Goal: Task Accomplishment & Management: Complete application form

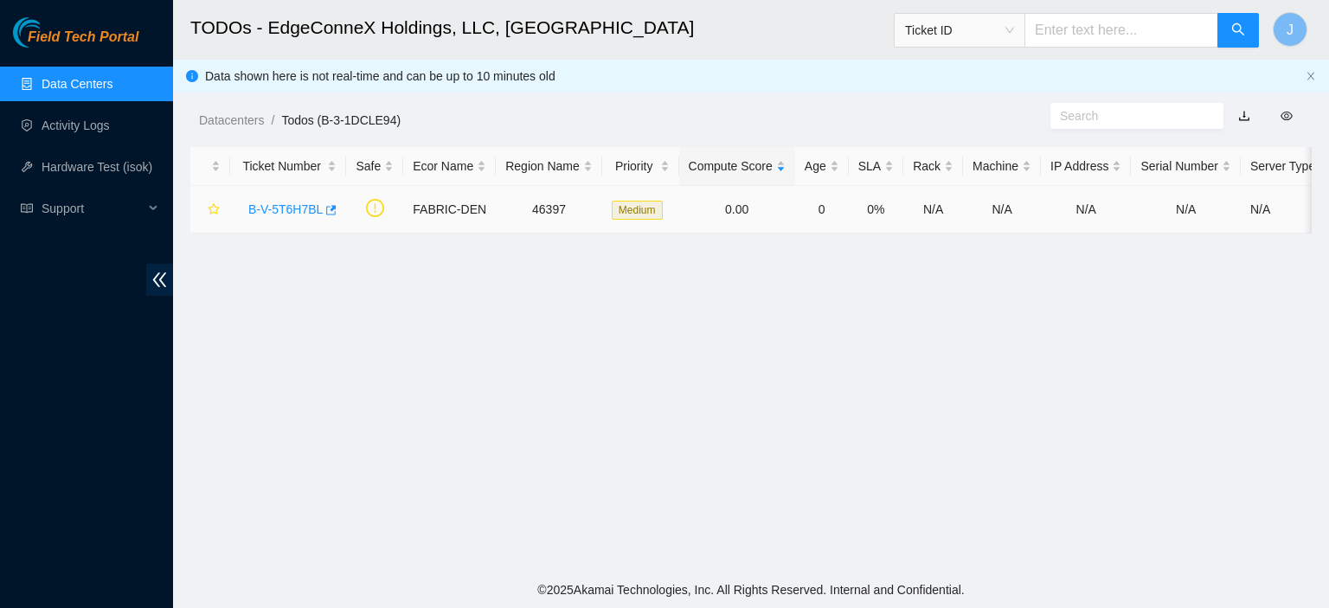
drag, startPoint x: 0, startPoint y: 0, endPoint x: 286, endPoint y: 220, distance: 361.1
click at [286, 220] on div "B-V-5T6H7BL" at bounding box center [288, 210] width 97 height 28
click at [287, 203] on link "B-V-5T6H7BL" at bounding box center [285, 210] width 74 height 14
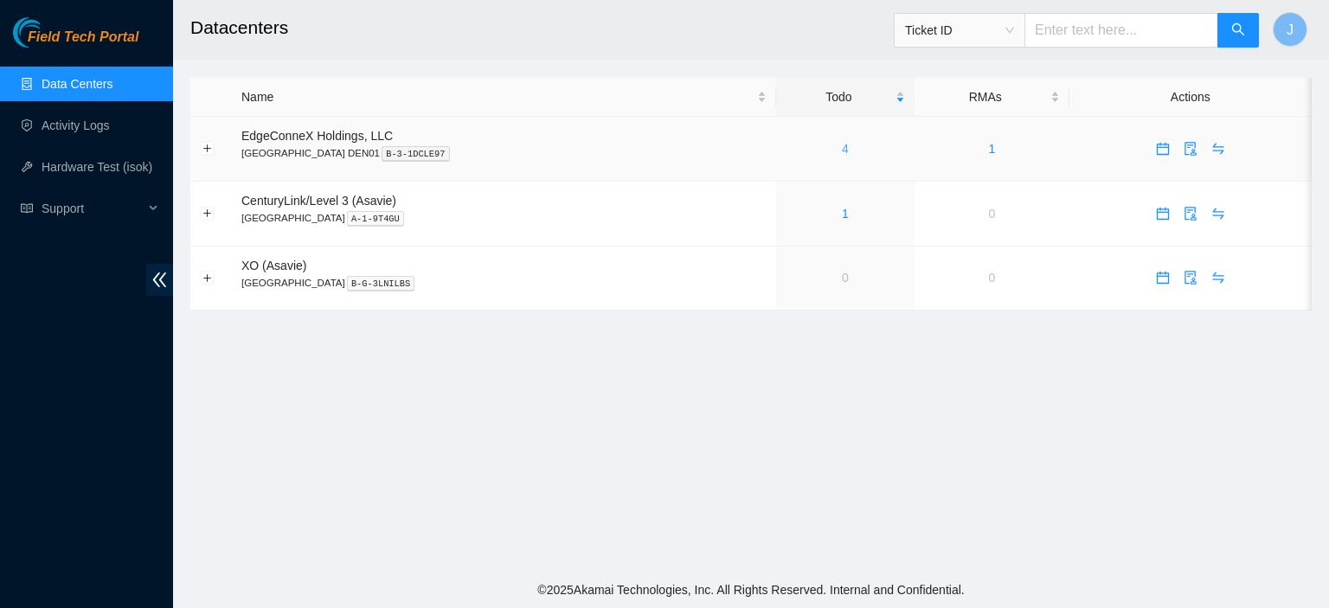
click at [842, 152] on link "4" at bounding box center [845, 149] width 7 height 14
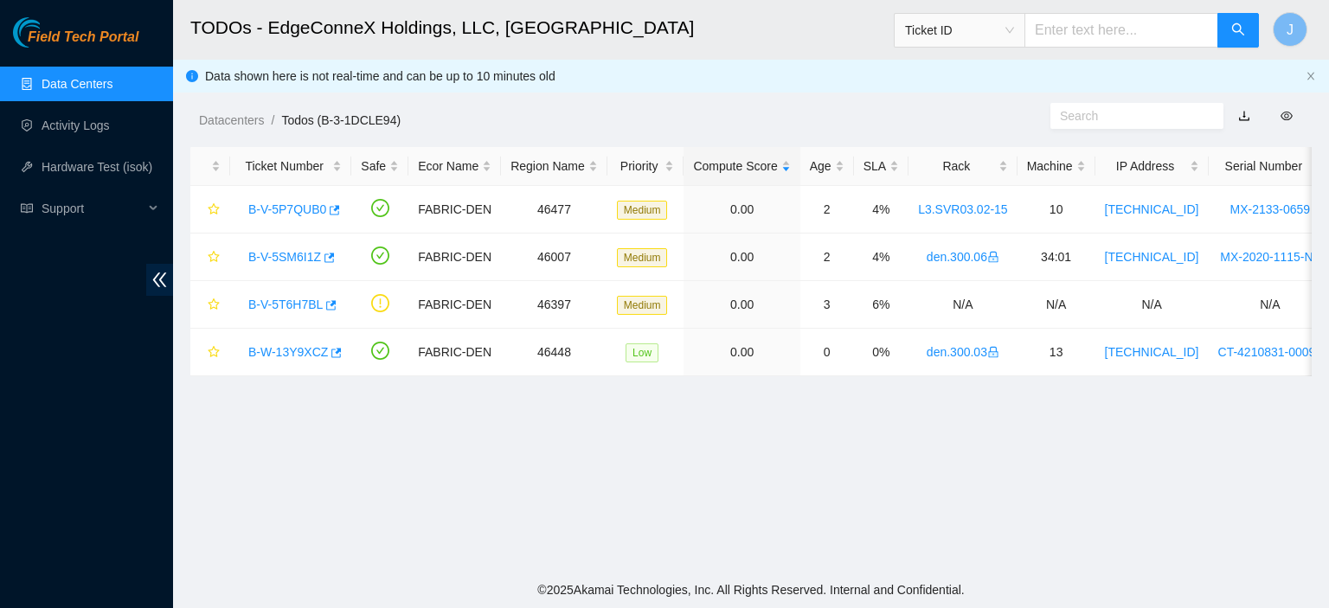
click at [99, 89] on link "Data Centers" at bounding box center [77, 84] width 71 height 14
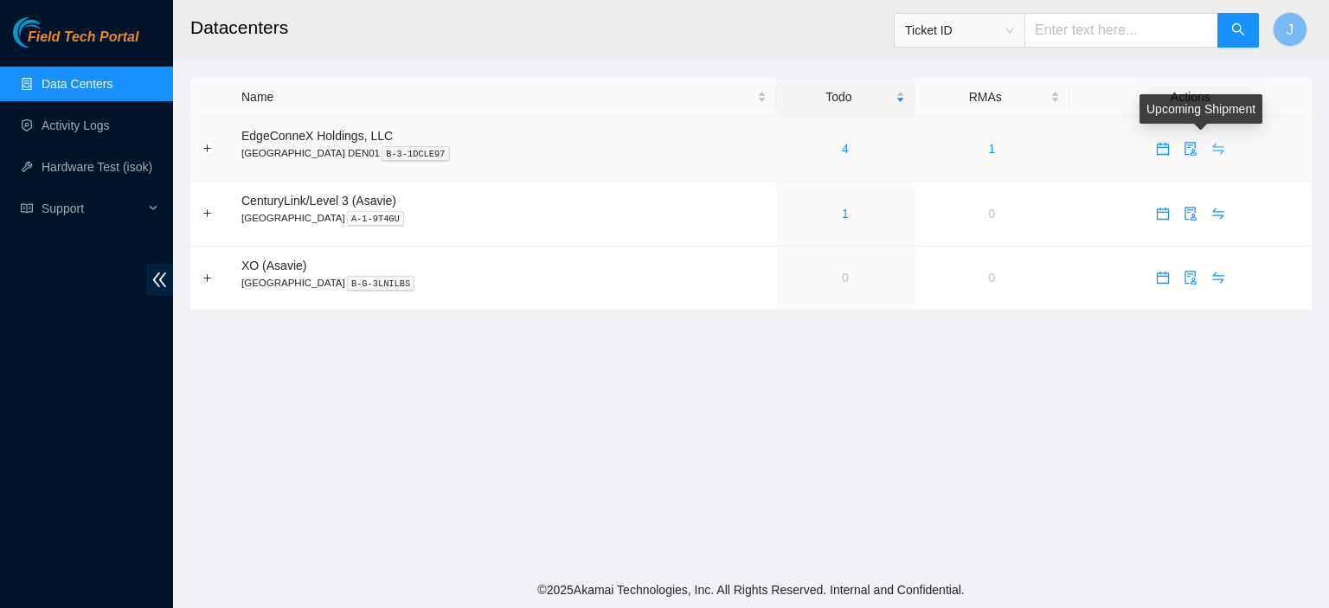
click at [1213, 150] on icon "swap" at bounding box center [1218, 149] width 11 height 11
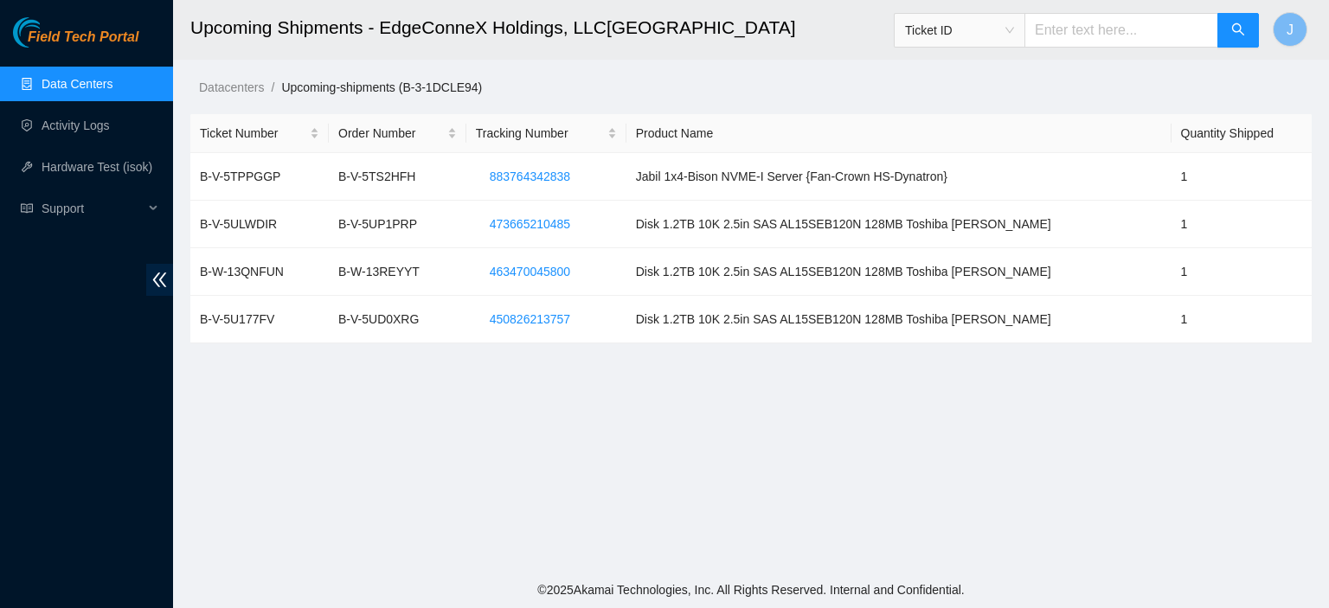
click at [69, 91] on link "Data Centers" at bounding box center [77, 84] width 71 height 14
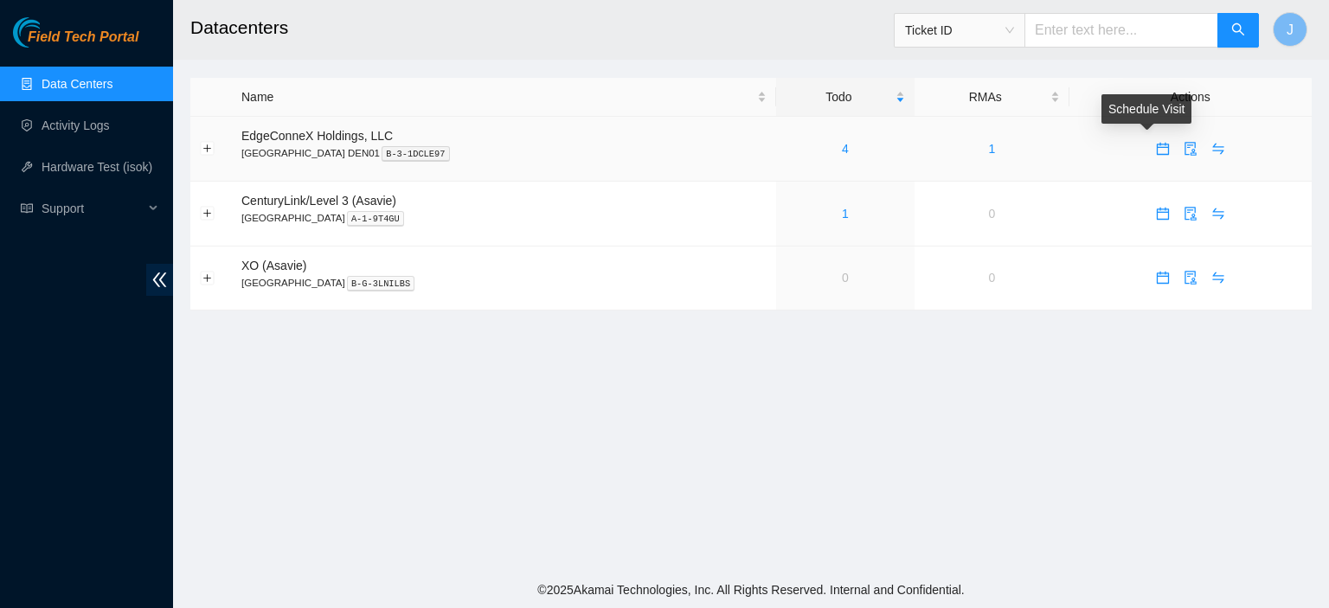
click at [1157, 150] on icon "calendar" at bounding box center [1163, 149] width 12 height 12
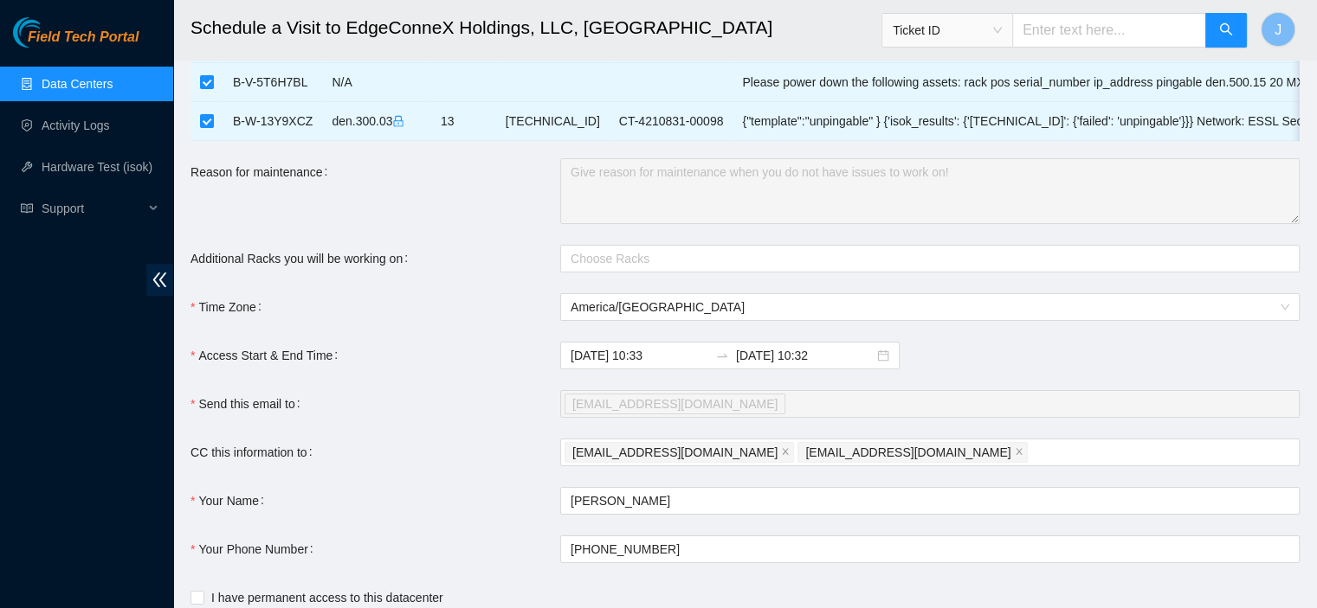
scroll to position [209, 0]
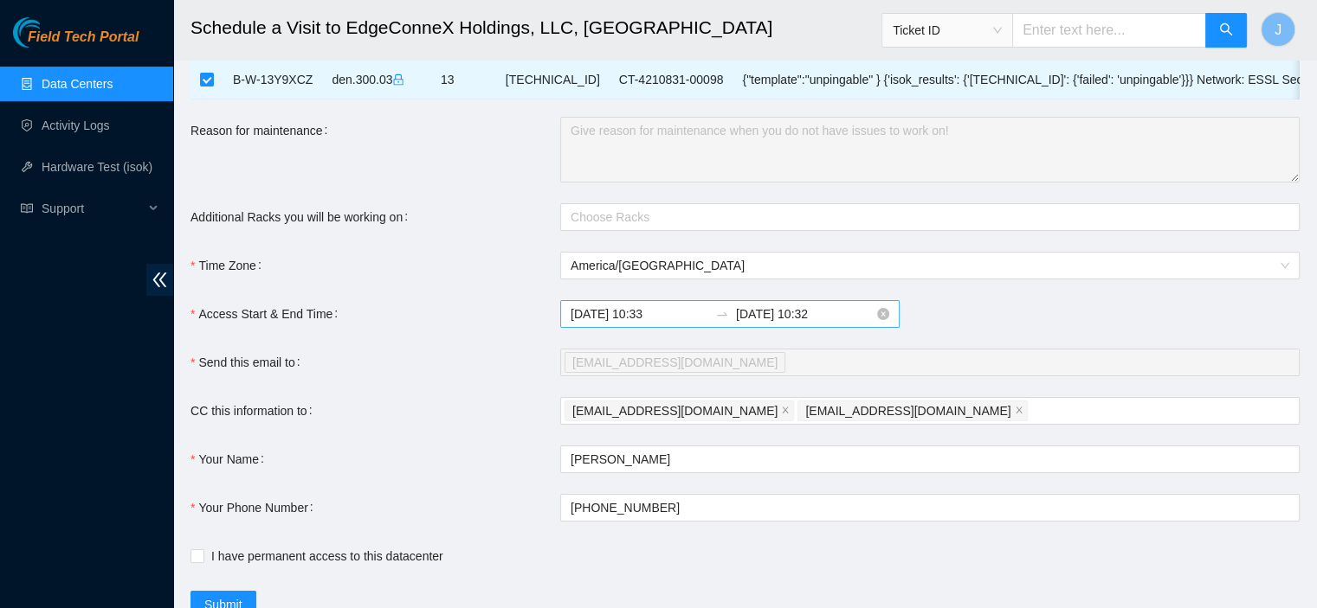
click at [822, 324] on input "2025-08-26 10:32" at bounding box center [805, 314] width 138 height 19
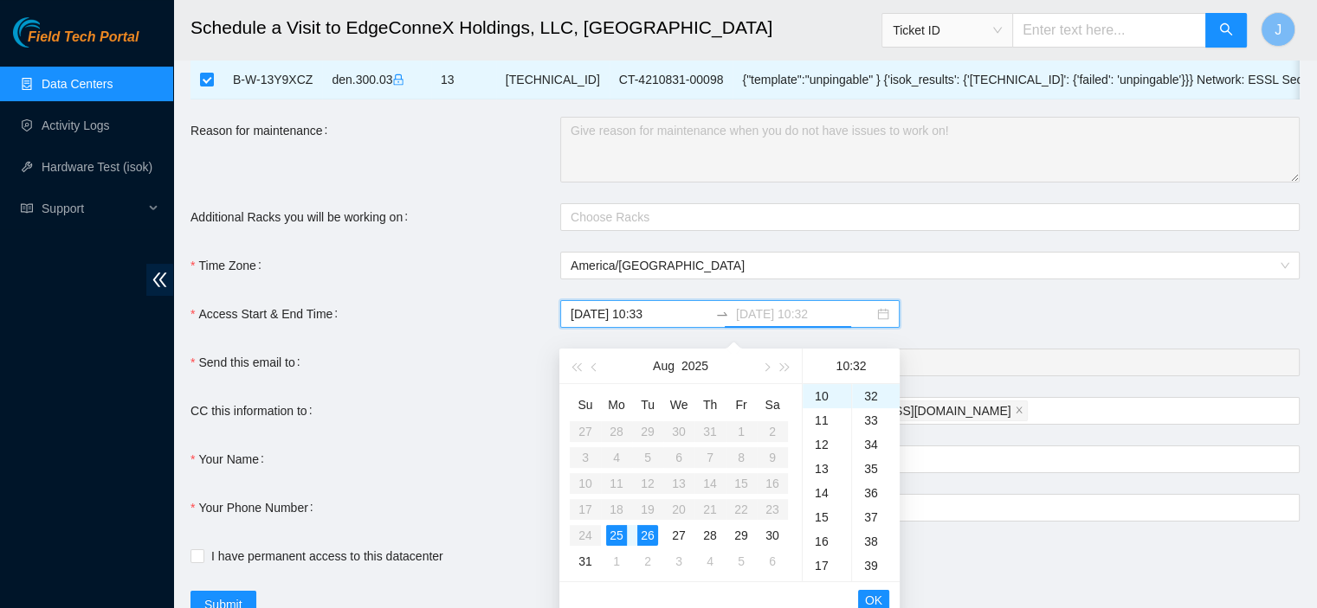
click at [622, 538] on div "25" at bounding box center [616, 535] width 21 height 21
click at [822, 561] on div "17" at bounding box center [826, 566] width 48 height 24
click at [872, 540] on div "38" at bounding box center [876, 542] width 48 height 24
type input "2025-08-25 17:38"
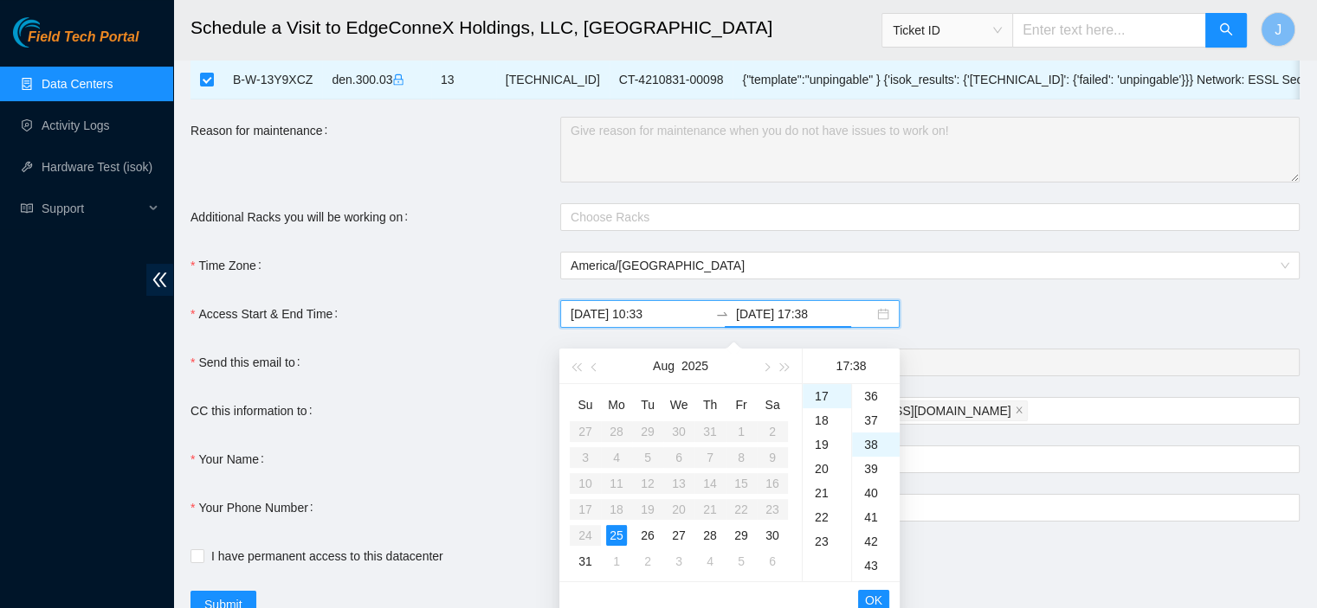
scroll to position [921, 0]
click at [872, 600] on span "OK" at bounding box center [873, 600] width 17 height 19
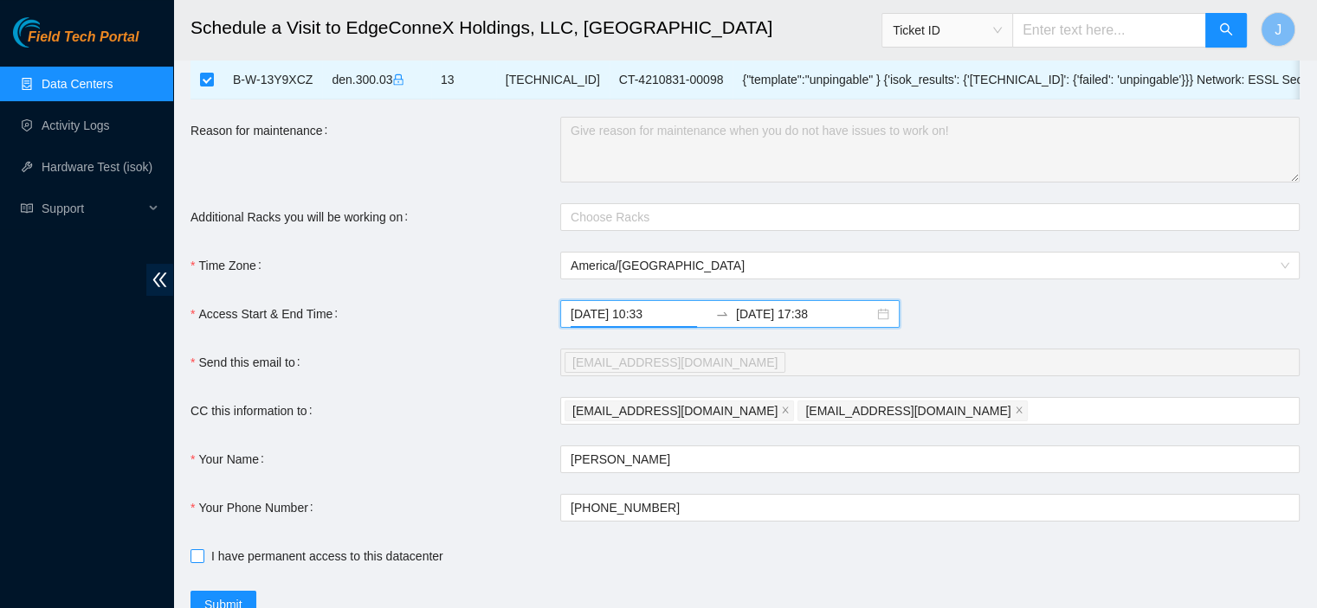
click at [194, 562] on input "I have permanent access to this datacenter" at bounding box center [196, 556] width 12 height 12
checkbox input "true"
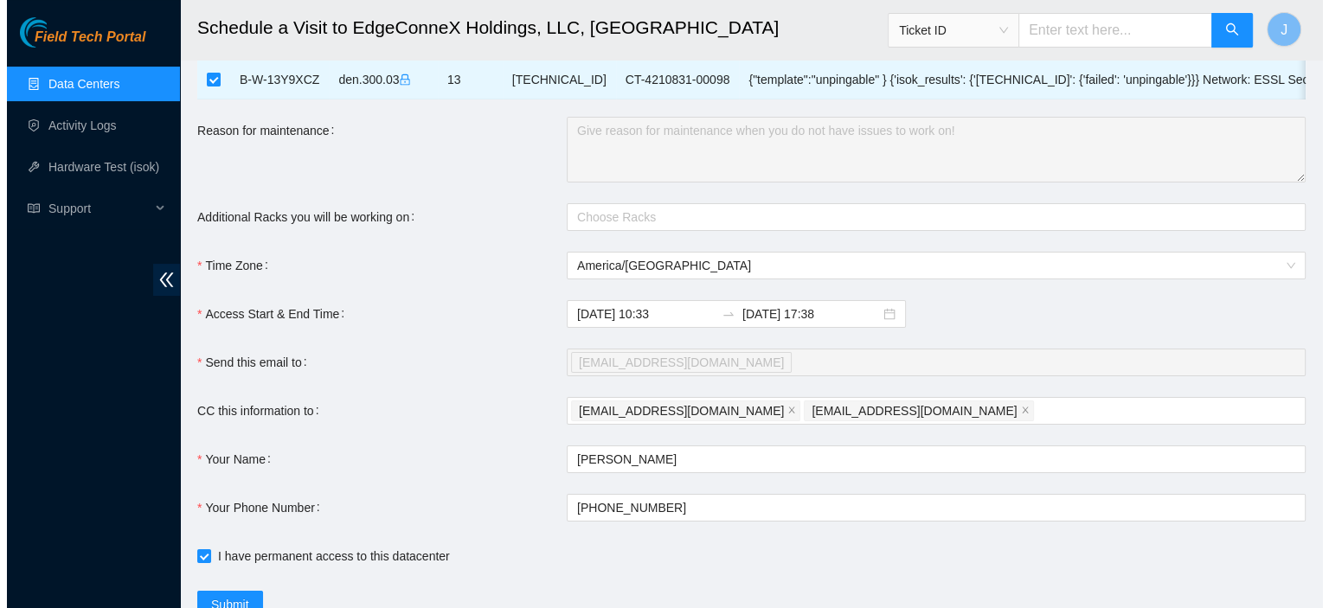
scroll to position [288, 0]
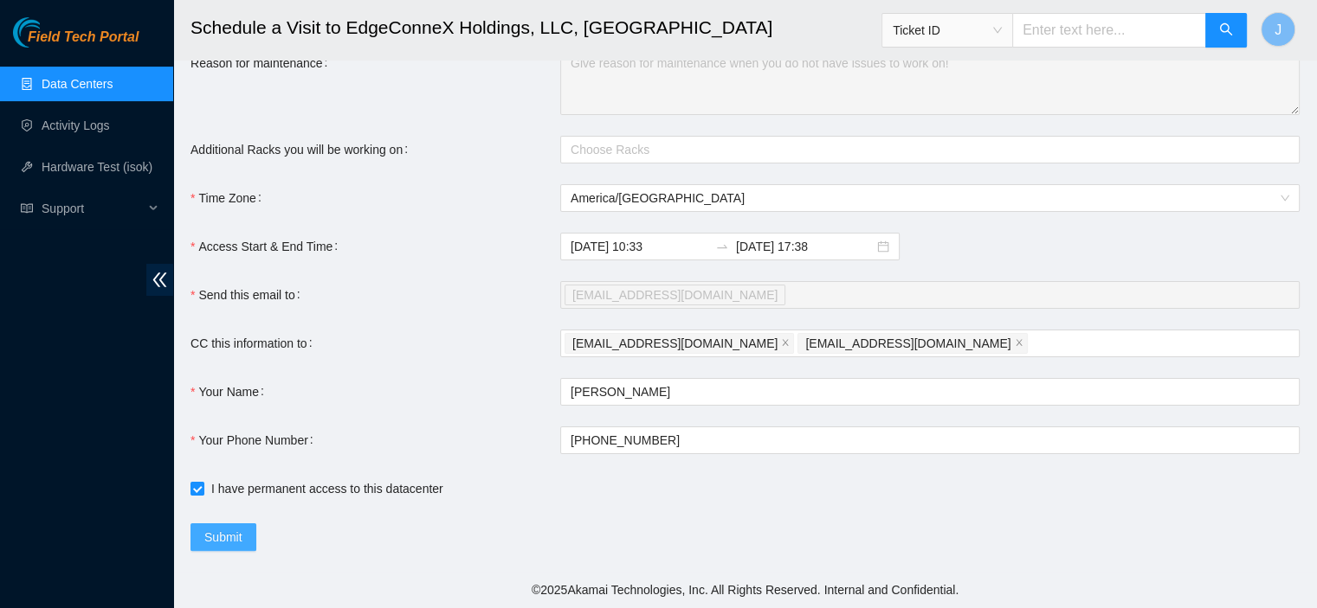
click at [235, 539] on span "Submit" at bounding box center [223, 537] width 38 height 19
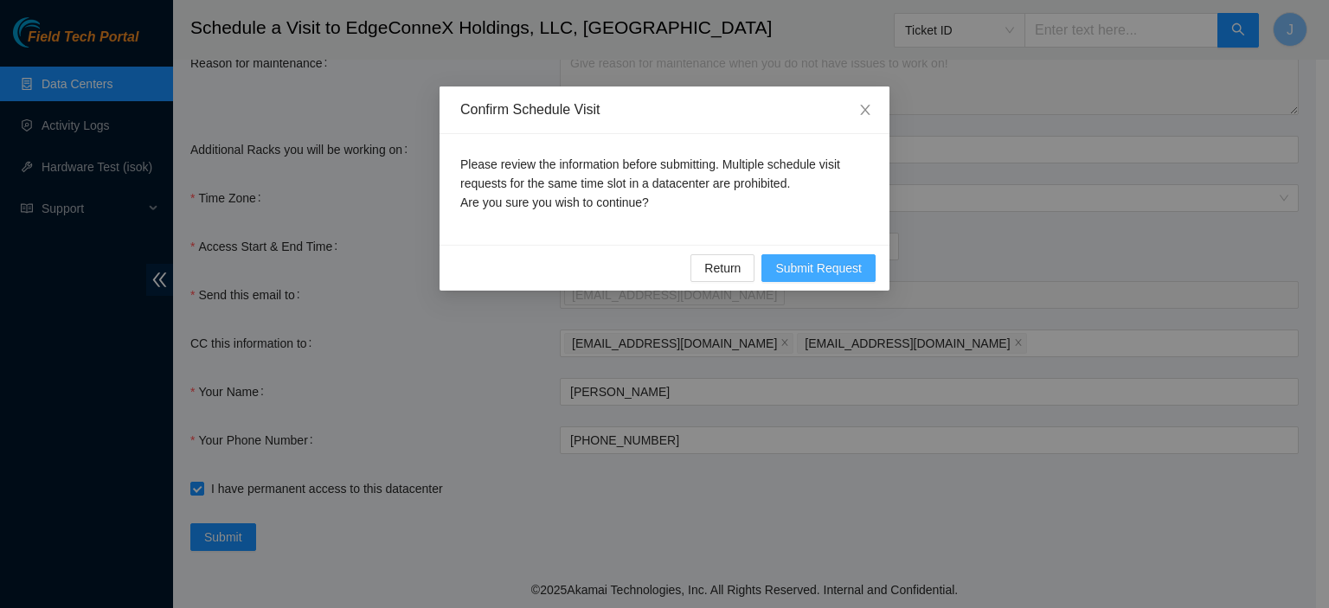
click at [828, 264] on span "Submit Request" at bounding box center [819, 268] width 87 height 19
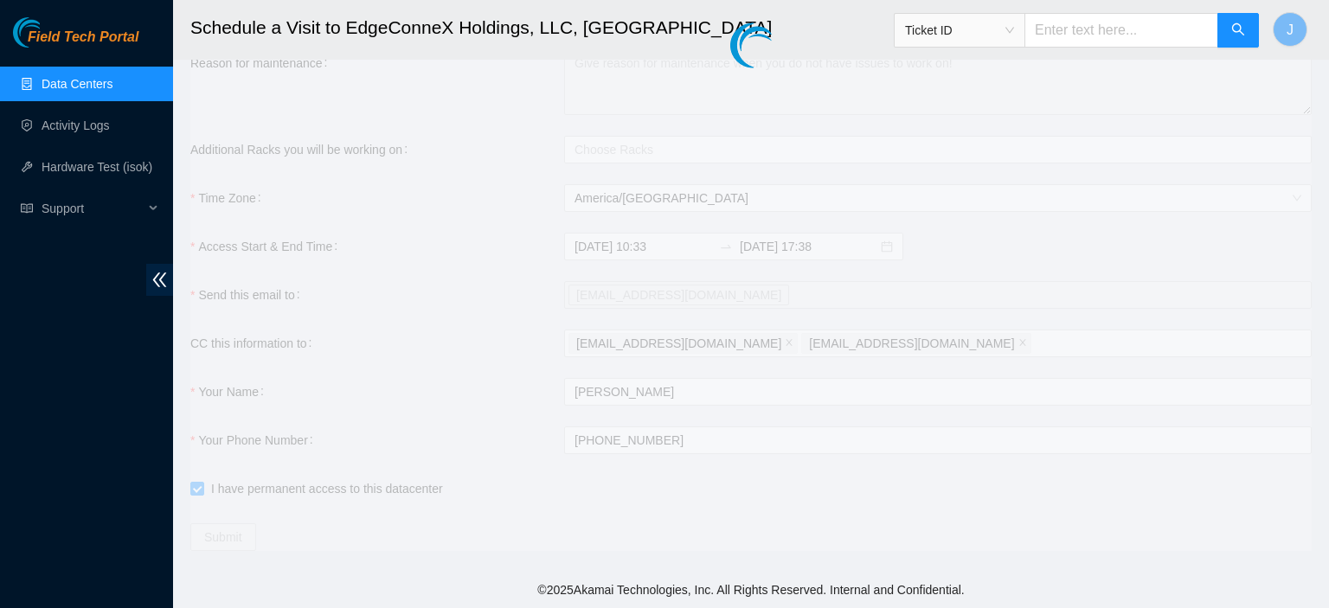
scroll to position [275, 0]
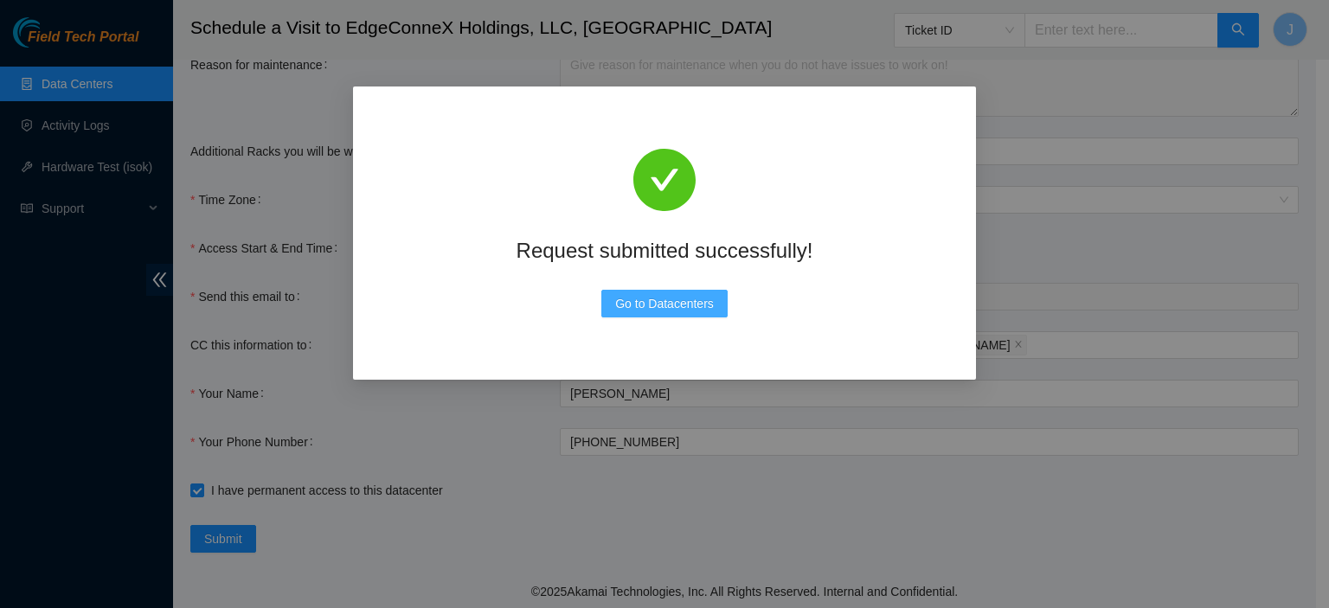
click at [698, 307] on span "Go to Datacenters" at bounding box center [664, 303] width 99 height 19
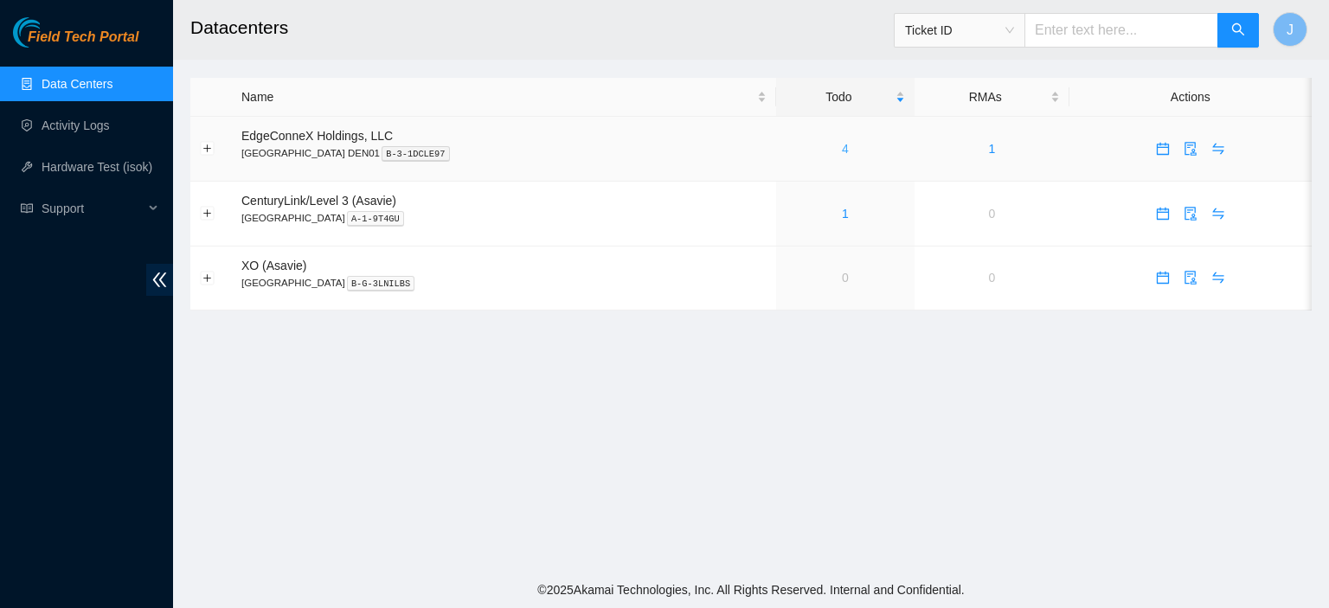
click at [842, 150] on link "4" at bounding box center [845, 149] width 7 height 14
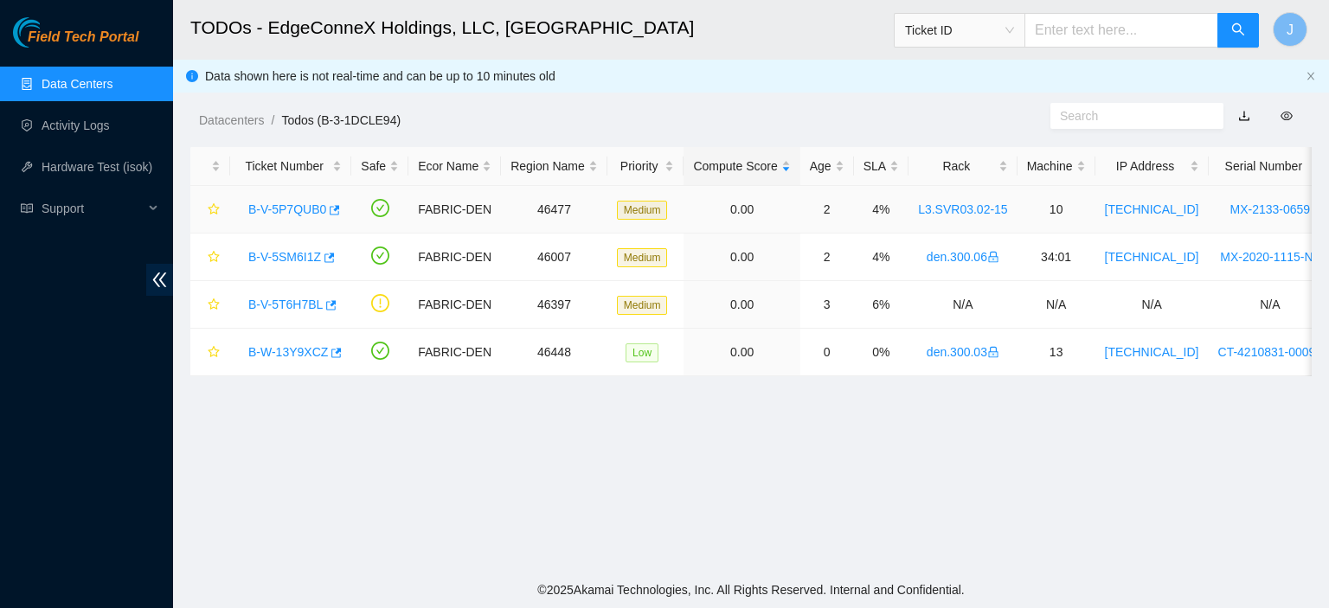
click at [283, 210] on link "B-V-5P7QUB0" at bounding box center [287, 210] width 78 height 14
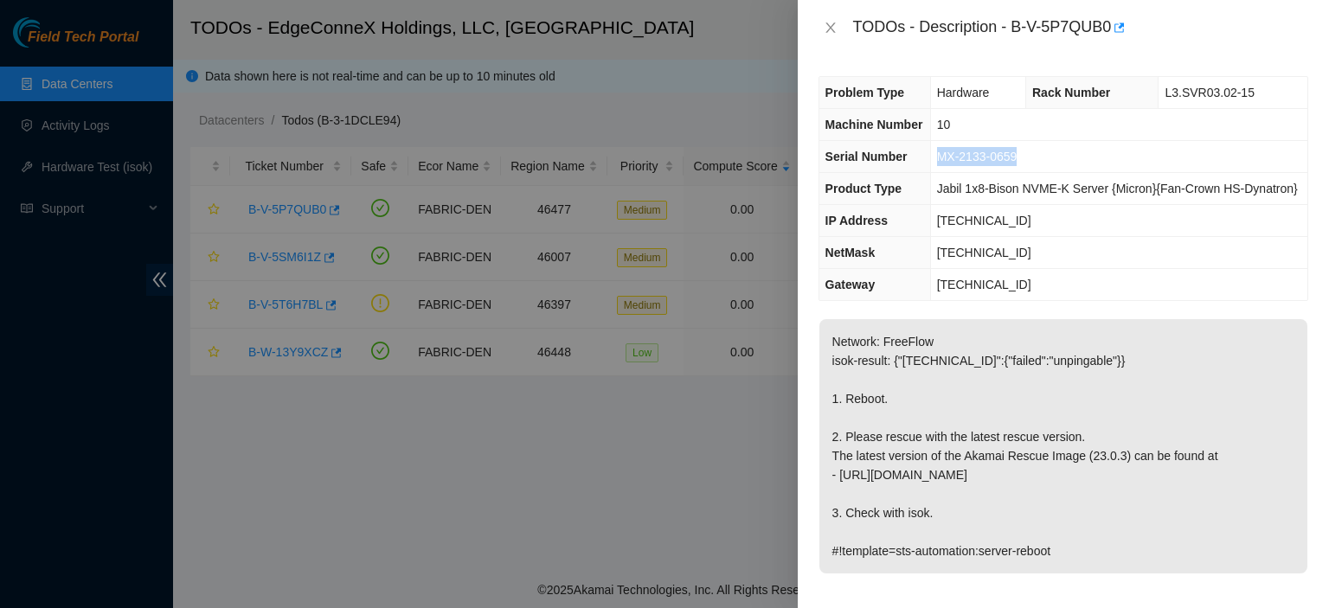
drag, startPoint x: 1020, startPoint y: 153, endPoint x: 936, endPoint y: 159, distance: 84.2
click at [936, 159] on td "MX-2133-0659" at bounding box center [1118, 157] width 377 height 32
copy span "MX-2133-0659"
click at [829, 24] on icon "close" at bounding box center [831, 28] width 14 height 14
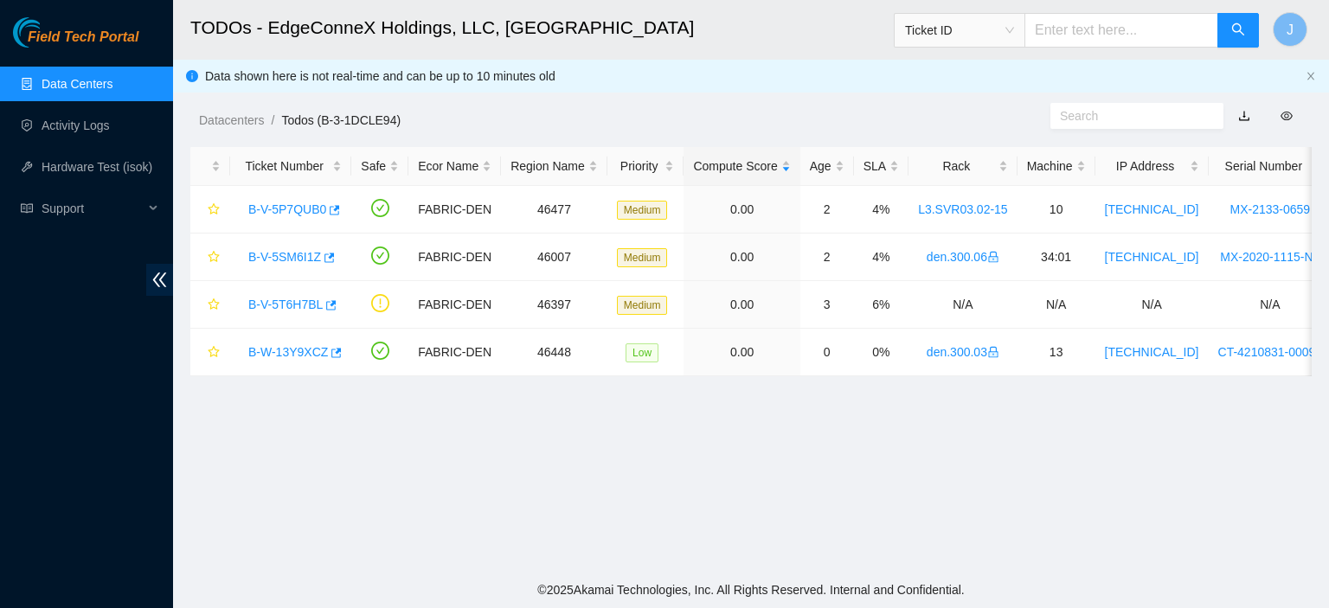
click at [1106, 36] on input "text" at bounding box center [1122, 30] width 194 height 35
paste input "MX-2133-0659"
click at [1025, 23] on div "Ticket ID" at bounding box center [960, 30] width 130 height 28
type input "MX-2133-0659"
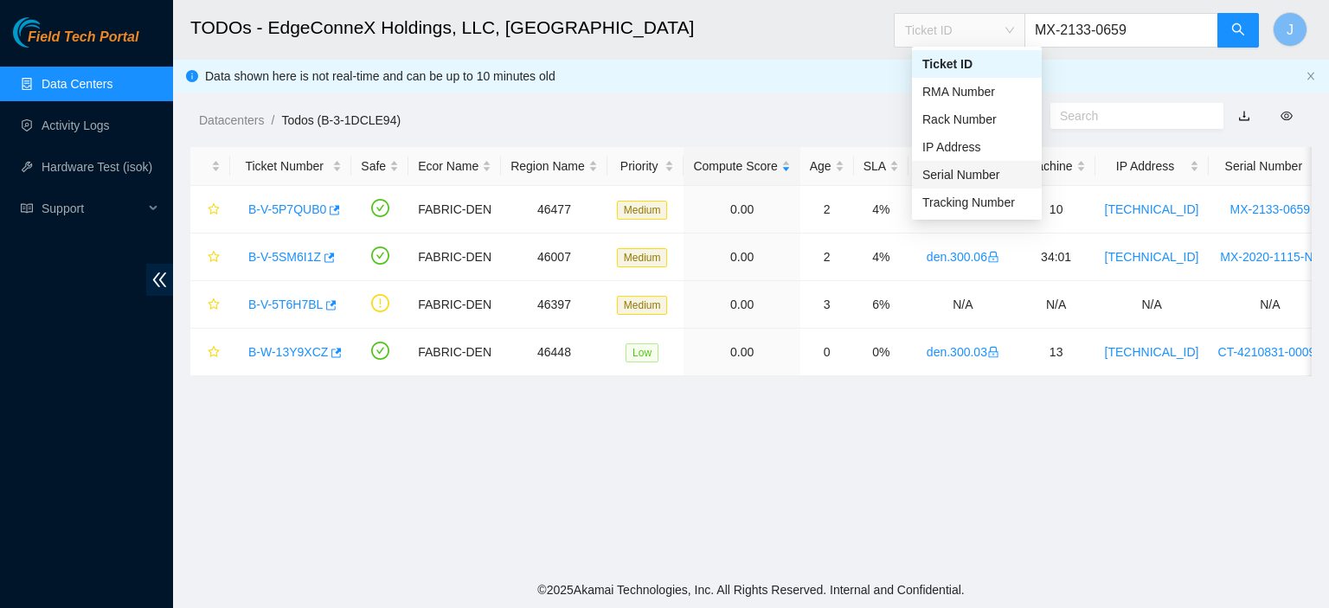
click at [970, 174] on div "Serial Number" at bounding box center [977, 174] width 109 height 19
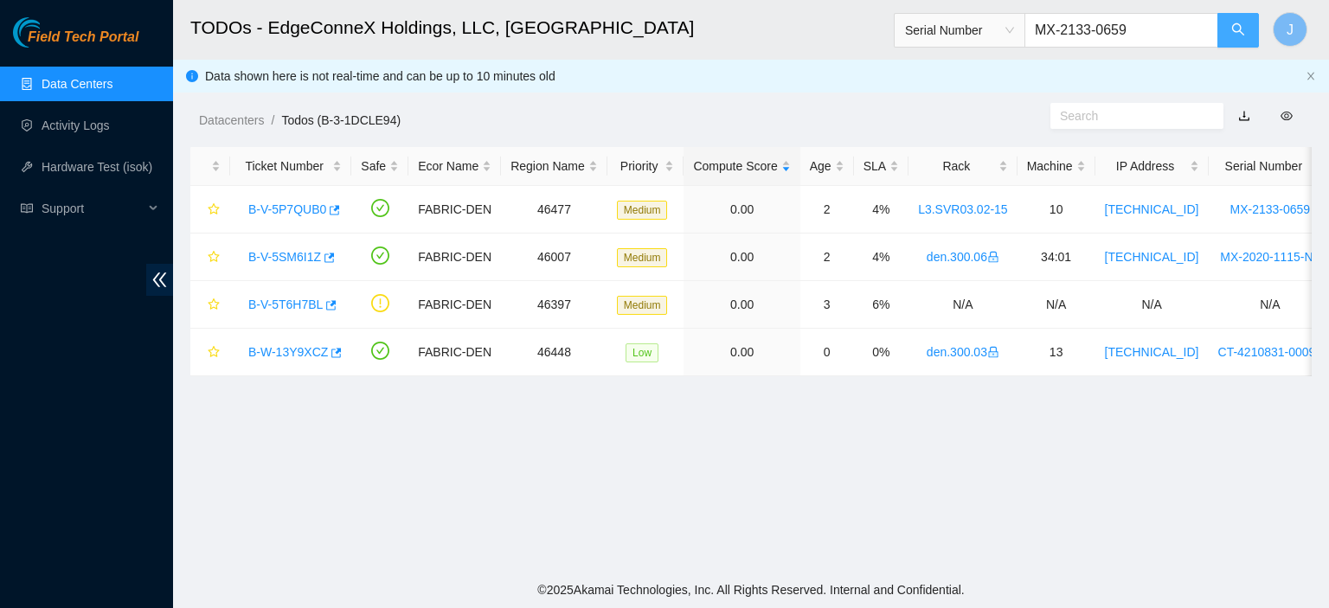
click at [1239, 26] on icon "search" at bounding box center [1239, 30] width 14 height 14
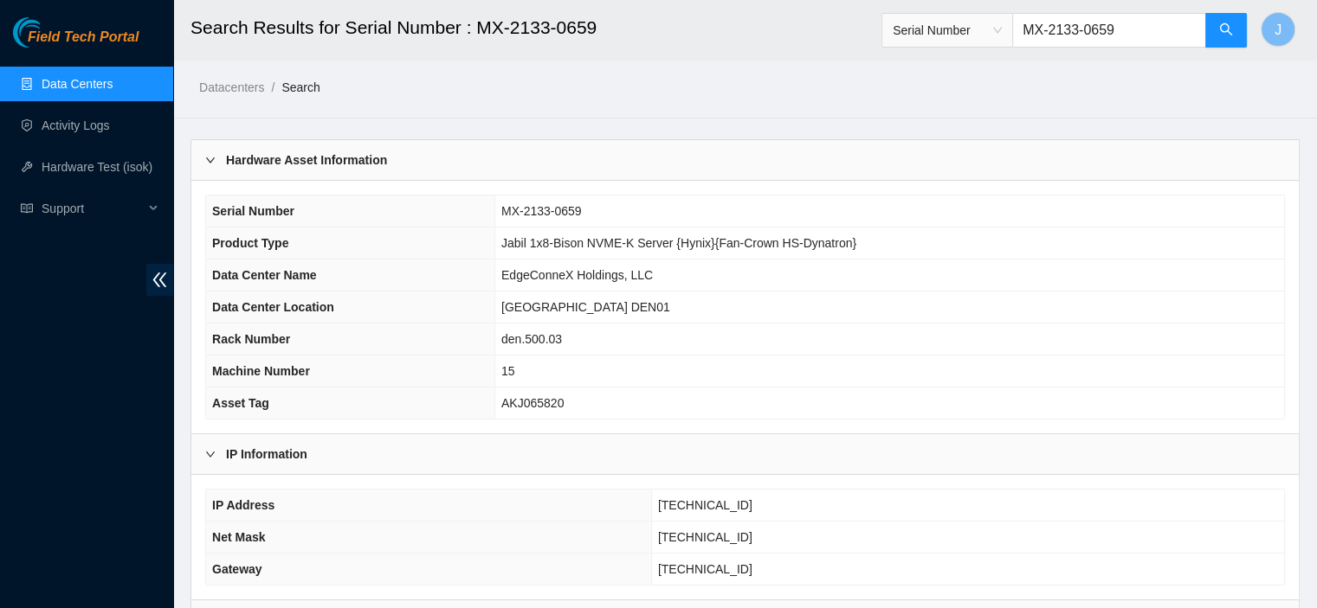
click at [76, 90] on link "Data Centers" at bounding box center [77, 84] width 71 height 14
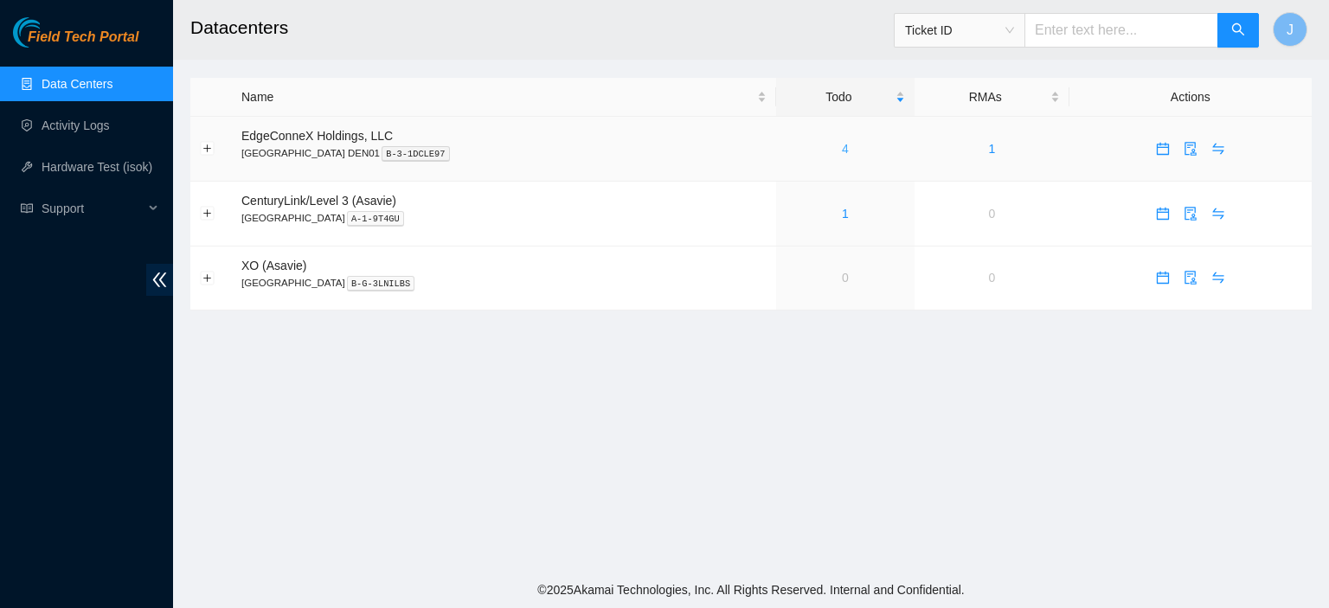
click at [842, 144] on link "4" at bounding box center [845, 149] width 7 height 14
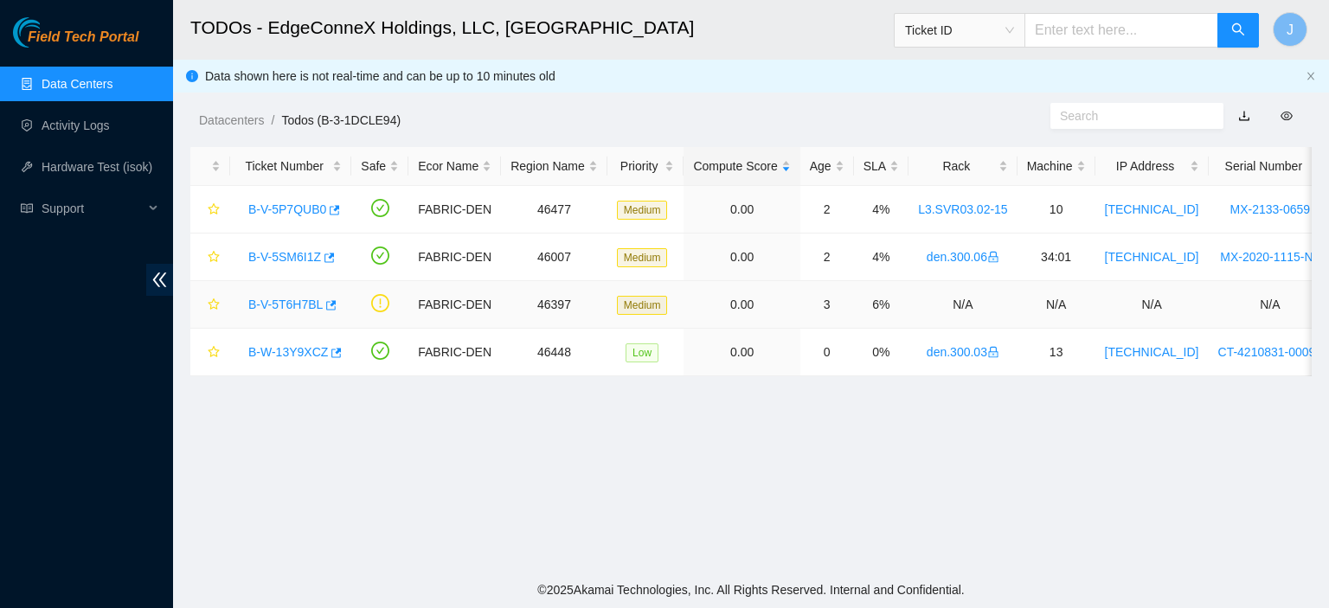
click at [274, 300] on link "B-V-5T6H7BL" at bounding box center [285, 305] width 74 height 14
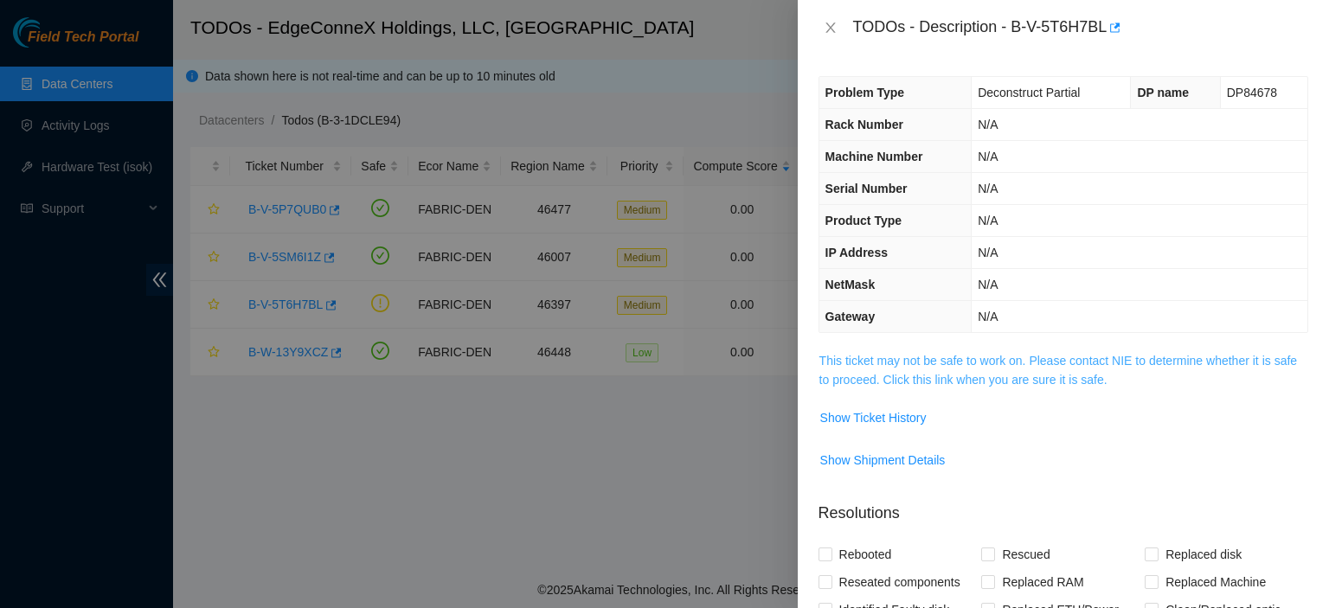
click at [1025, 372] on link "This ticket may not be safe to work on. Please contact NIE to determine whether…" at bounding box center [1059, 370] width 478 height 33
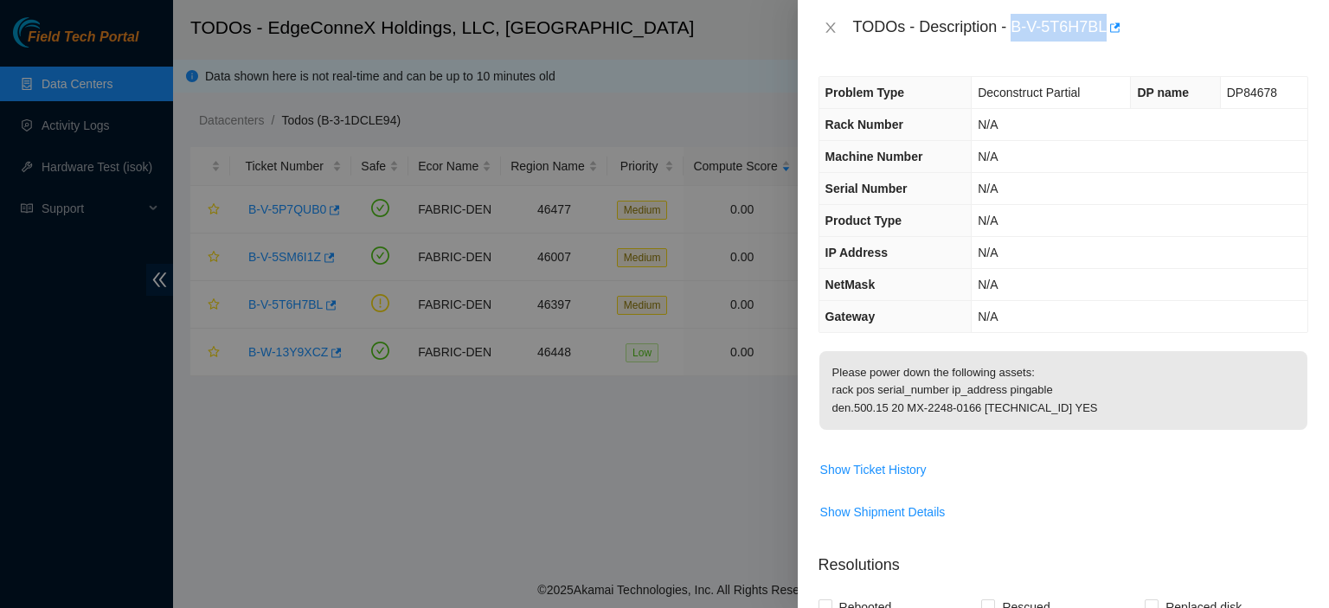
drag, startPoint x: 1104, startPoint y: 25, endPoint x: 1012, endPoint y: 27, distance: 92.6
click at [1012, 27] on div "TODOs - Description - B-V-5T6H7BL" at bounding box center [1080, 28] width 455 height 28
copy div "B-V-5T6H7BL"
click at [834, 26] on icon "close" at bounding box center [831, 28] width 14 height 14
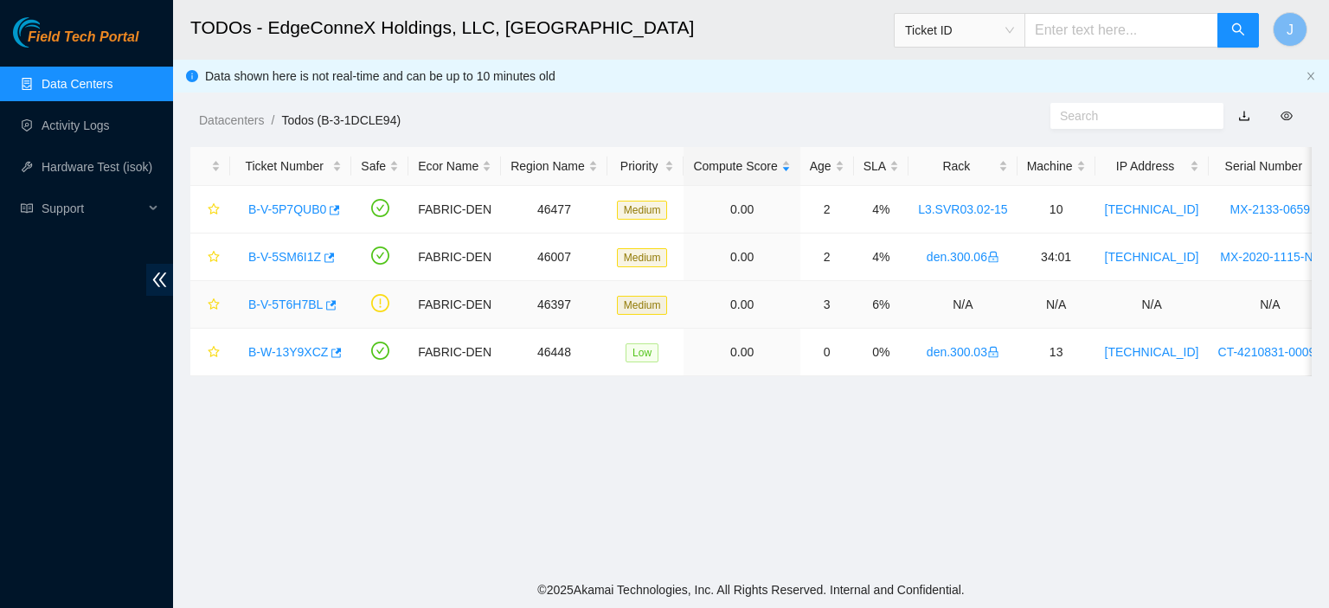
click at [305, 299] on link "B-V-5T6H7BL" at bounding box center [285, 305] width 74 height 14
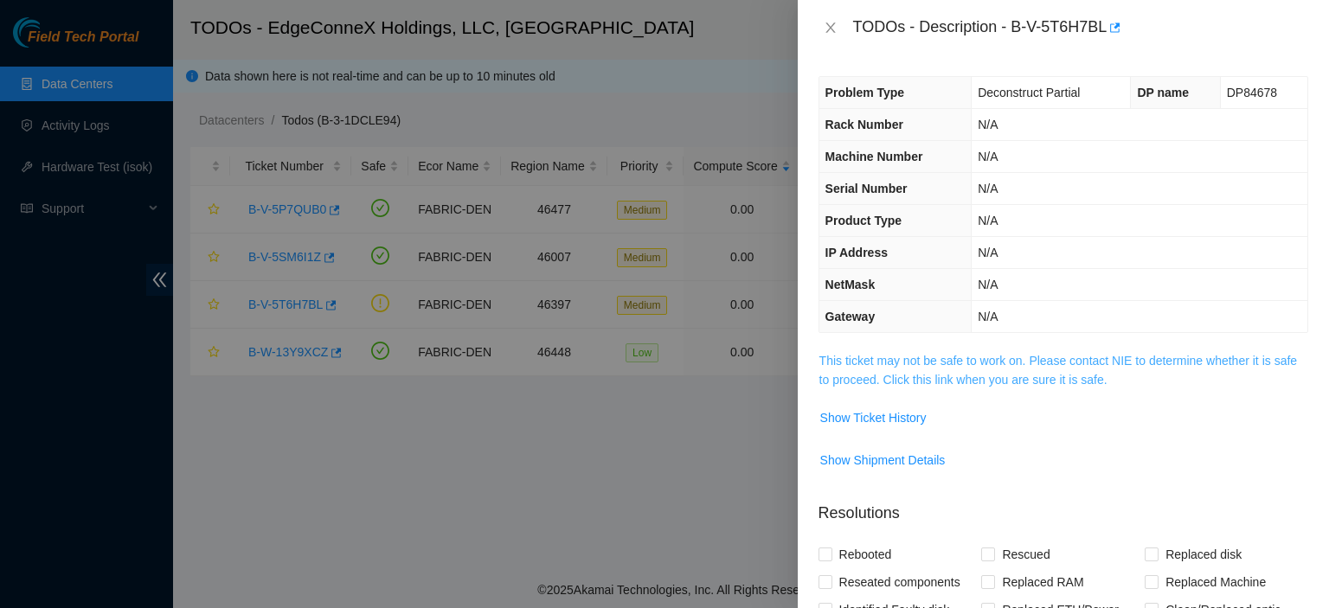
click at [954, 377] on link "This ticket may not be safe to work on. Please contact NIE to determine whether…" at bounding box center [1059, 370] width 478 height 33
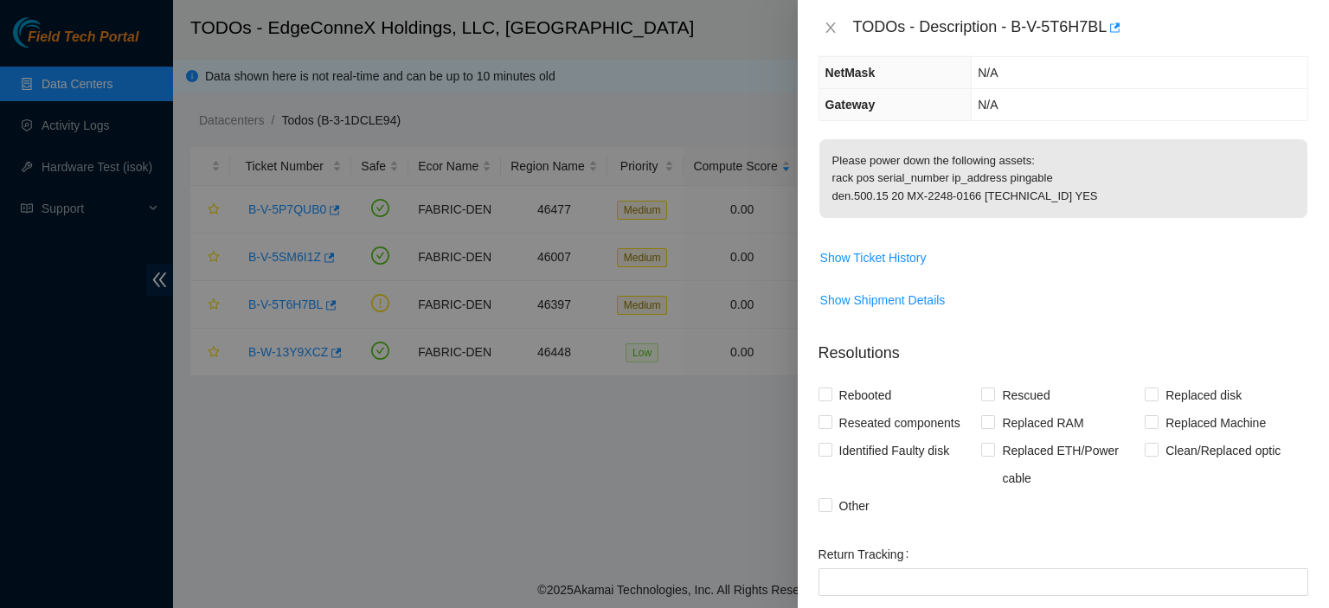
scroll to position [236, 0]
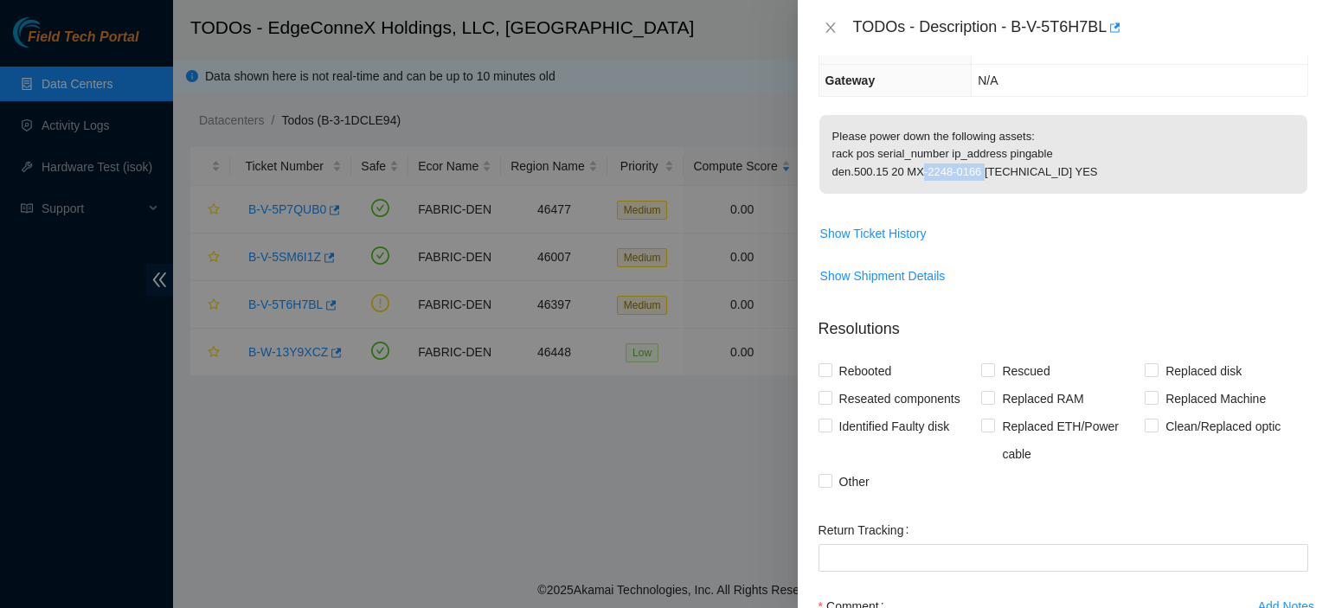
drag, startPoint x: 977, startPoint y: 187, endPoint x: 906, endPoint y: 190, distance: 71.0
click at [906, 190] on p "Please power down the following assets: rack pos serial_number ip_address pinga…" at bounding box center [1064, 154] width 488 height 79
copy p "MX-2248-0166"
click at [824, 486] on input "Other" at bounding box center [825, 480] width 12 height 12
checkbox input "true"
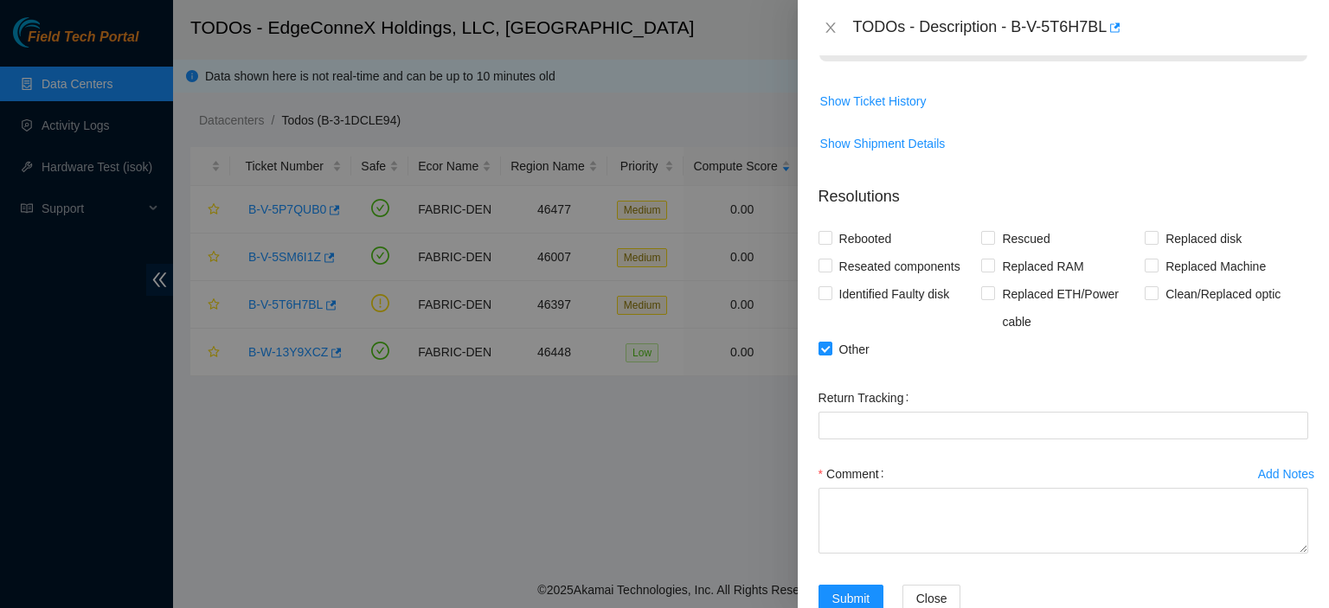
scroll to position [429, 0]
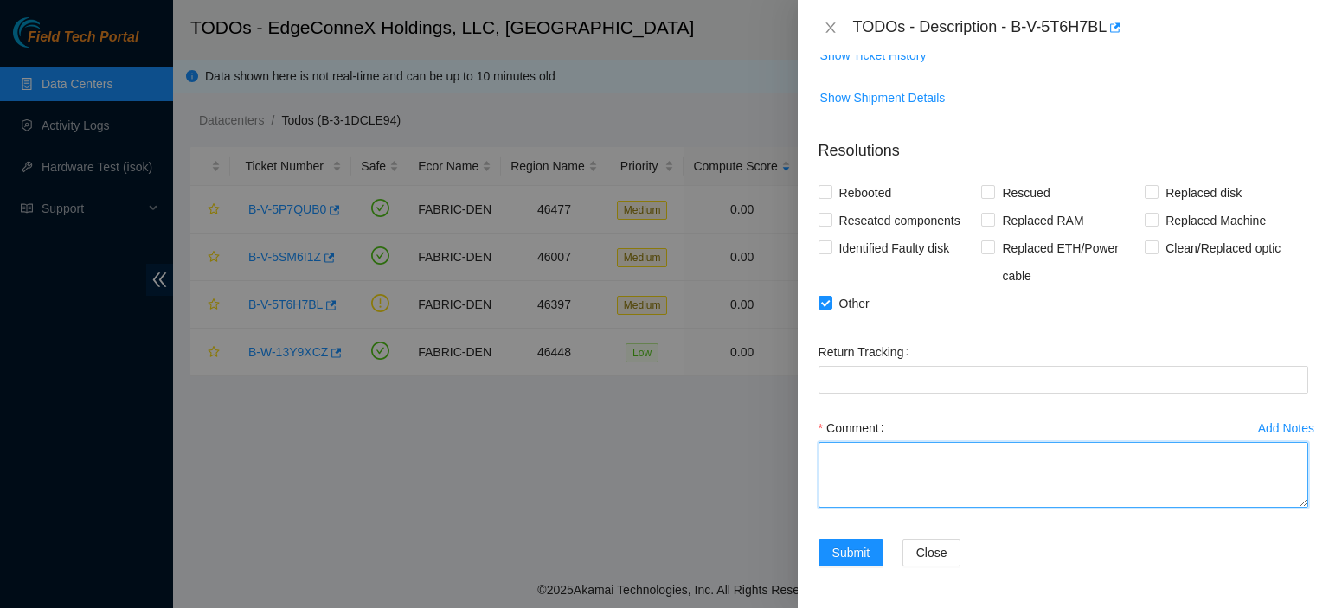
click at [905, 480] on textarea "Comment" at bounding box center [1064, 475] width 490 height 66
paste textarea "MX-2248-0166"
type textarea "Powered down MX-2248-0166."
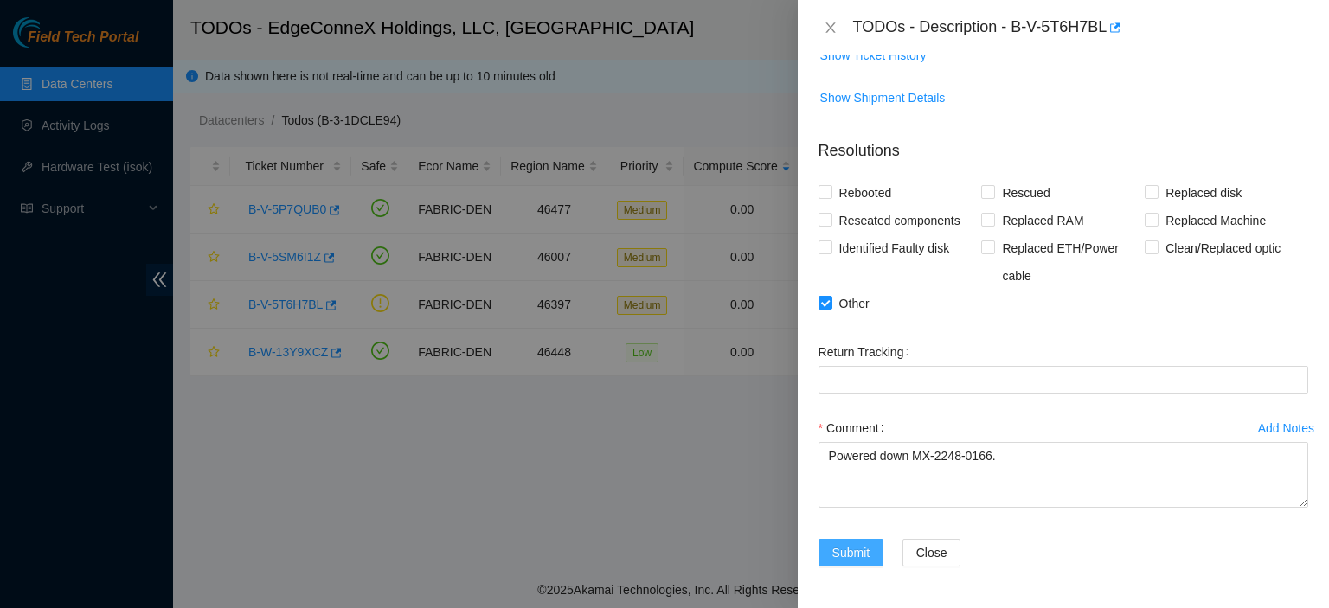
click at [862, 555] on span "Submit" at bounding box center [852, 553] width 38 height 19
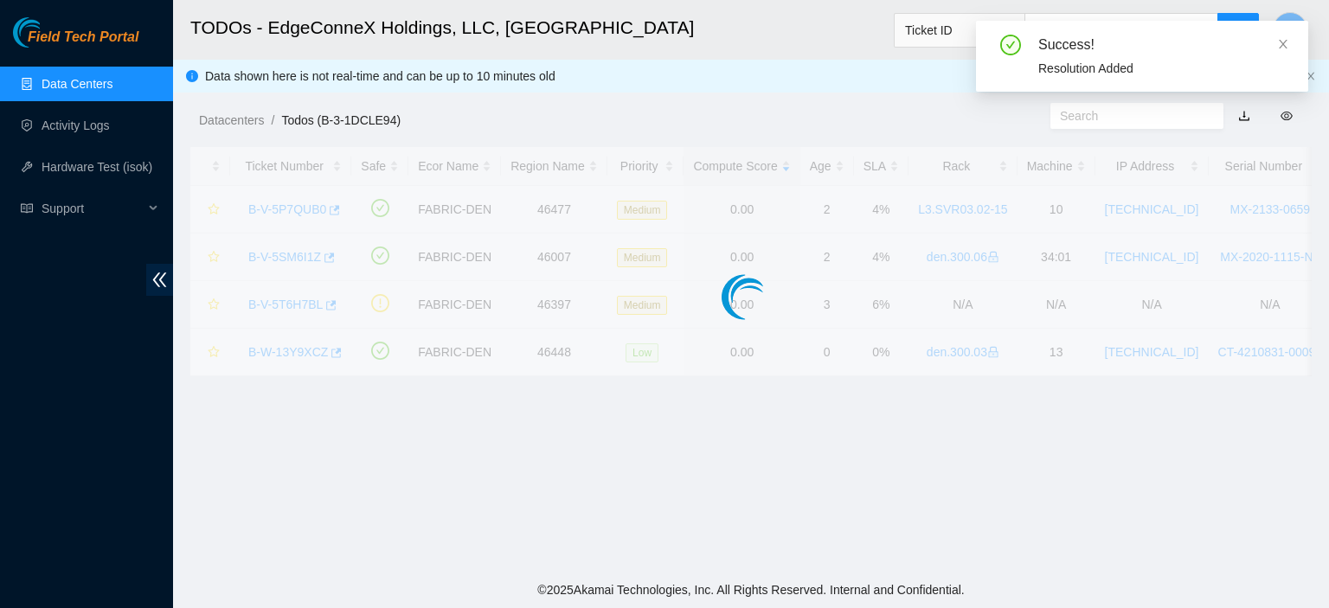
scroll to position [385, 0]
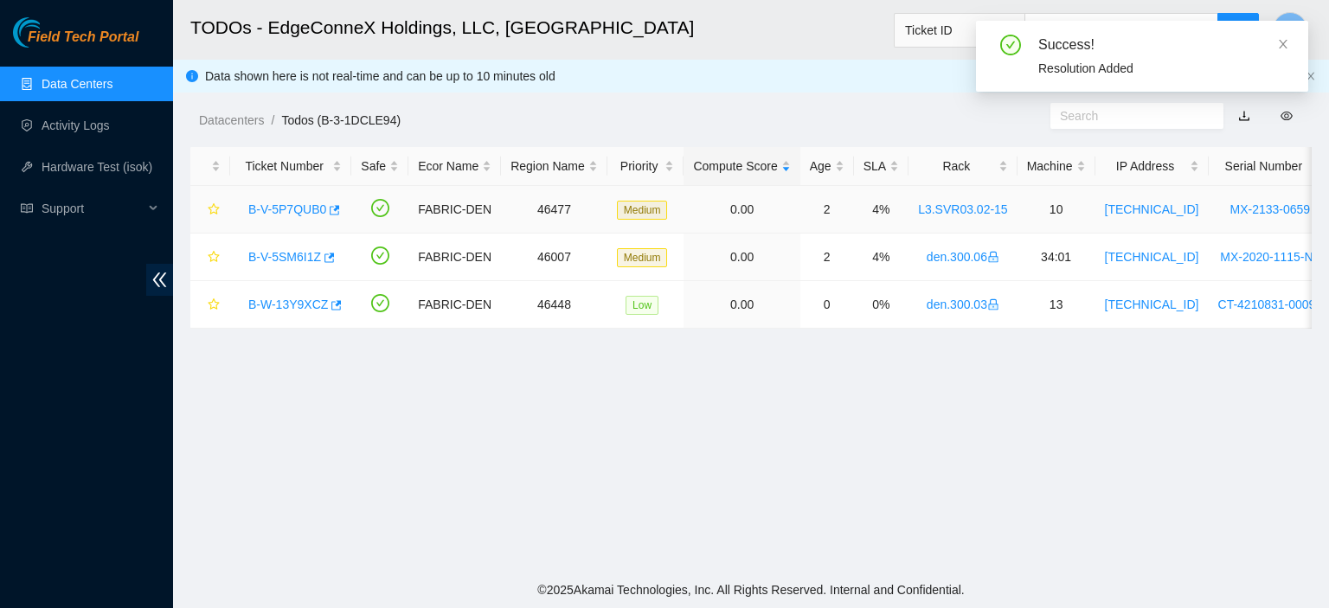
click at [293, 207] on link "B-V-5P7QUB0" at bounding box center [287, 210] width 78 height 14
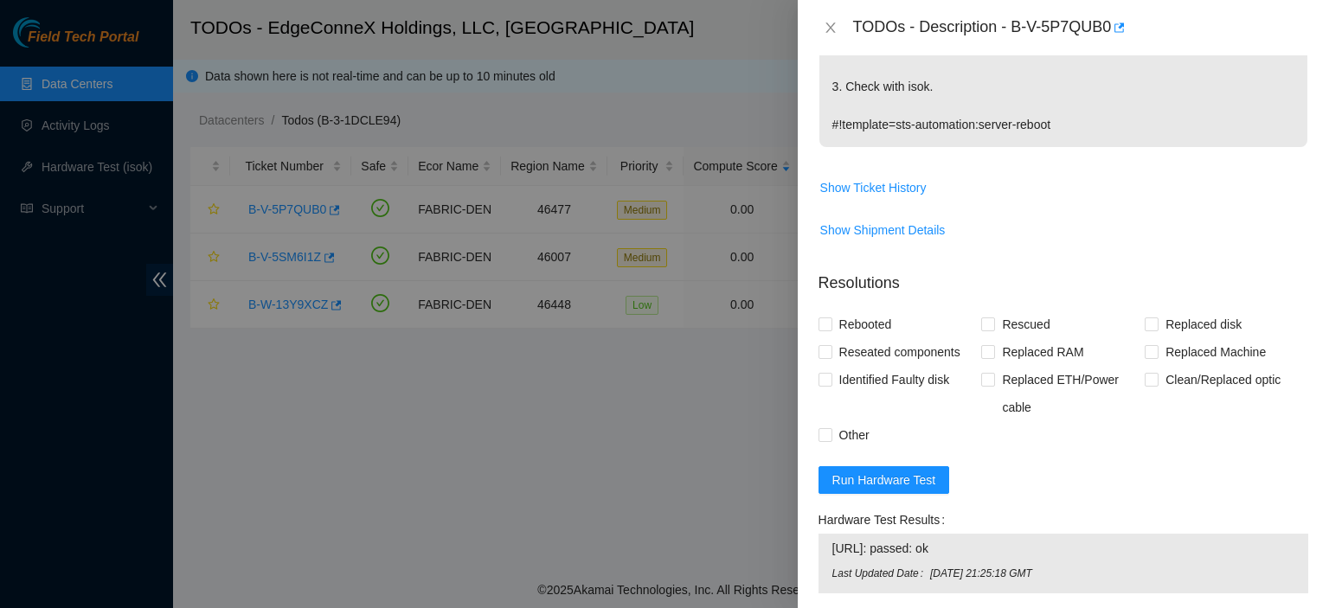
scroll to position [473, 0]
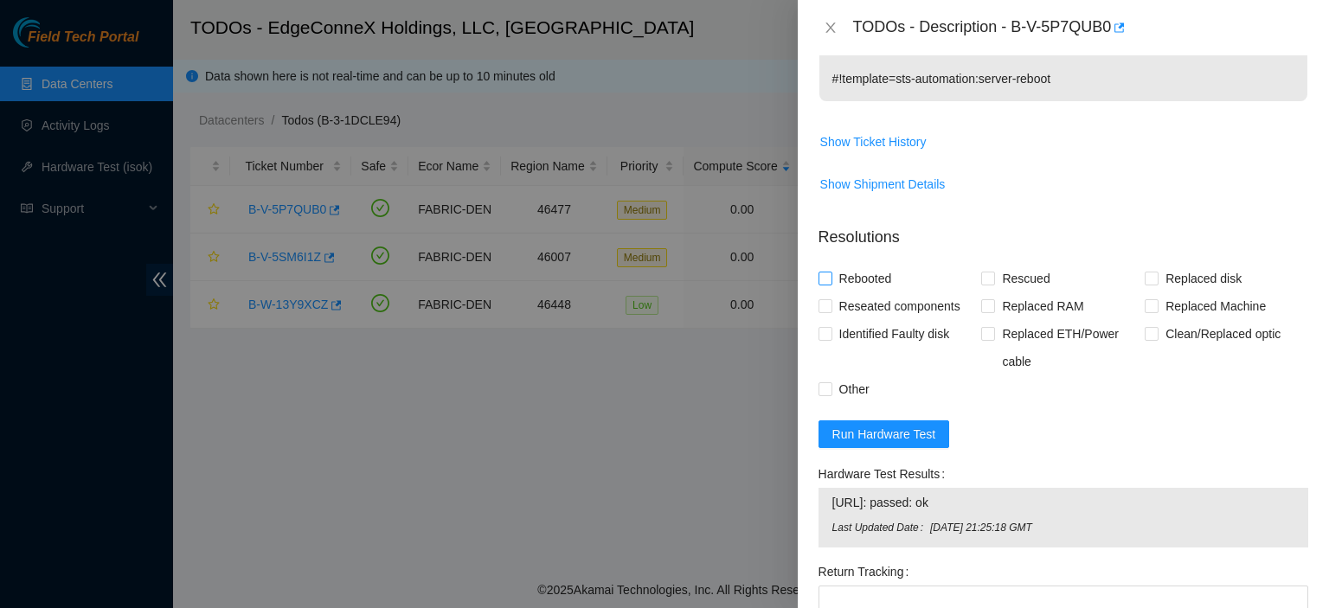
click at [828, 278] on input "Rebooted" at bounding box center [825, 278] width 12 height 12
checkbox input "true"
click at [982, 278] on input "Rescued" at bounding box center [988, 278] width 12 height 12
checkbox input "true"
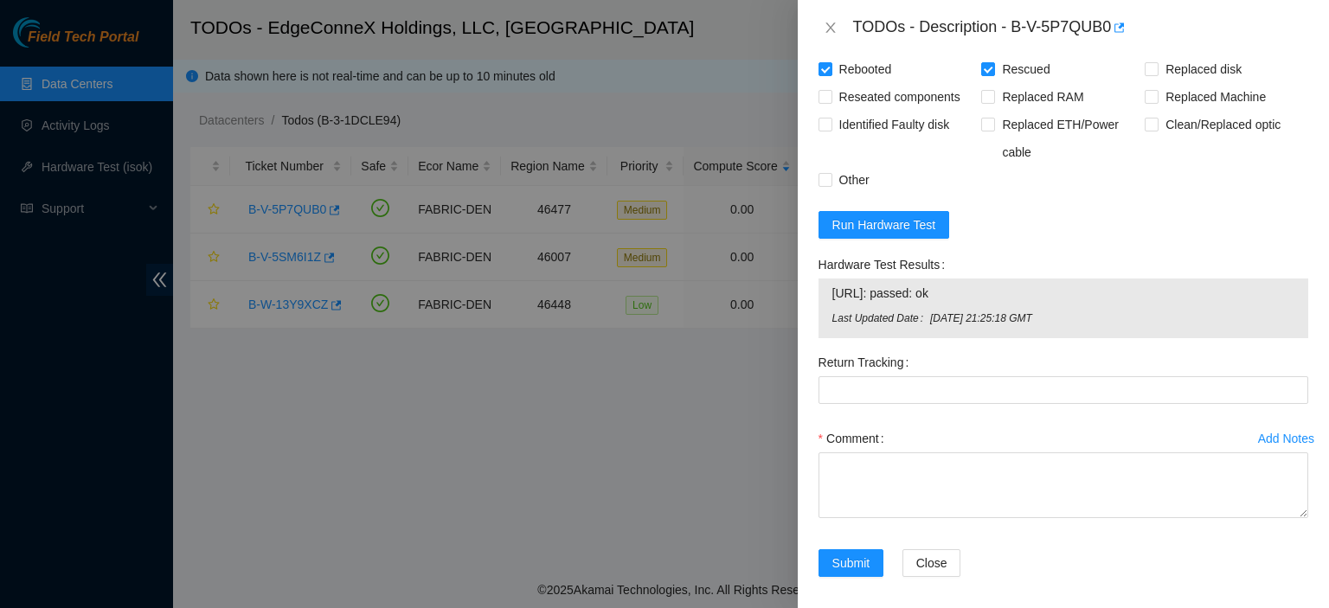
scroll to position [691, 0]
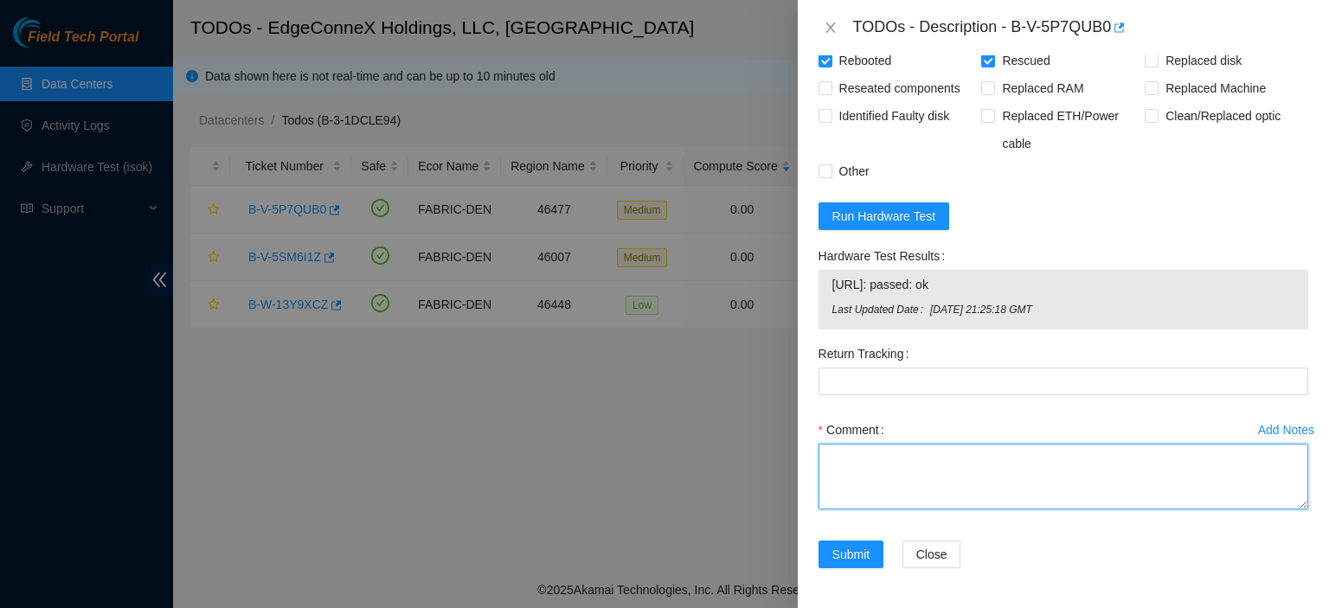
click at [892, 459] on textarea "Comment" at bounding box center [1064, 477] width 490 height 66
type textarea "Rescued. Rebooted."
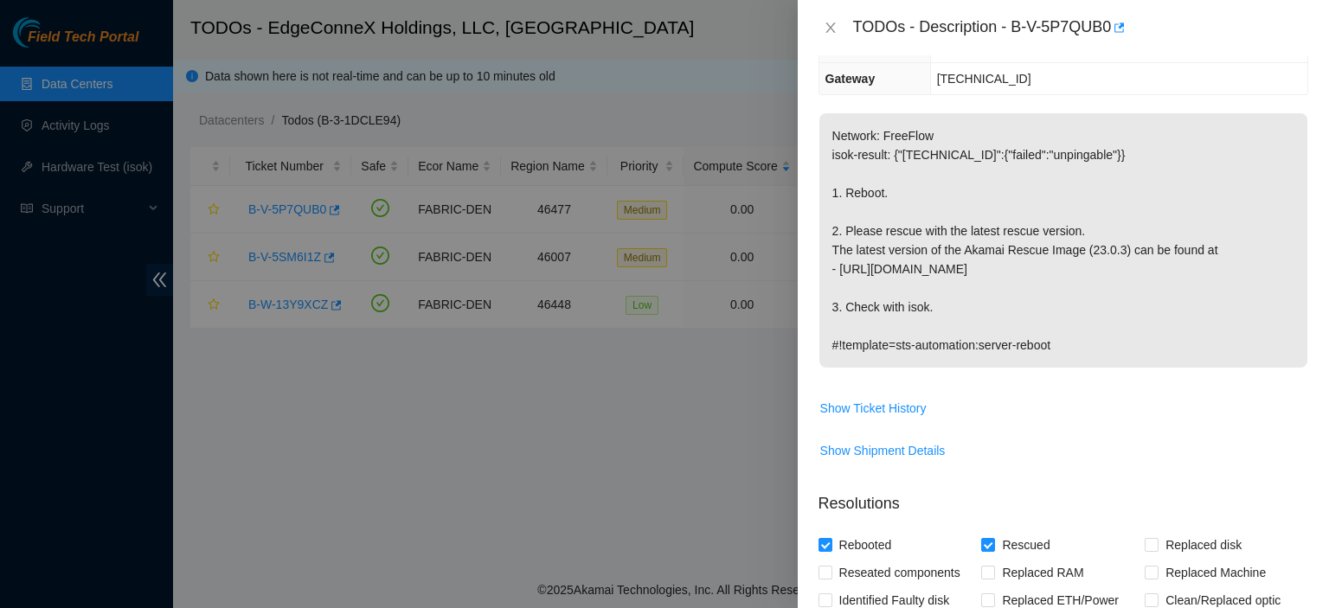
scroll to position [0, 0]
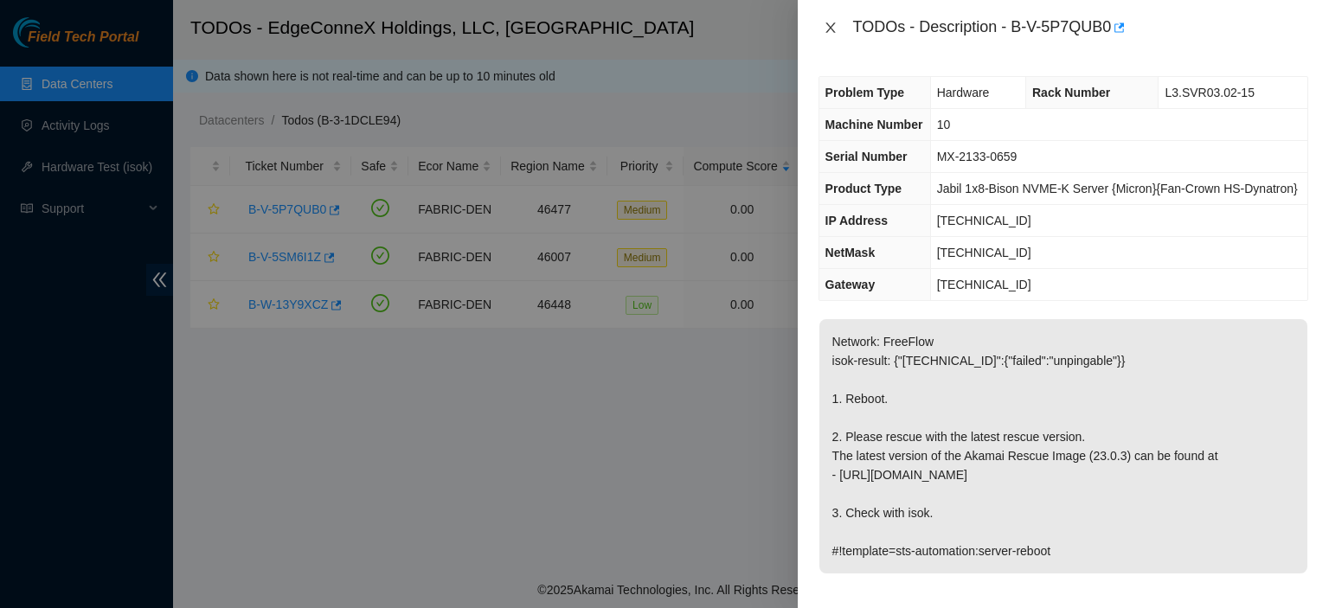
click at [833, 25] on icon "close" at bounding box center [831, 28] width 10 height 10
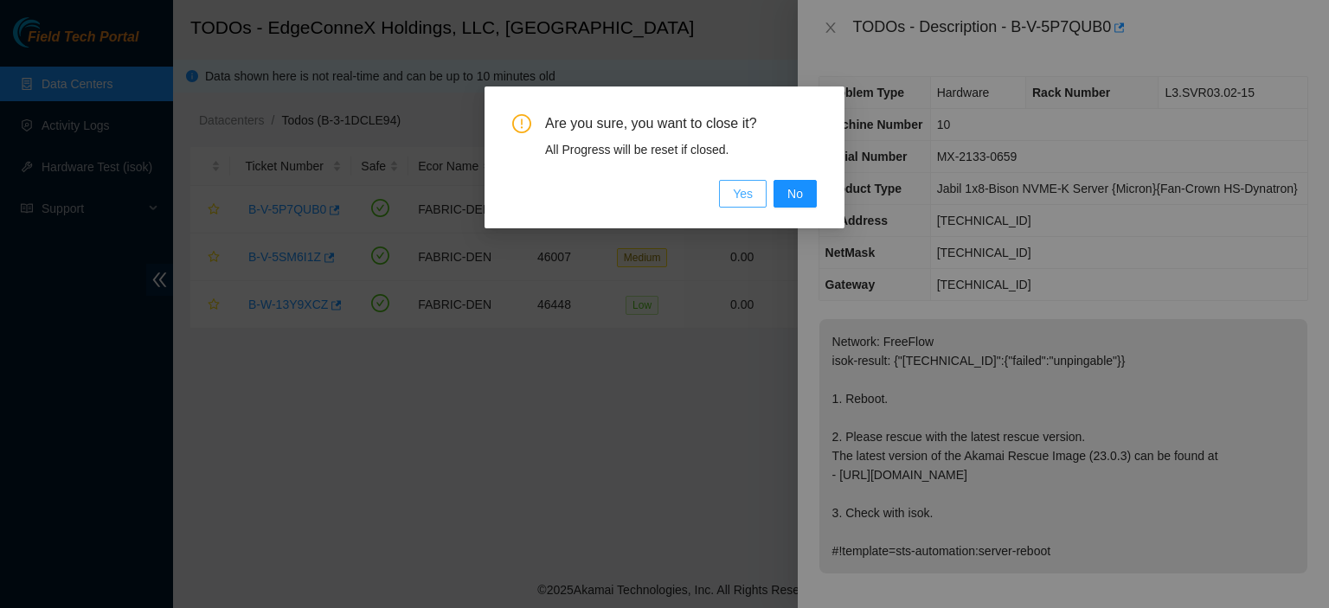
click at [744, 186] on span "Yes" at bounding box center [743, 193] width 20 height 19
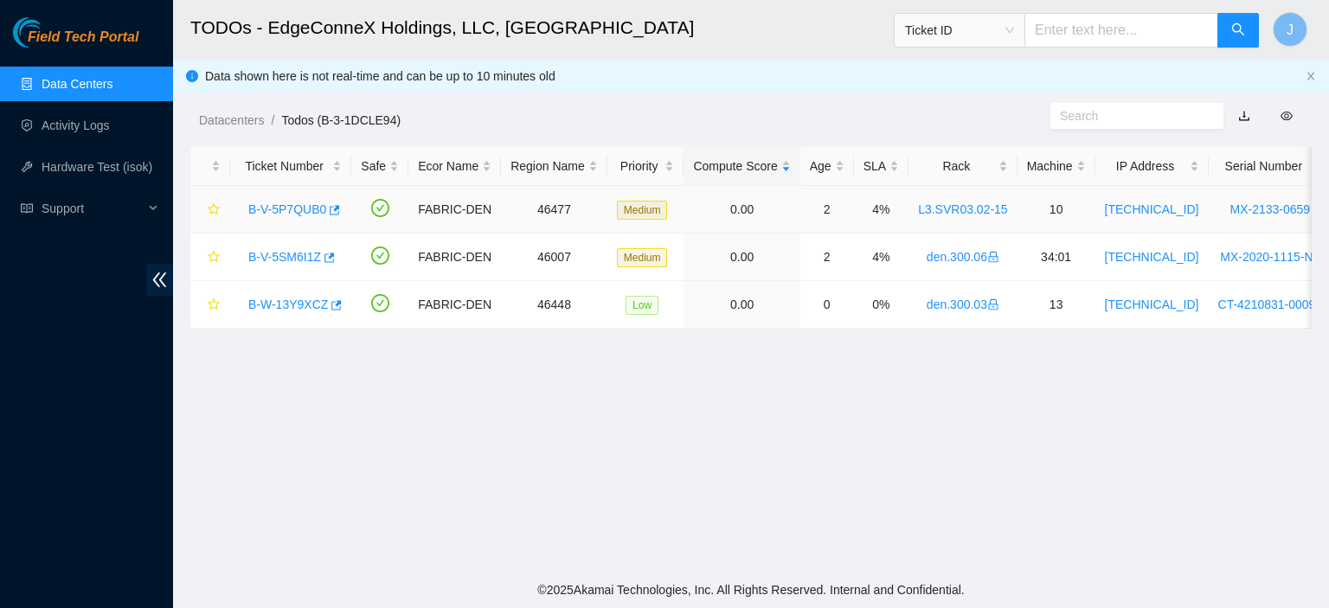
click at [294, 210] on link "B-V-5P7QUB0" at bounding box center [287, 210] width 78 height 14
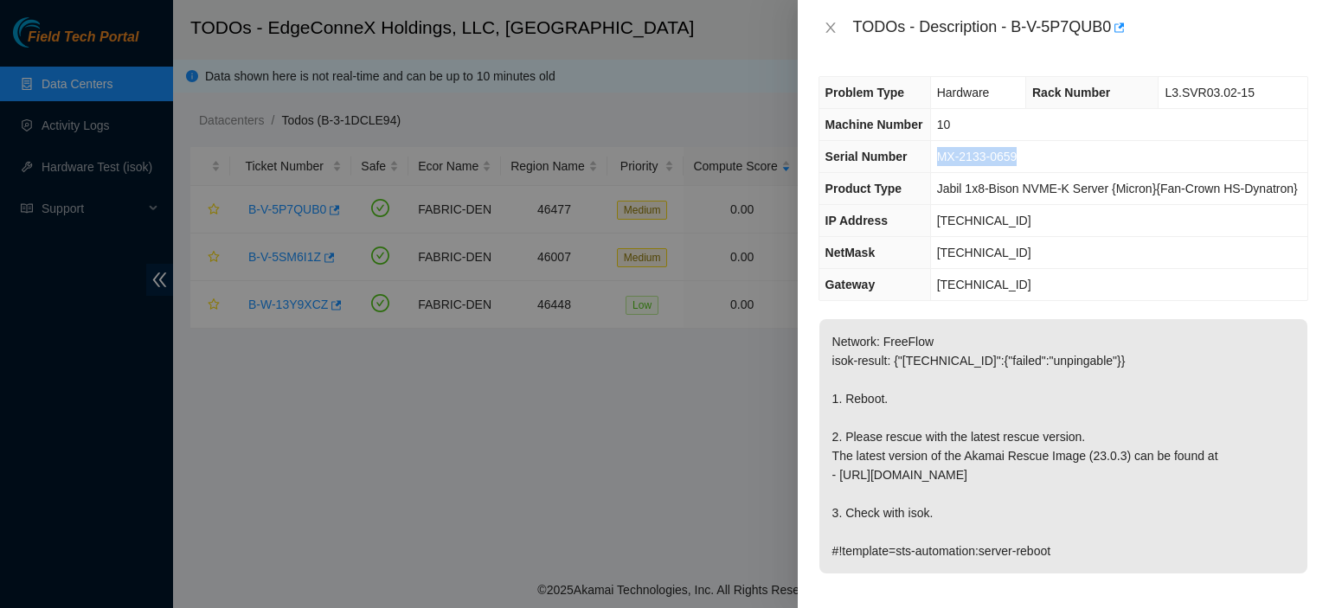
drag, startPoint x: 1027, startPoint y: 156, endPoint x: 939, endPoint y: 158, distance: 87.5
click at [939, 158] on td "MX-2133-0659" at bounding box center [1118, 157] width 377 height 32
copy span "MX-2133-0659"
click at [831, 24] on icon "close" at bounding box center [831, 28] width 14 height 14
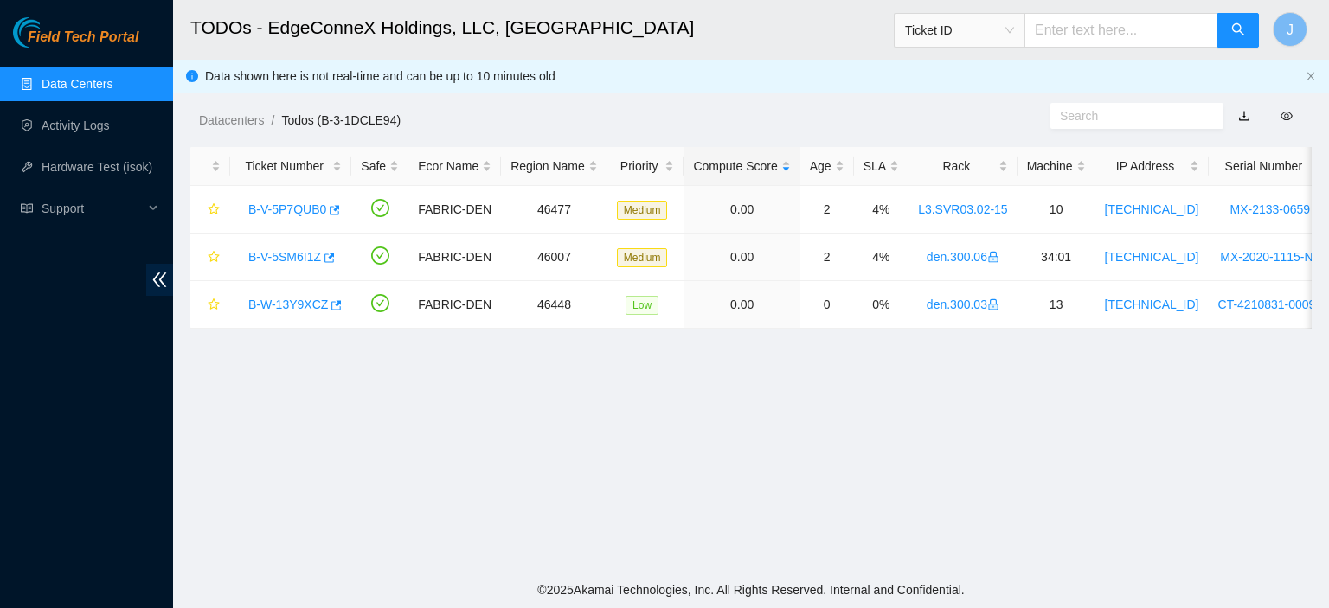
click at [1087, 25] on input "text" at bounding box center [1122, 30] width 194 height 35
paste input "MX-2133-0659"
type input "MX-2133-0659"
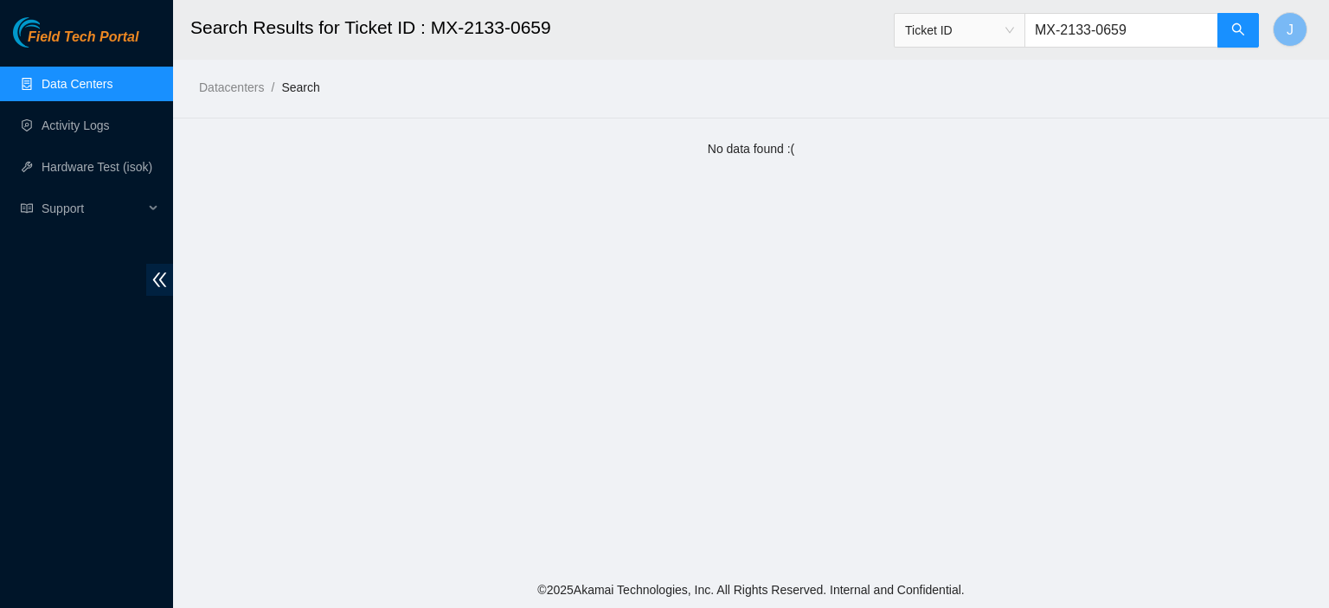
click at [1014, 32] on span "Ticket ID" at bounding box center [959, 30] width 109 height 26
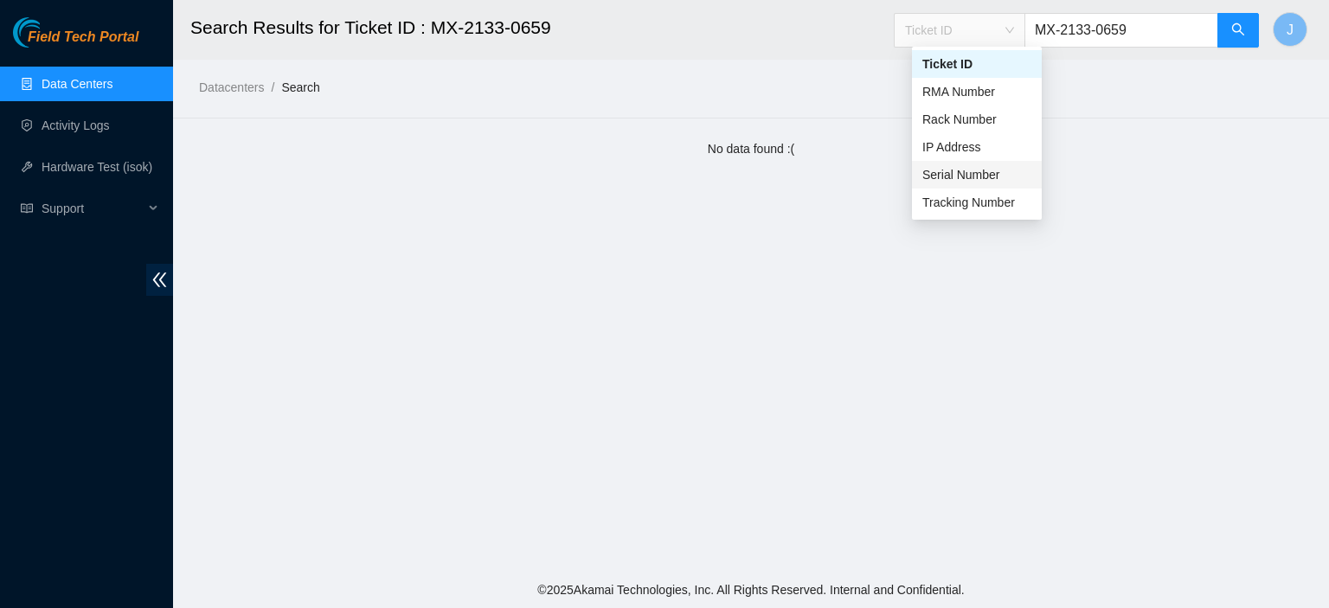
click at [973, 171] on div "Serial Number" at bounding box center [977, 174] width 109 height 19
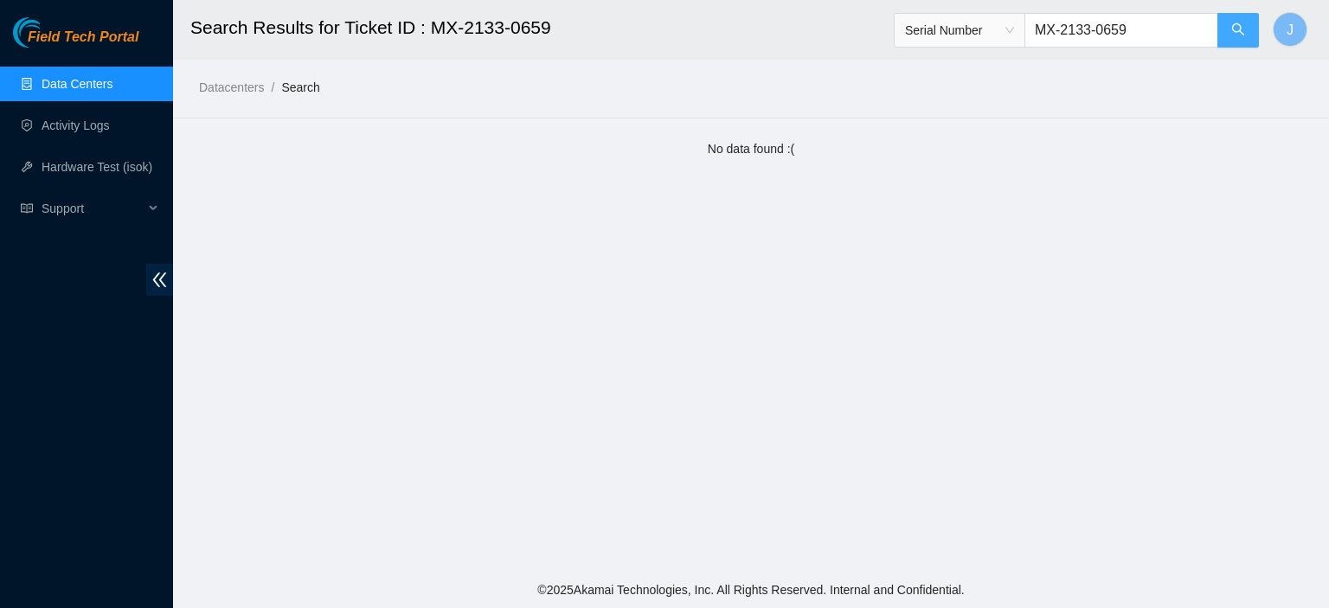
click at [1238, 27] on icon "search" at bounding box center [1239, 30] width 14 height 14
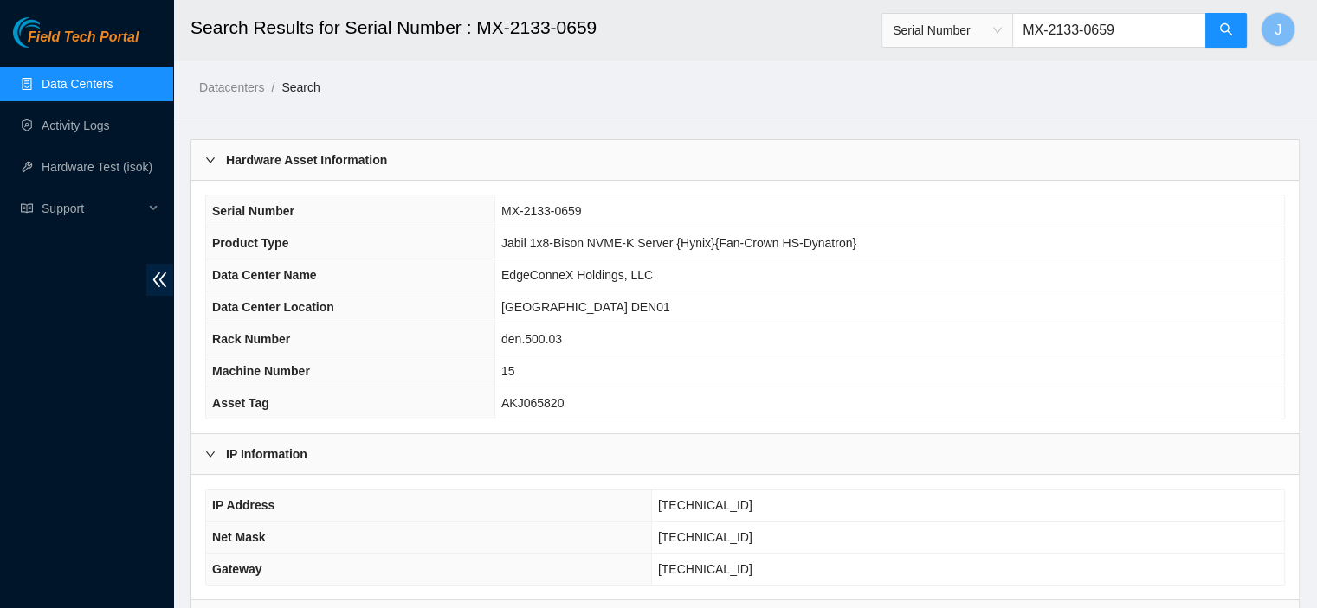
click at [93, 78] on link "Data Centers" at bounding box center [77, 84] width 71 height 14
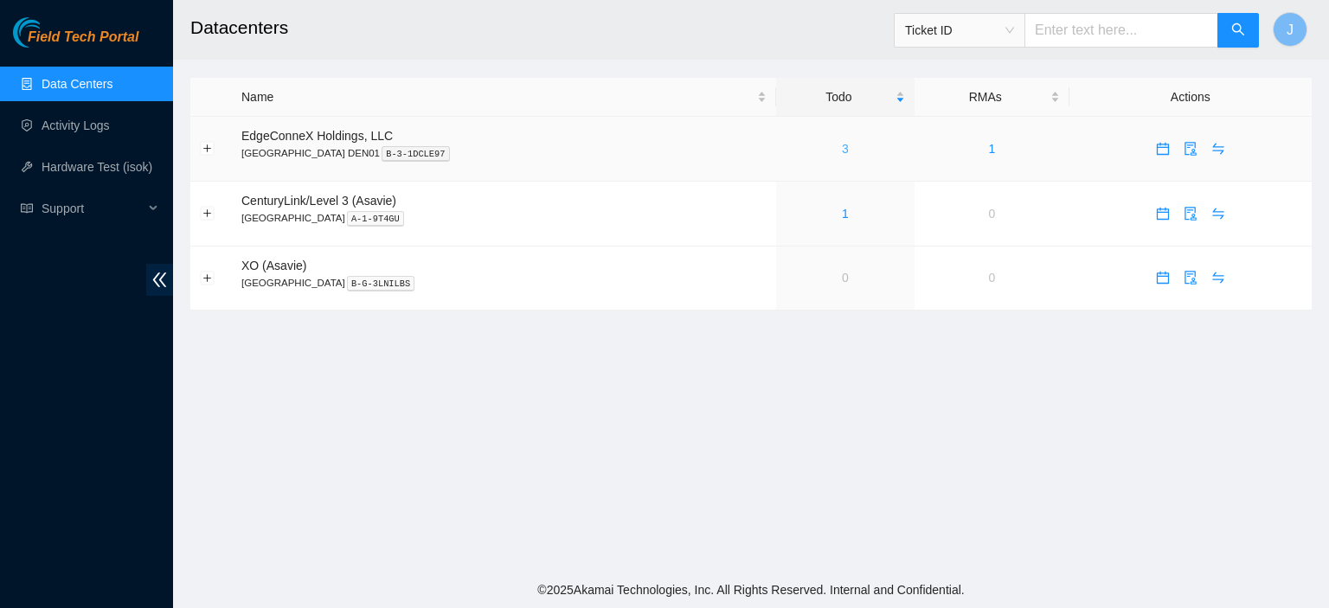
click at [842, 145] on link "3" at bounding box center [845, 149] width 7 height 14
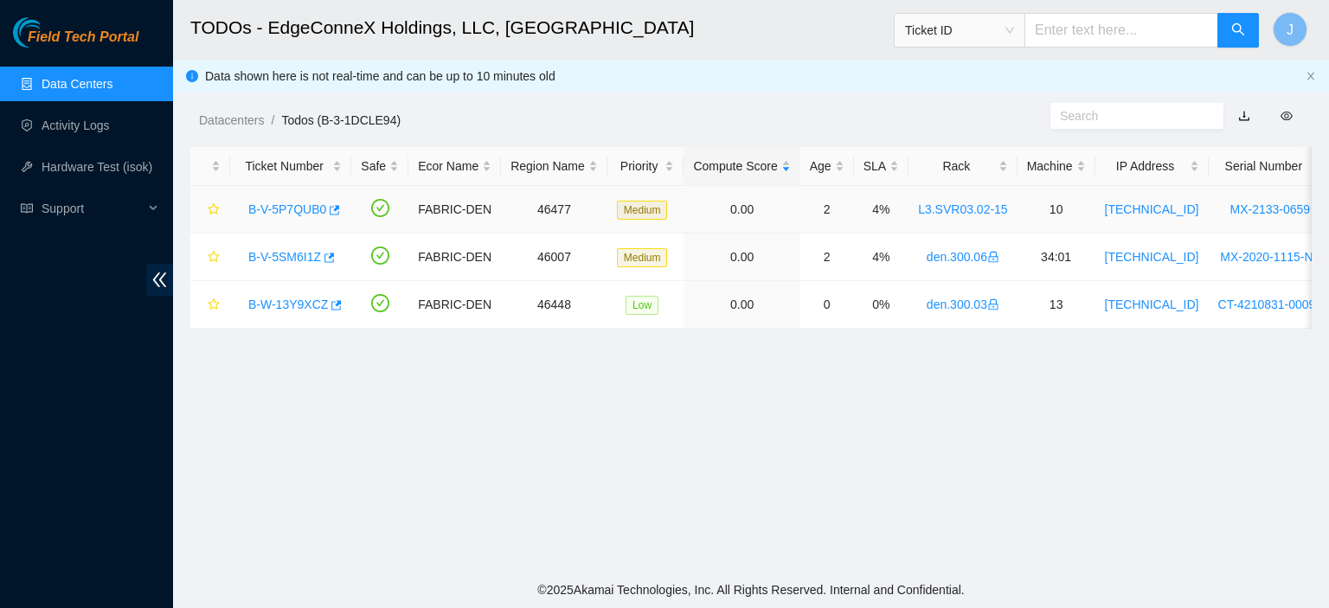
click at [919, 209] on link "L3.SVR03.02-15" at bounding box center [963, 210] width 90 height 14
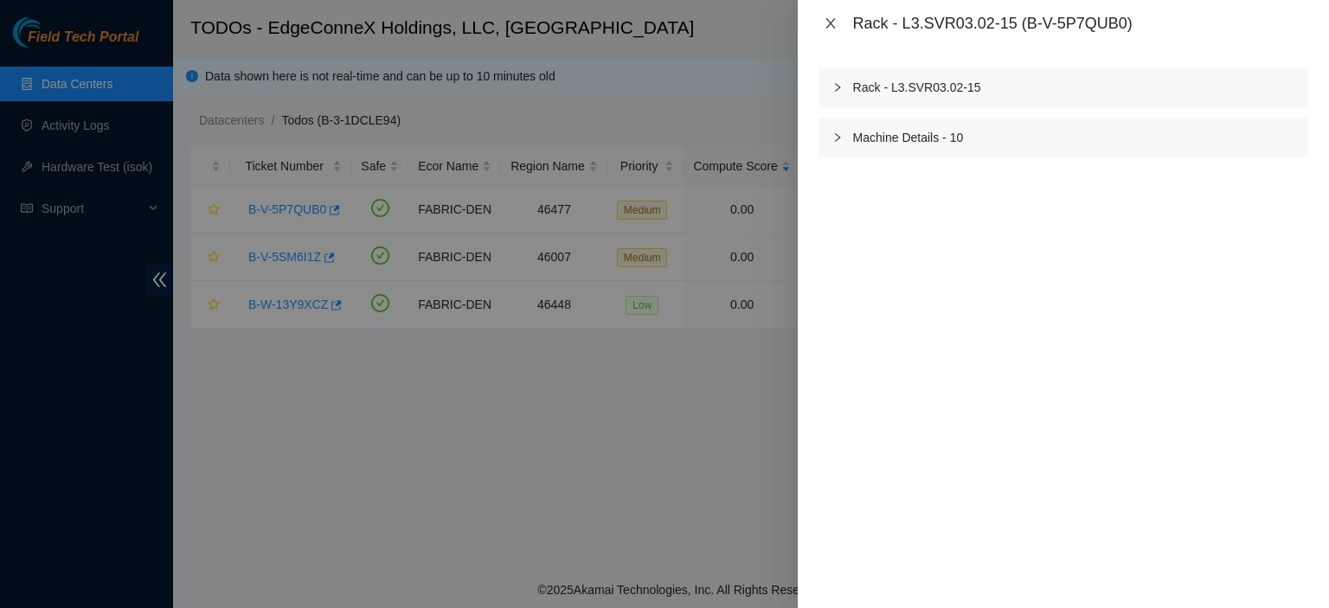
click at [826, 24] on icon "close" at bounding box center [831, 23] width 14 height 14
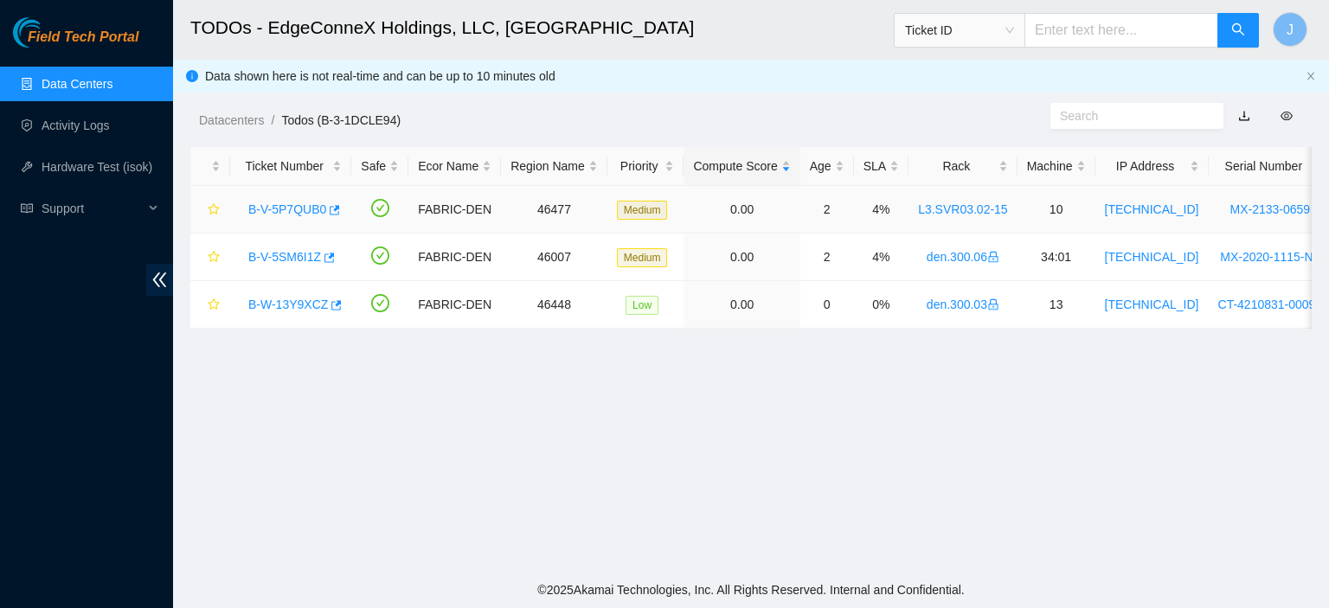
click at [277, 214] on link "B-V-5P7QUB0" at bounding box center [287, 210] width 78 height 14
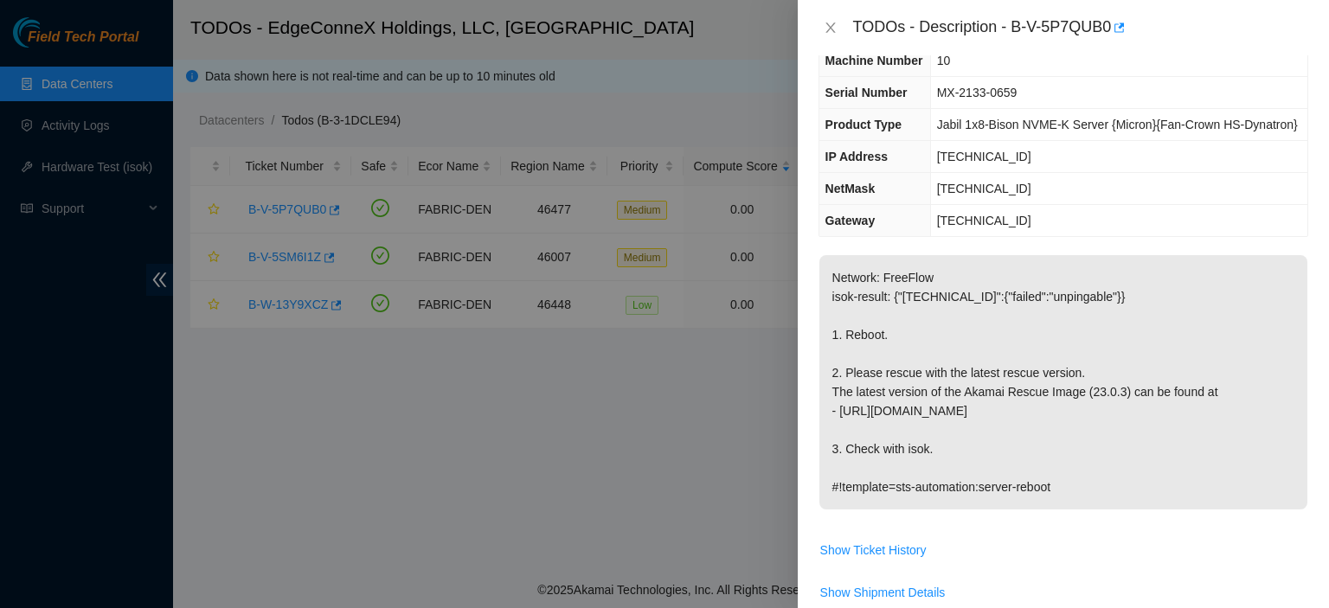
scroll to position [6, 0]
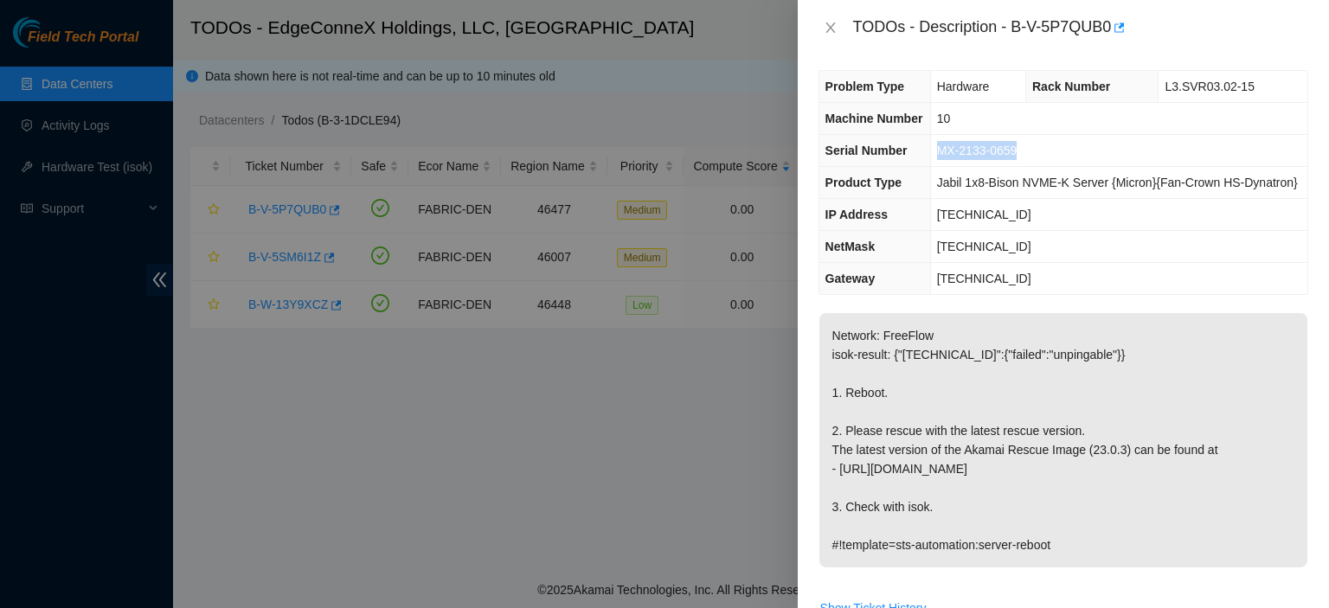
drag, startPoint x: 1026, startPoint y: 153, endPoint x: 938, endPoint y: 151, distance: 87.4
click at [938, 151] on td "MX-2133-0659" at bounding box center [1118, 151] width 377 height 32
copy span "MX-2133-0659"
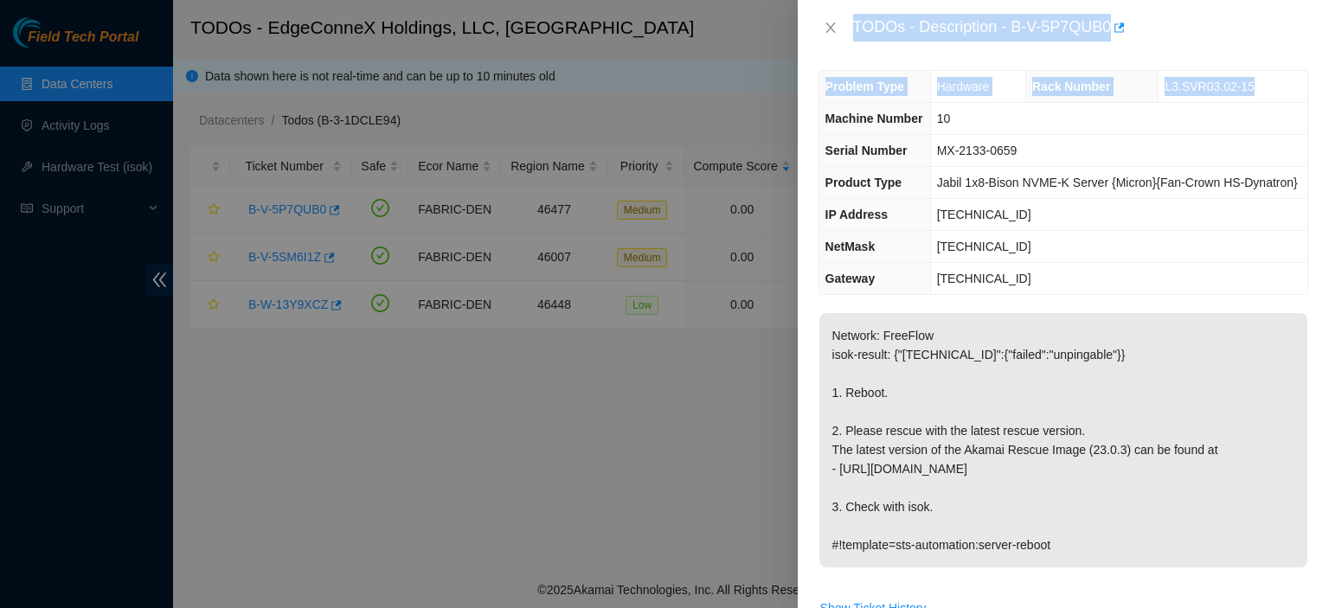
scroll to position [0, 0]
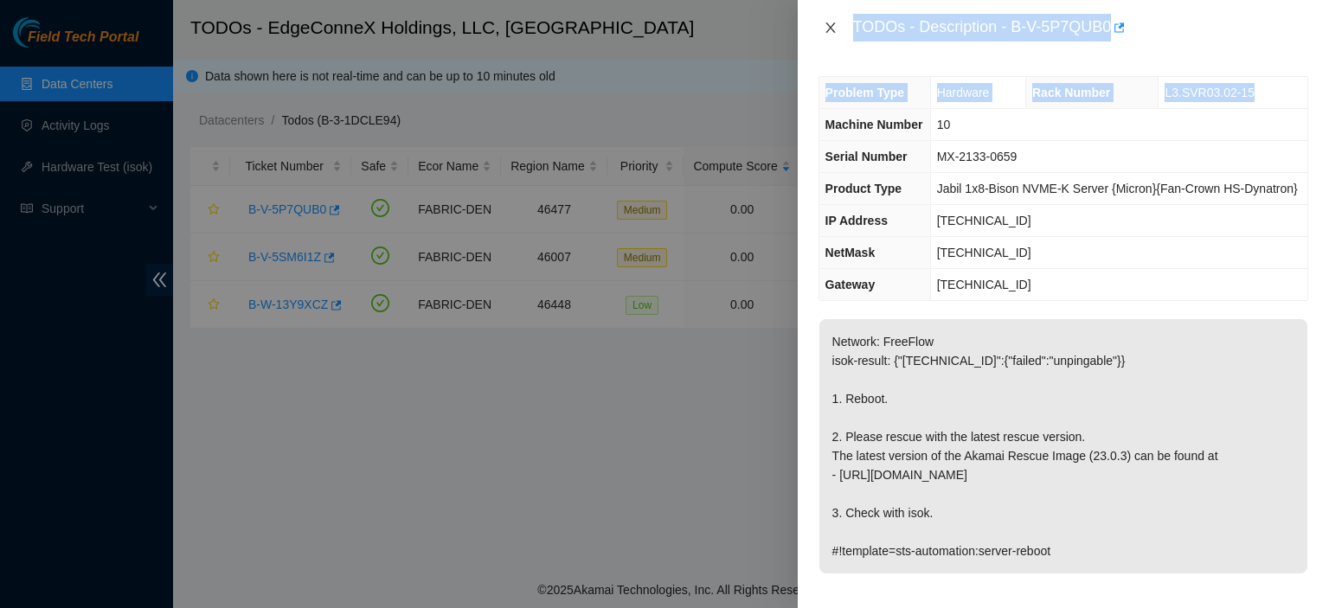
drag, startPoint x: 1276, startPoint y: 91, endPoint x: 831, endPoint y: 29, distance: 449.1
click at [831, 29] on div "TODOs - Description - B-V-5P7QUB0 Problem Type Hardware Rack Number L3.SVR03.02…" at bounding box center [1063, 304] width 531 height 608
click at [827, 29] on icon "close" at bounding box center [831, 28] width 14 height 14
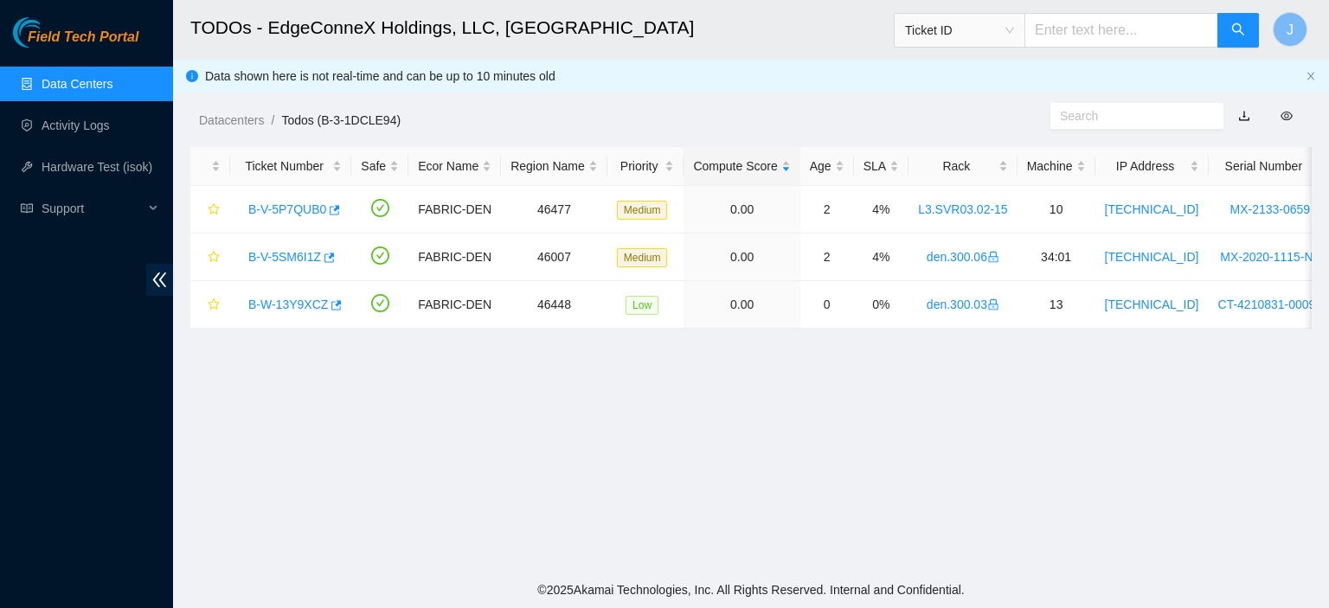
click at [1014, 37] on span "Ticket ID" at bounding box center [959, 30] width 109 height 26
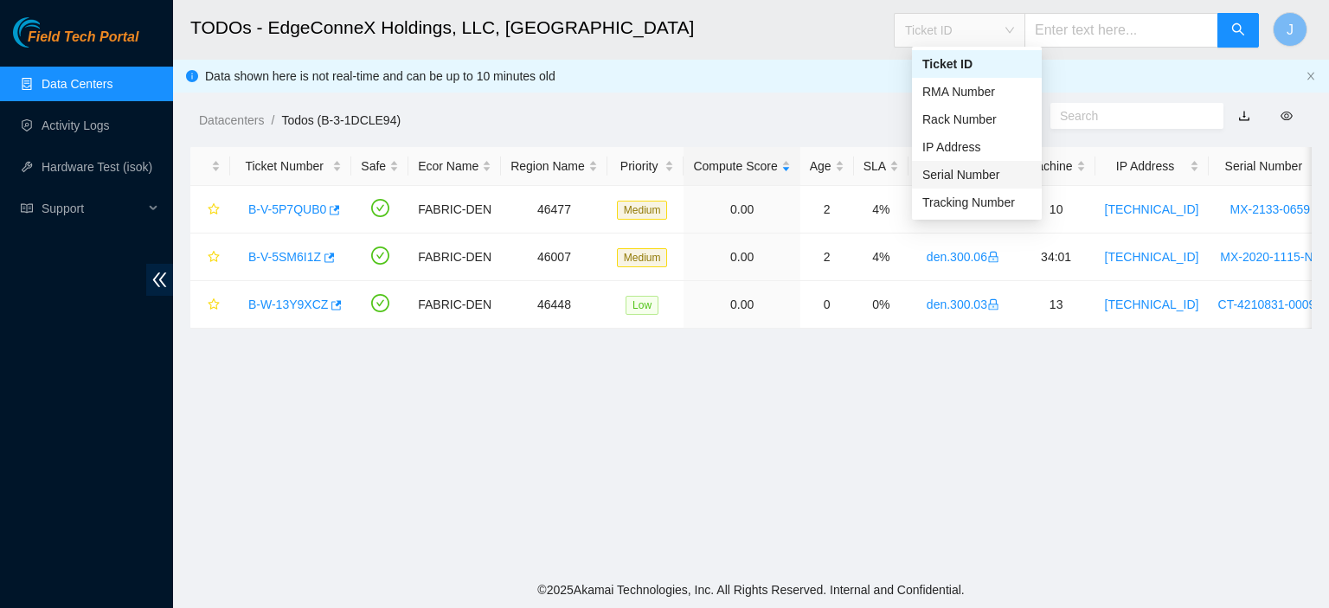
click at [970, 175] on div "Serial Number" at bounding box center [977, 174] width 109 height 19
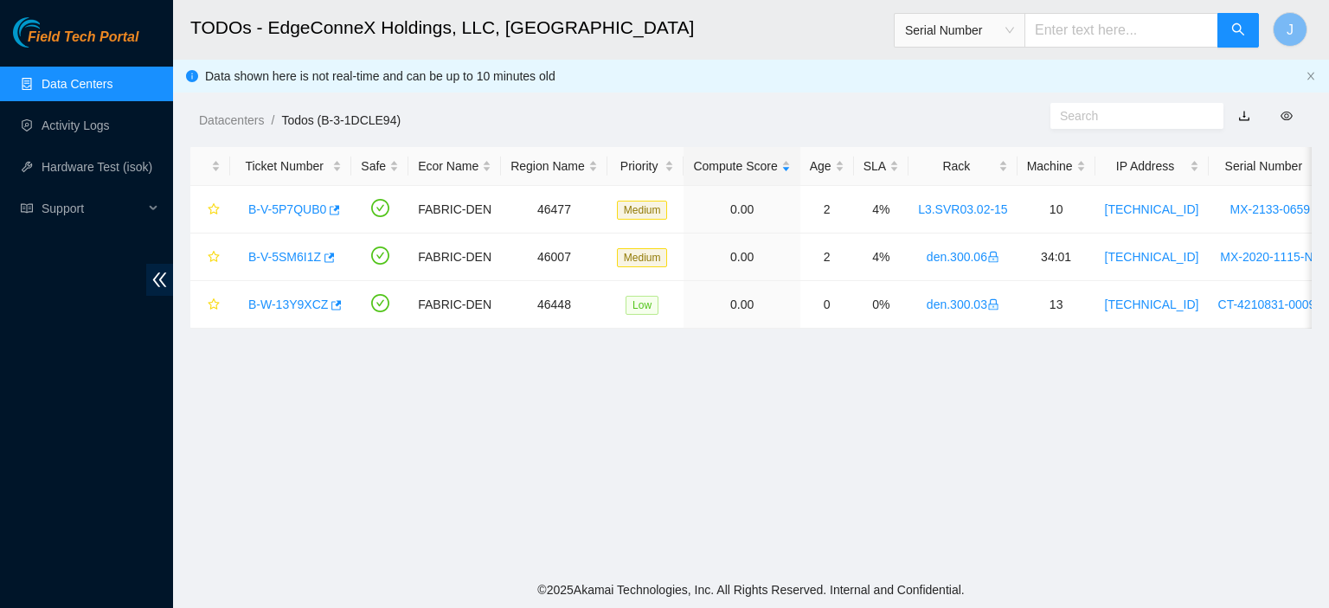
click at [1101, 23] on input "text" at bounding box center [1122, 30] width 194 height 35
click at [1103, 22] on input "text" at bounding box center [1122, 30] width 194 height 35
paste input "MX-2133-0659"
type input "MX-2133-0659"
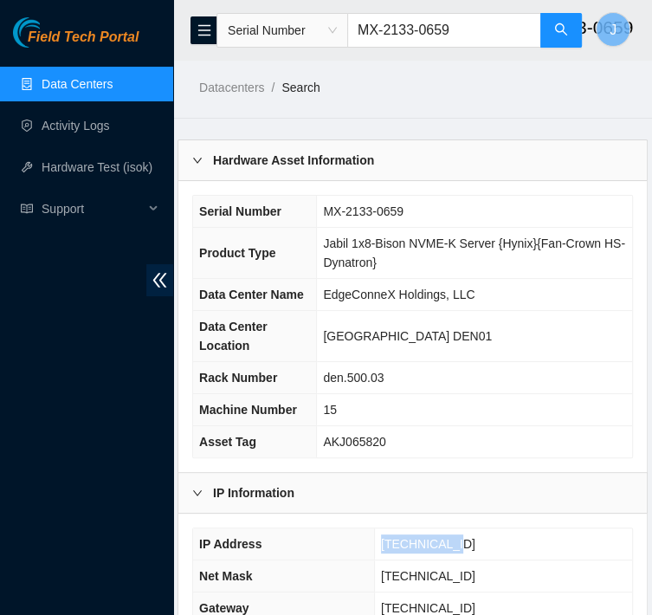
drag, startPoint x: 459, startPoint y: 541, endPoint x: 386, endPoint y: 545, distance: 72.8
click at [386, 545] on td "23.33.89.146" at bounding box center [503, 544] width 258 height 32
copy span "23.33.89.146"
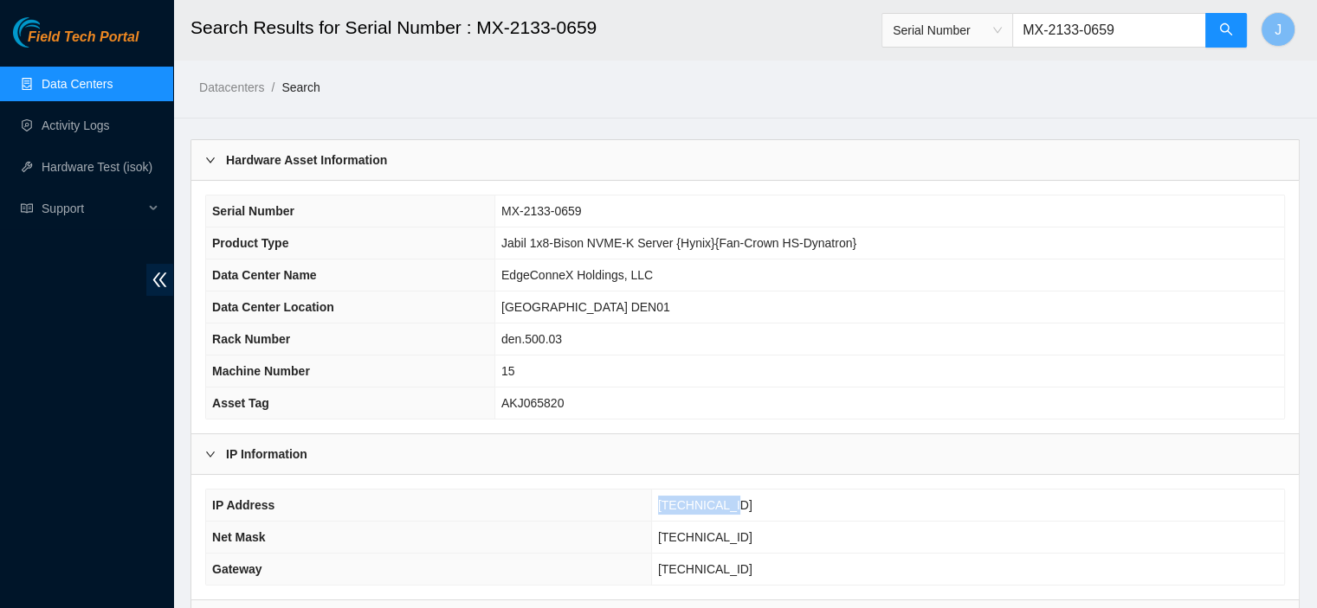
click at [46, 80] on link "Data Centers" at bounding box center [77, 84] width 71 height 14
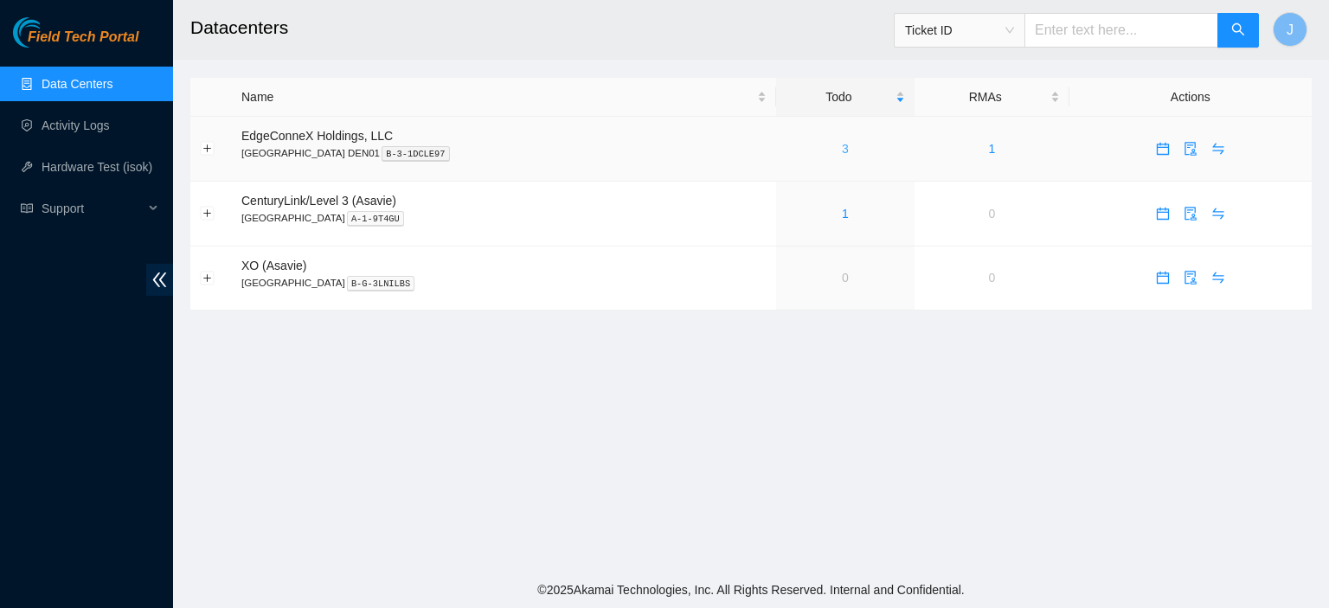
click at [842, 146] on link "3" at bounding box center [845, 149] width 7 height 14
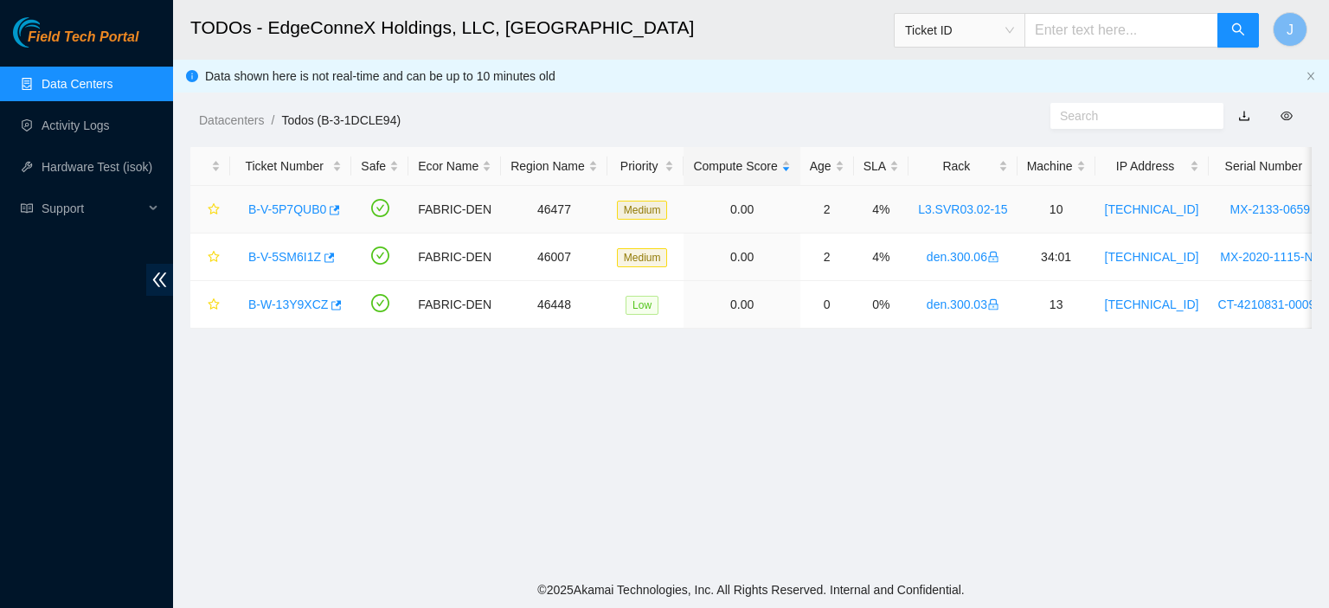
click at [279, 207] on link "B-V-5P7QUB0" at bounding box center [287, 210] width 78 height 14
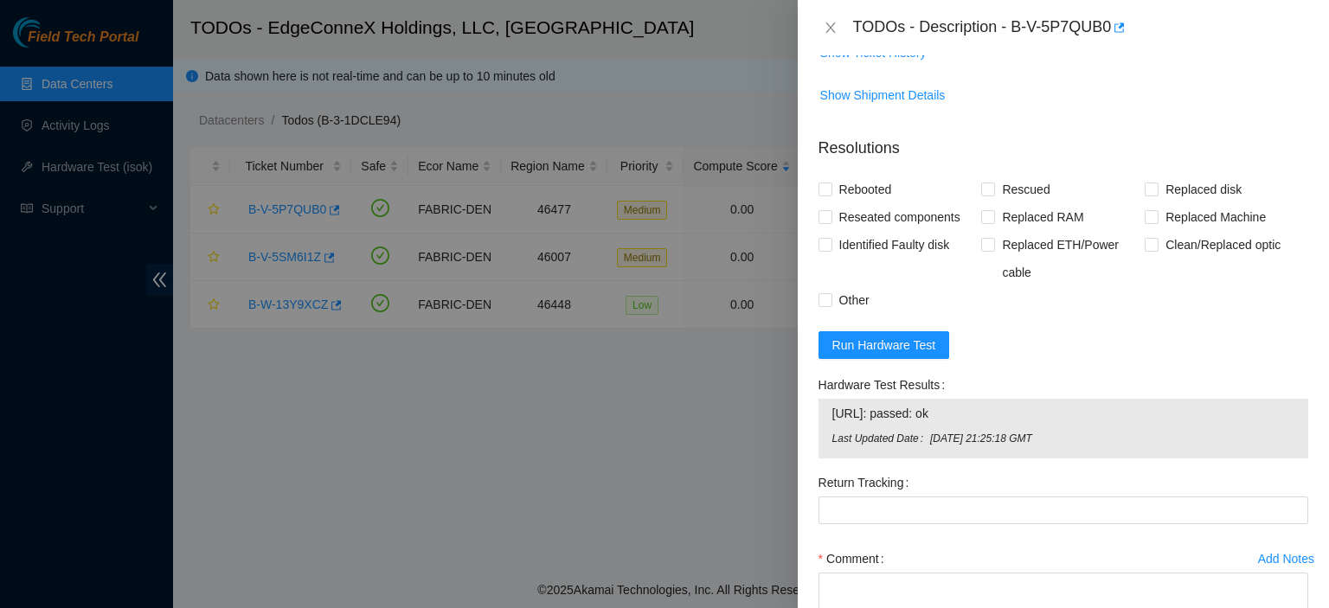
scroll to position [627, 0]
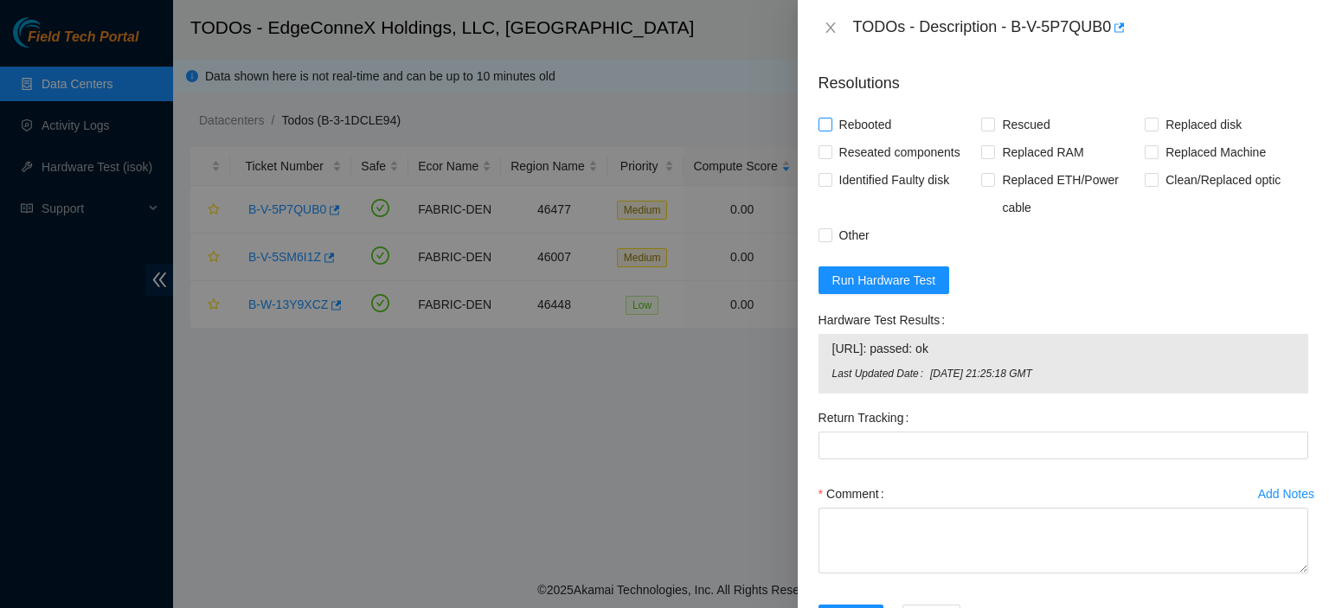
click at [827, 129] on input "Rebooted" at bounding box center [825, 124] width 12 height 12
checkbox input "true"
click at [985, 125] on input "Rescued" at bounding box center [988, 124] width 12 height 12
checkbox input "true"
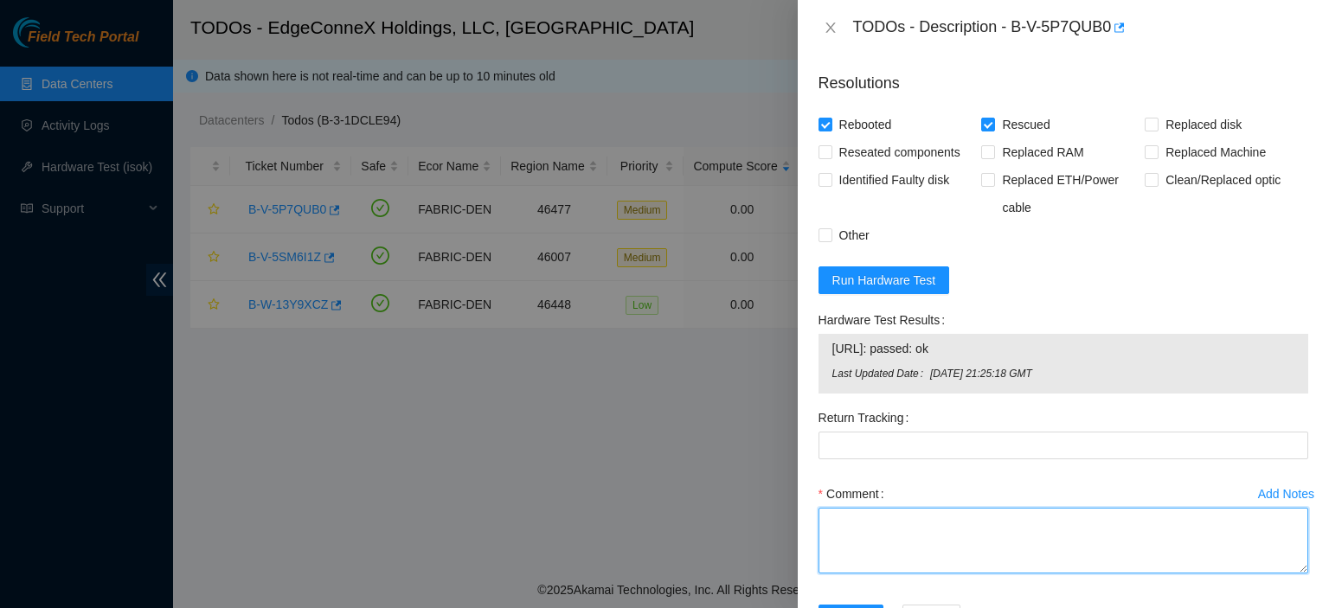
click at [904, 511] on textarea "Comment" at bounding box center [1064, 541] width 490 height 66
type textarea "Rescued. Rebooted."
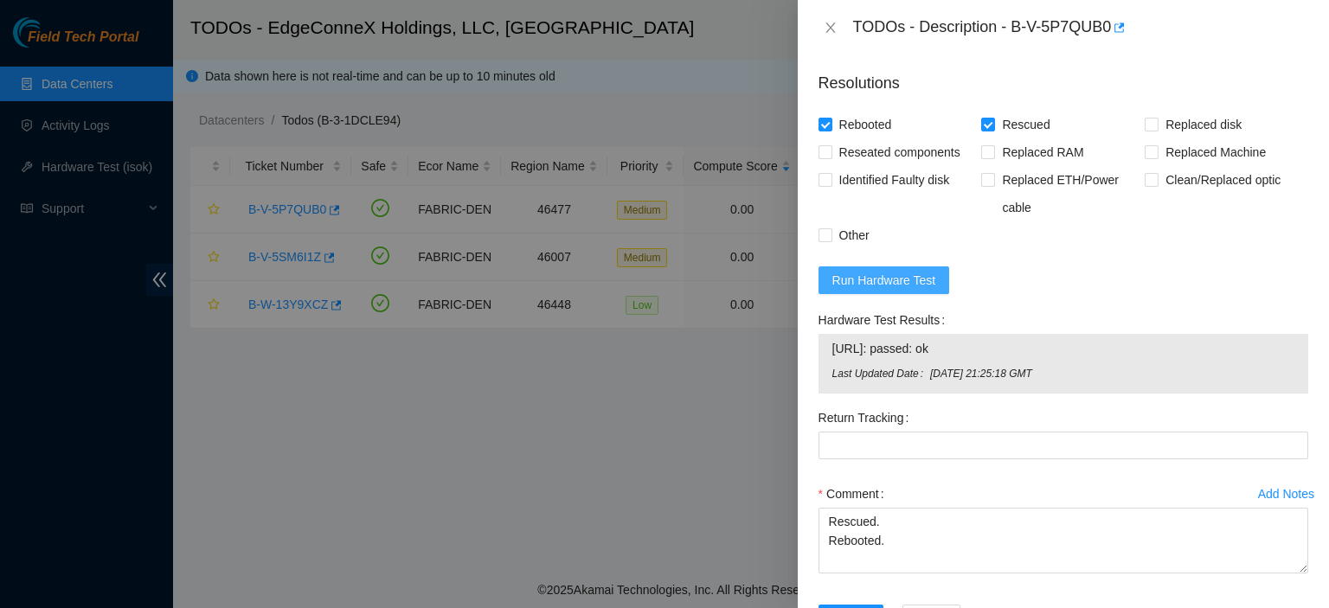
click at [920, 280] on span "Run Hardware Test" at bounding box center [885, 280] width 104 height 19
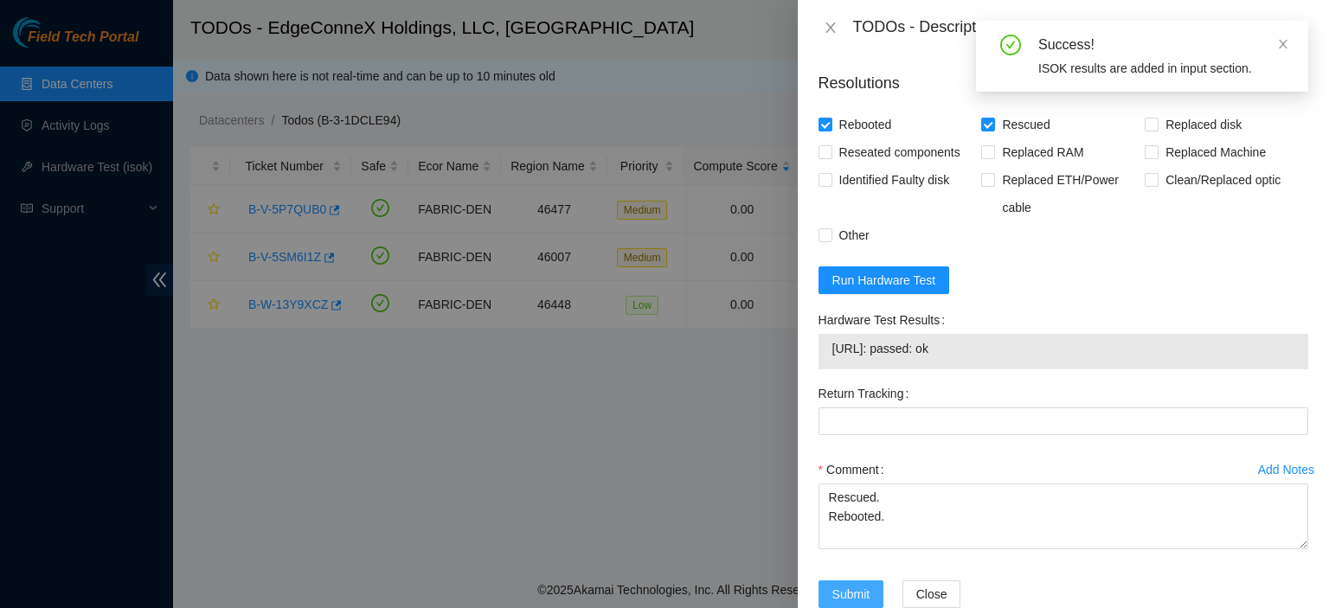
click at [849, 586] on span "Submit" at bounding box center [852, 594] width 38 height 19
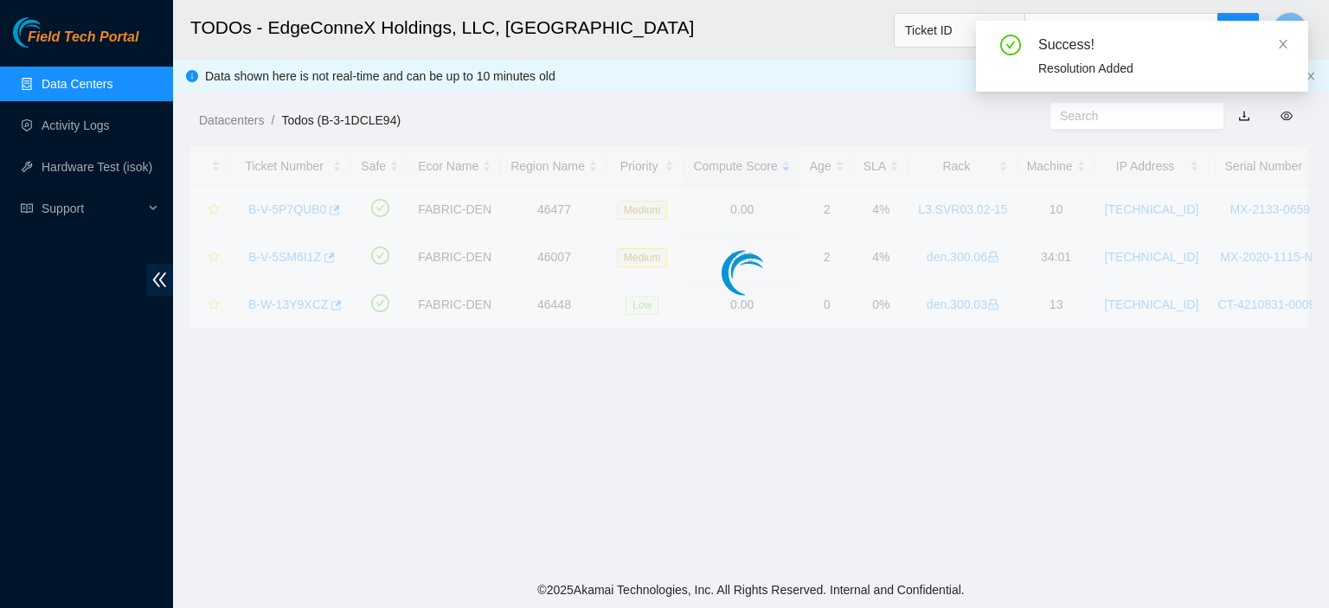
scroll to position [455, 0]
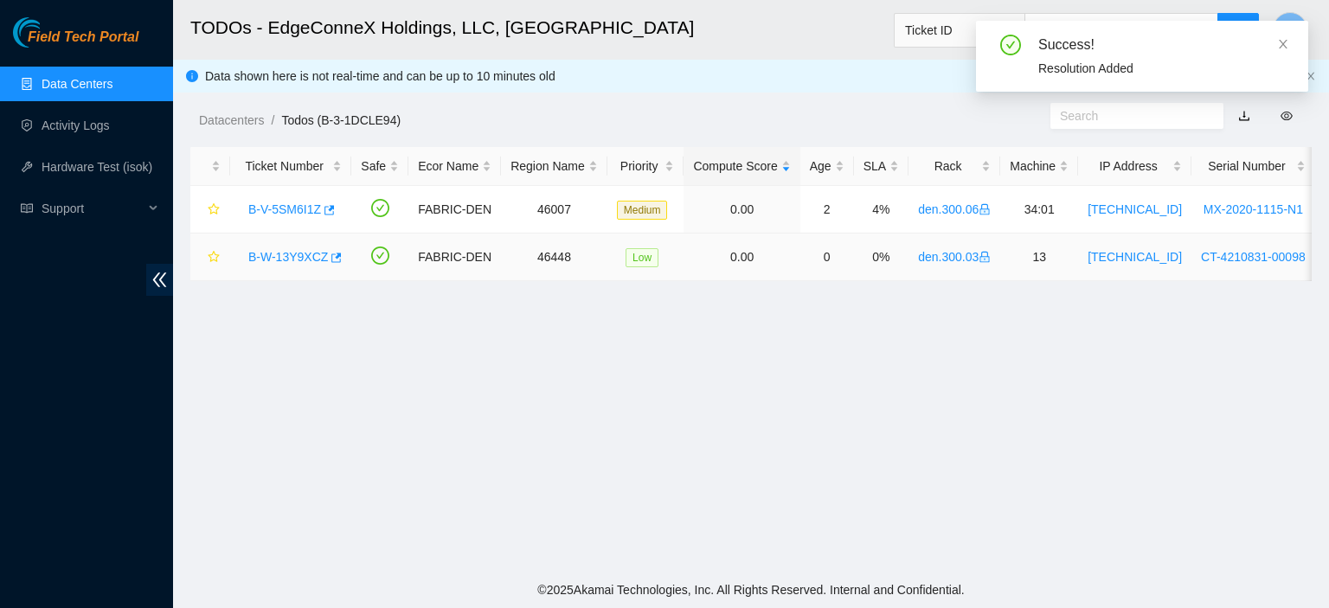
click at [272, 258] on link "B-W-13Y9XCZ" at bounding box center [288, 257] width 80 height 14
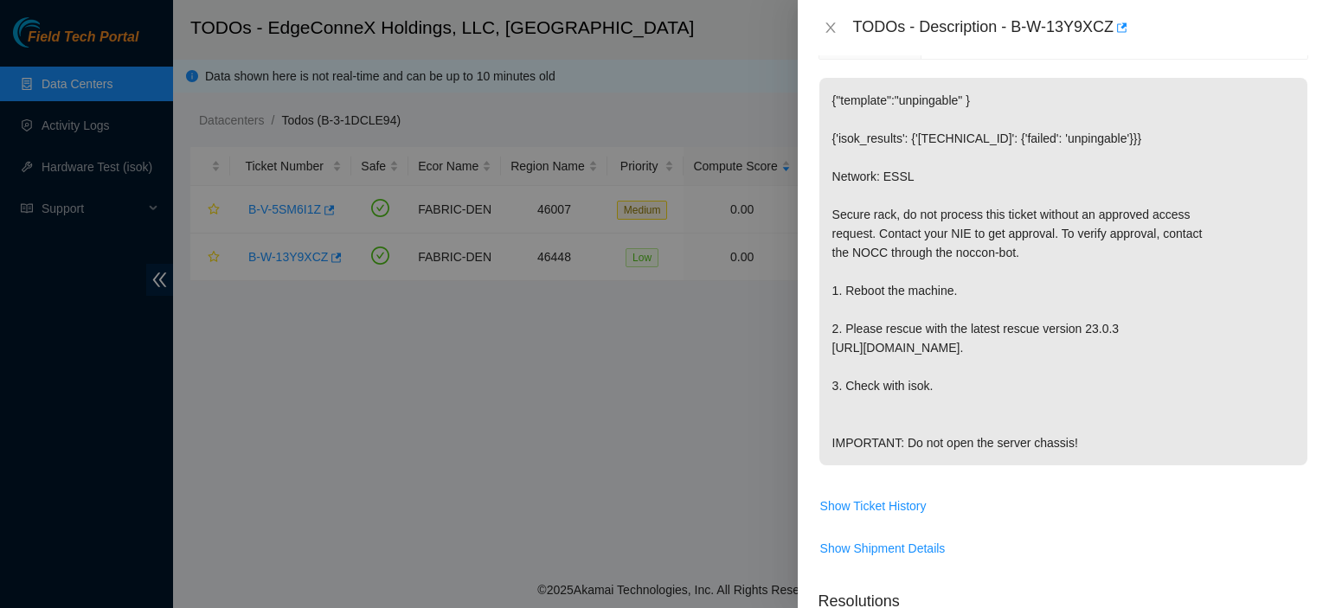
scroll to position [0, 0]
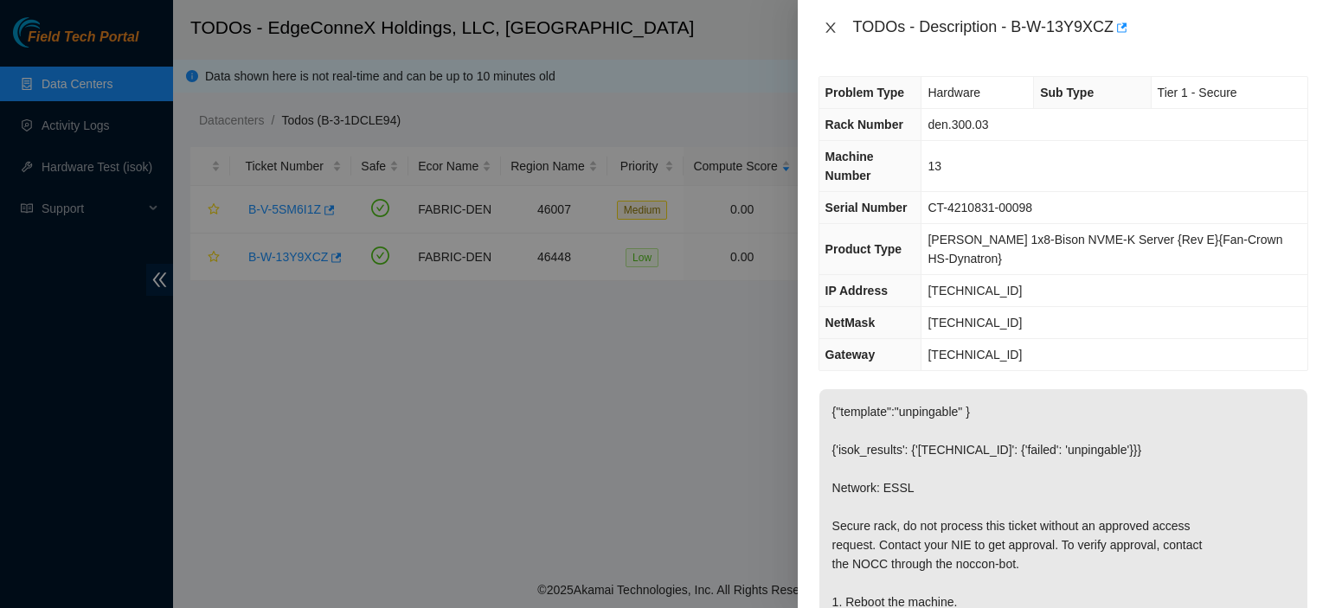
click at [826, 25] on icon "close" at bounding box center [831, 28] width 14 height 14
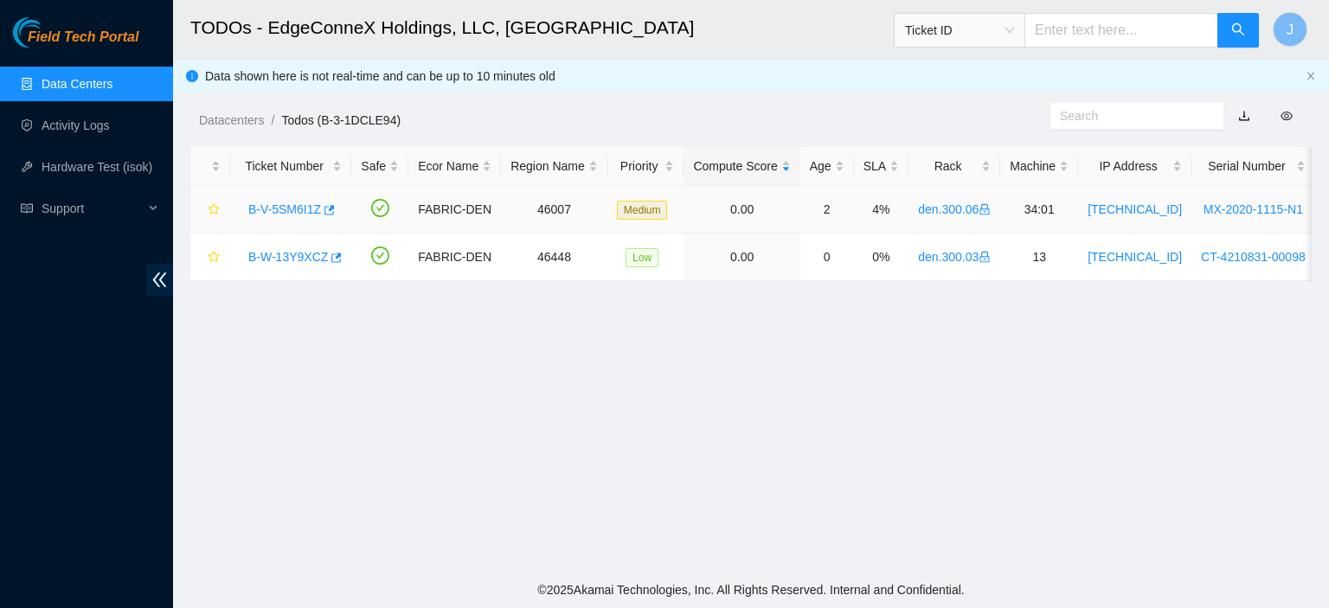
click at [269, 206] on link "B-V-5SM6I1Z" at bounding box center [284, 210] width 73 height 14
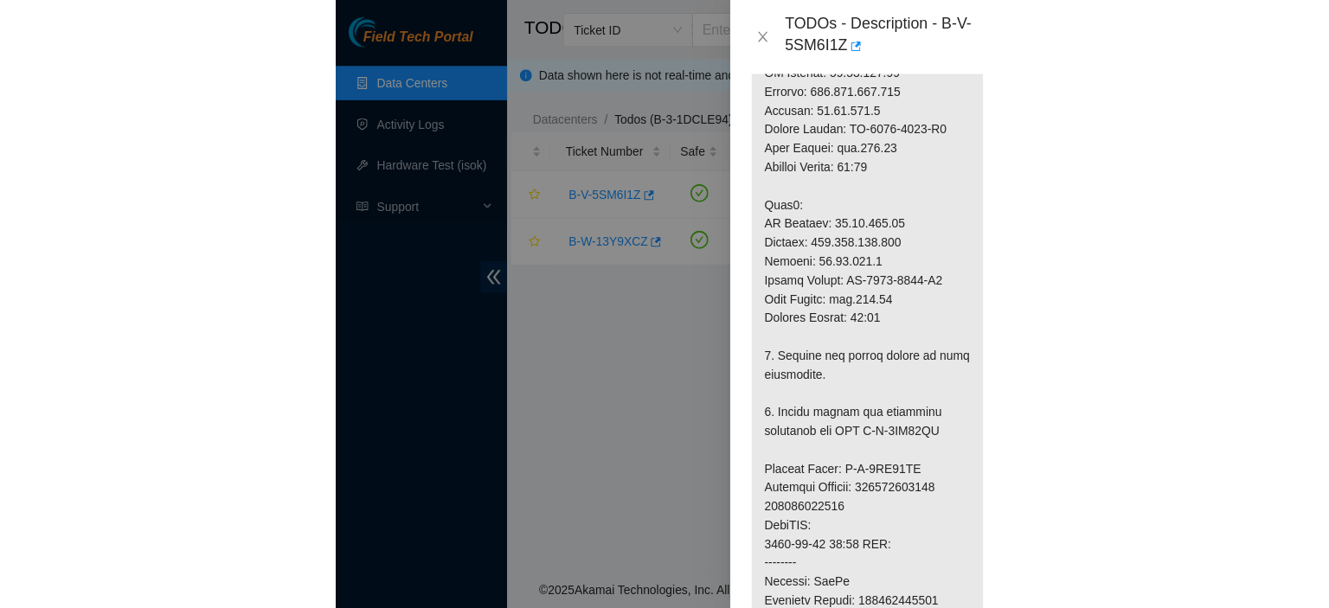
scroll to position [808, 0]
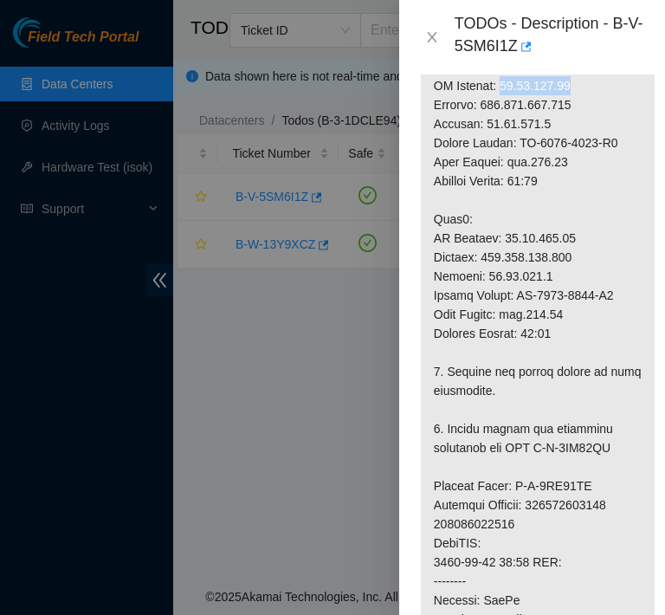
drag, startPoint x: 566, startPoint y: 100, endPoint x: 497, endPoint y: 96, distance: 69.3
click at [497, 96] on p at bounding box center [538, 399] width 234 height 1549
copy p "23.33.141.70"
drag, startPoint x: 566, startPoint y: 254, endPoint x: 496, endPoint y: 257, distance: 70.2
click at [496, 257] on p at bounding box center [538, 399] width 234 height 1549
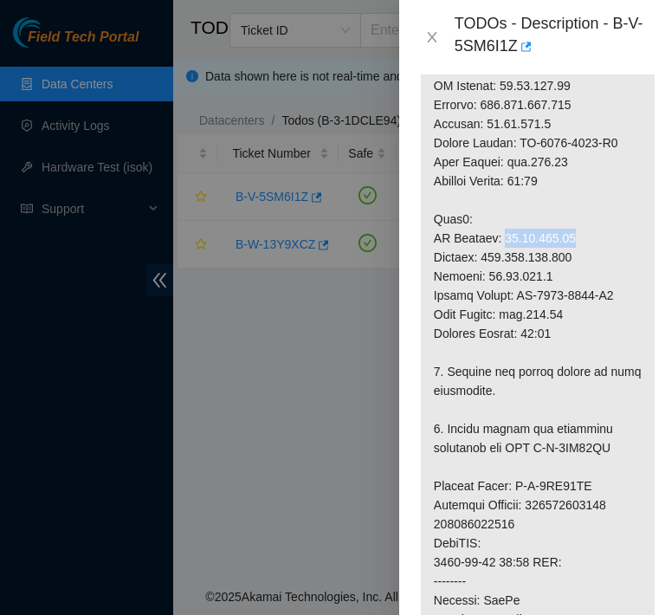
copy p "23.33.141.71"
drag, startPoint x: 595, startPoint y: 158, endPoint x: 518, endPoint y: 163, distance: 77.2
click at [518, 163] on p at bounding box center [538, 399] width 234 height 1549
copy p "MX-2434-0002"
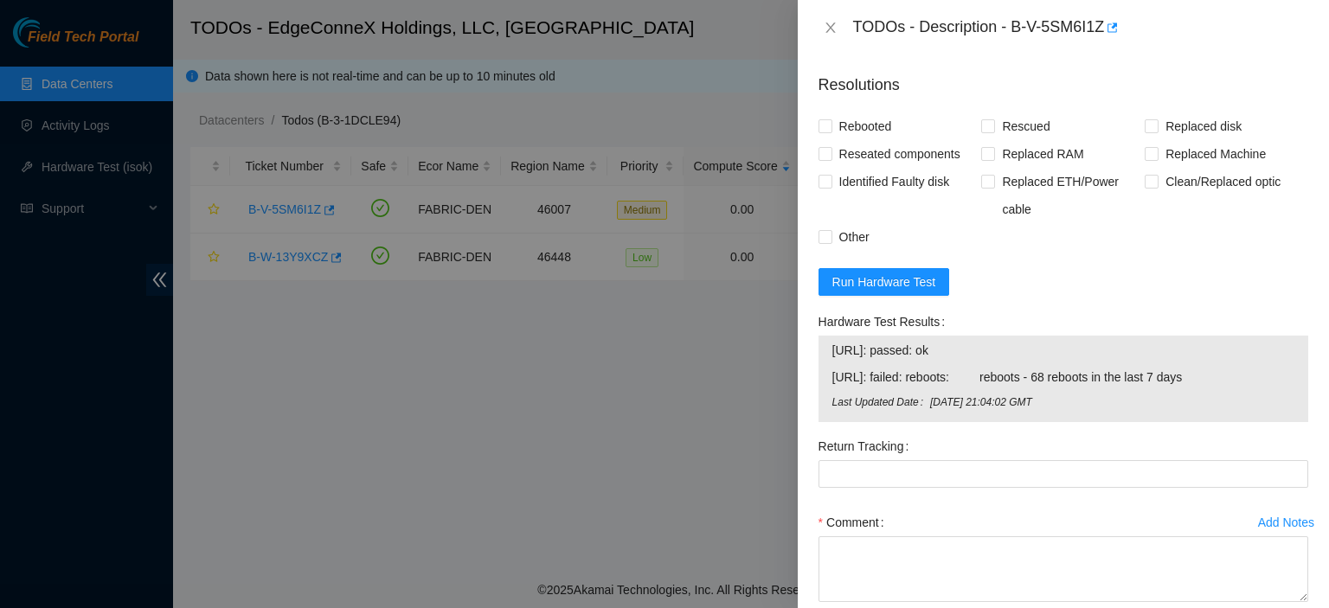
scroll to position [1707, 0]
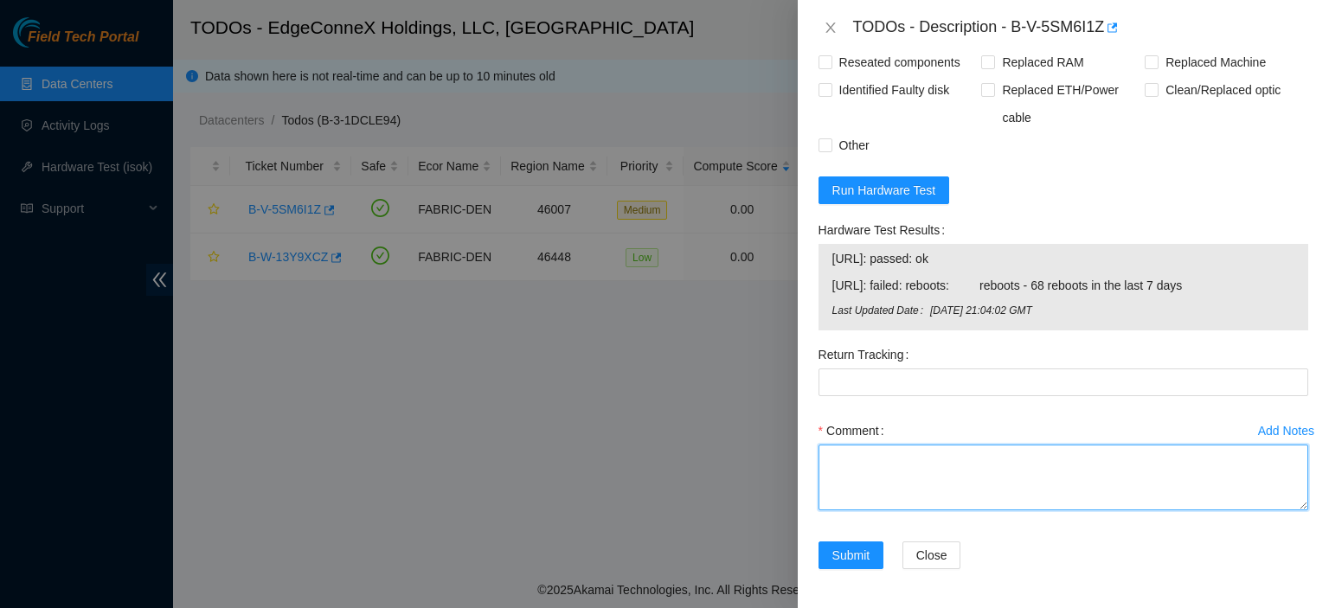
click at [901, 454] on textarea "Comment" at bounding box center [1064, 478] width 490 height 66
paste textarea "MX-2434-0002"
type textarea "Replaced machine with MX-2434-0002. Rescued. Rebooted."
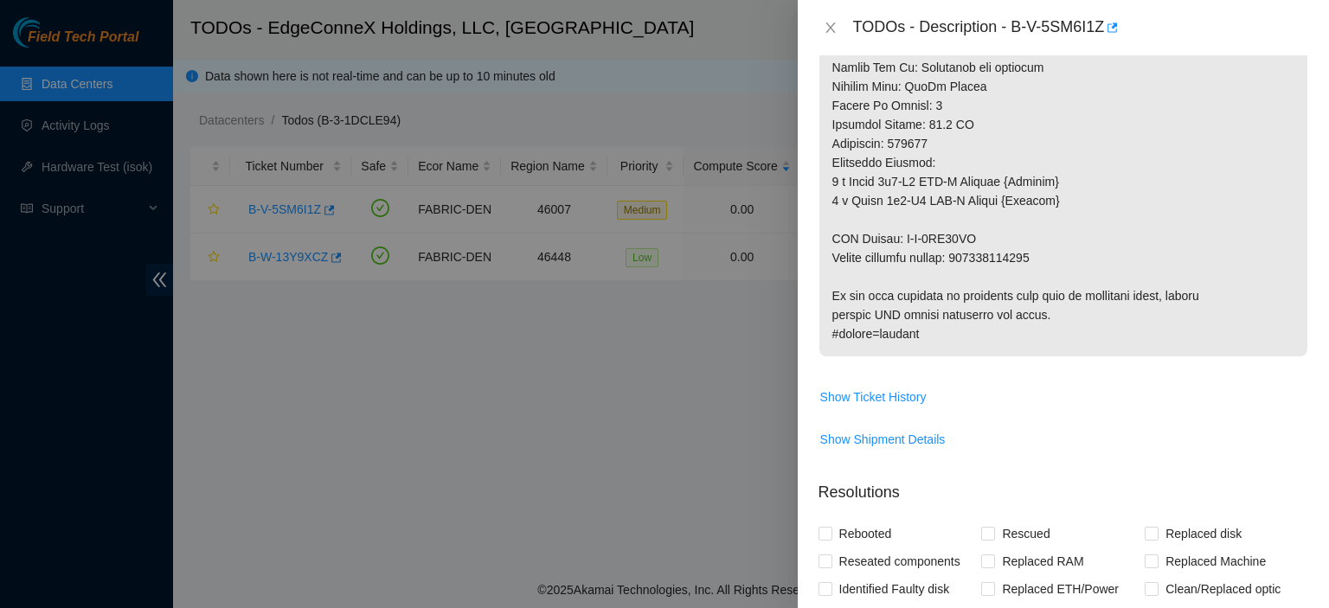
scroll to position [1200, 0]
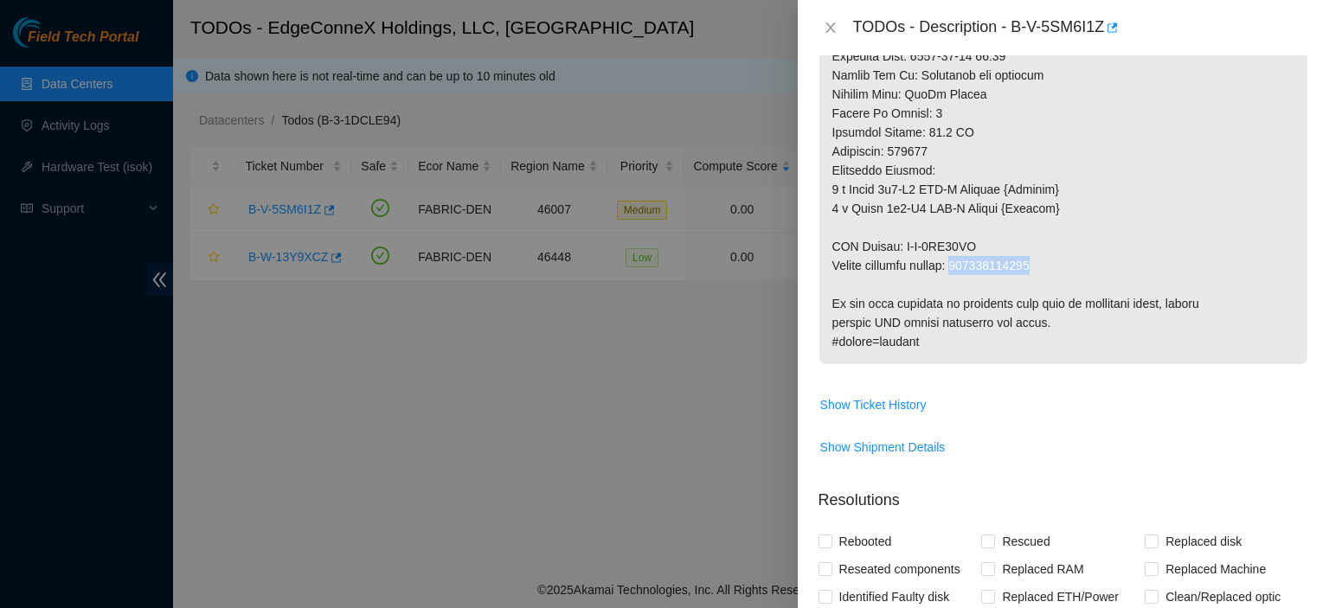
drag, startPoint x: 1027, startPoint y: 265, endPoint x: 966, endPoint y: 267, distance: 60.6
copy p "417328423812"
click at [825, 538] on input "Rebooted" at bounding box center [825, 541] width 12 height 12
checkbox input "true"
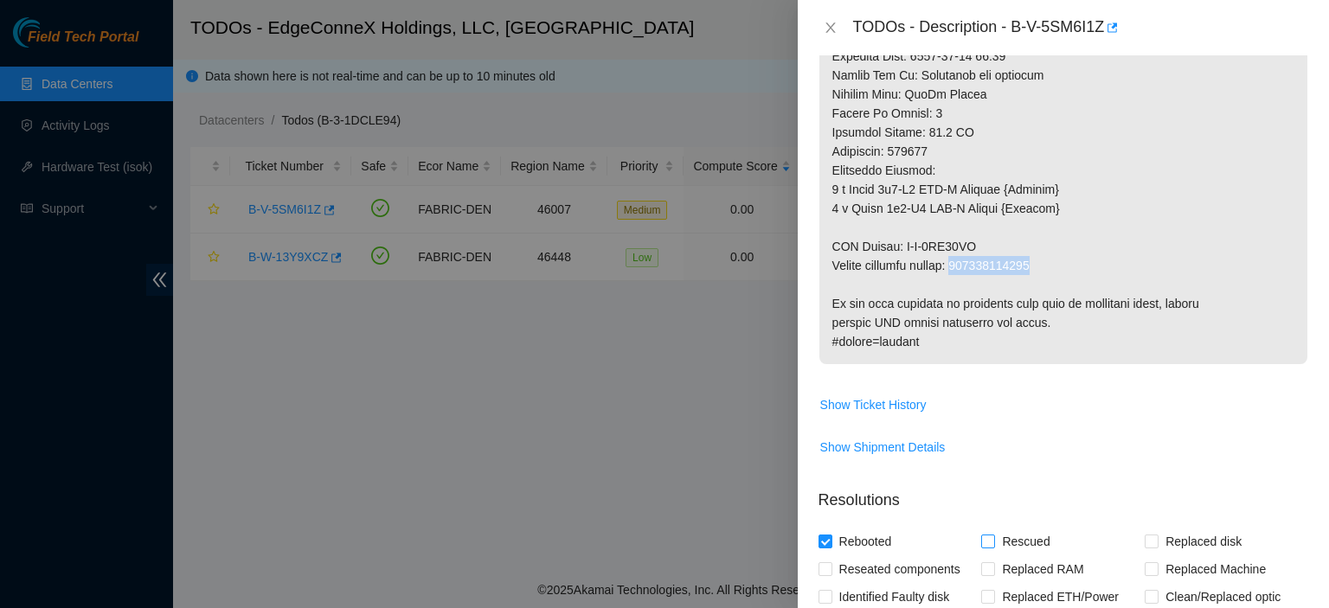
click at [988, 540] on input "Rescued" at bounding box center [988, 541] width 12 height 12
checkbox input "true"
click at [1145, 567] on input "Replaced Machine" at bounding box center [1151, 569] width 12 height 12
checkbox input "true"
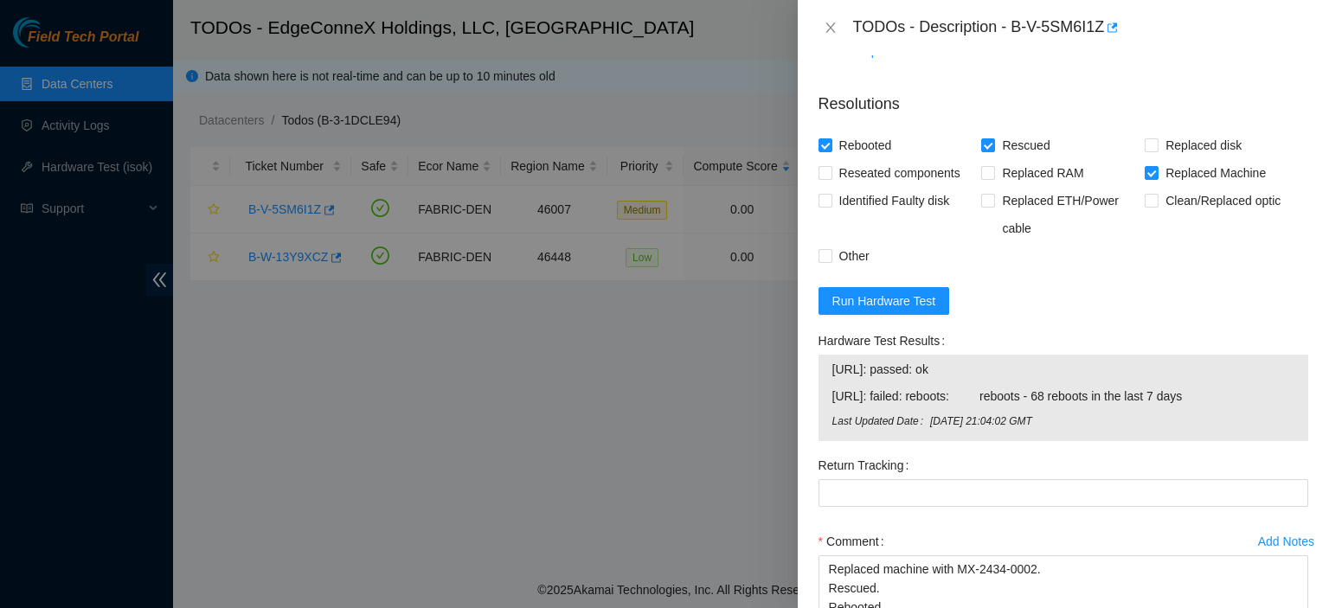
scroll to position [1707, 0]
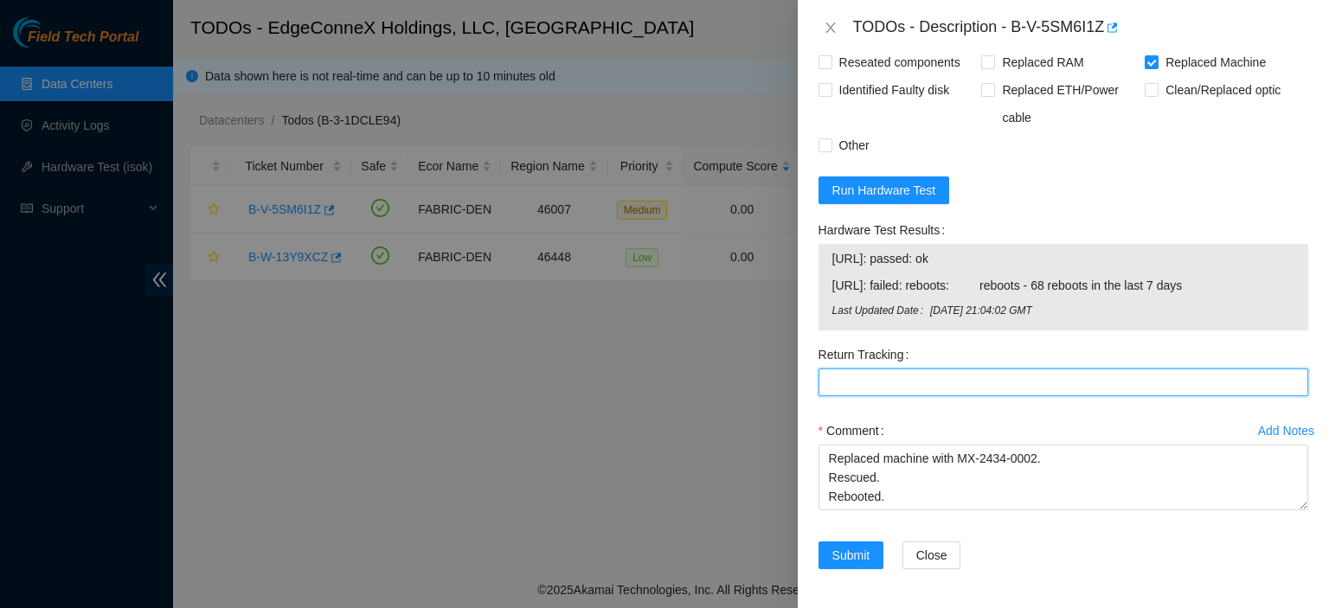
click at [1116, 383] on Tracking "Return Tracking" at bounding box center [1064, 383] width 490 height 28
paste Tracking "417328423812"
type Tracking "417328423812"
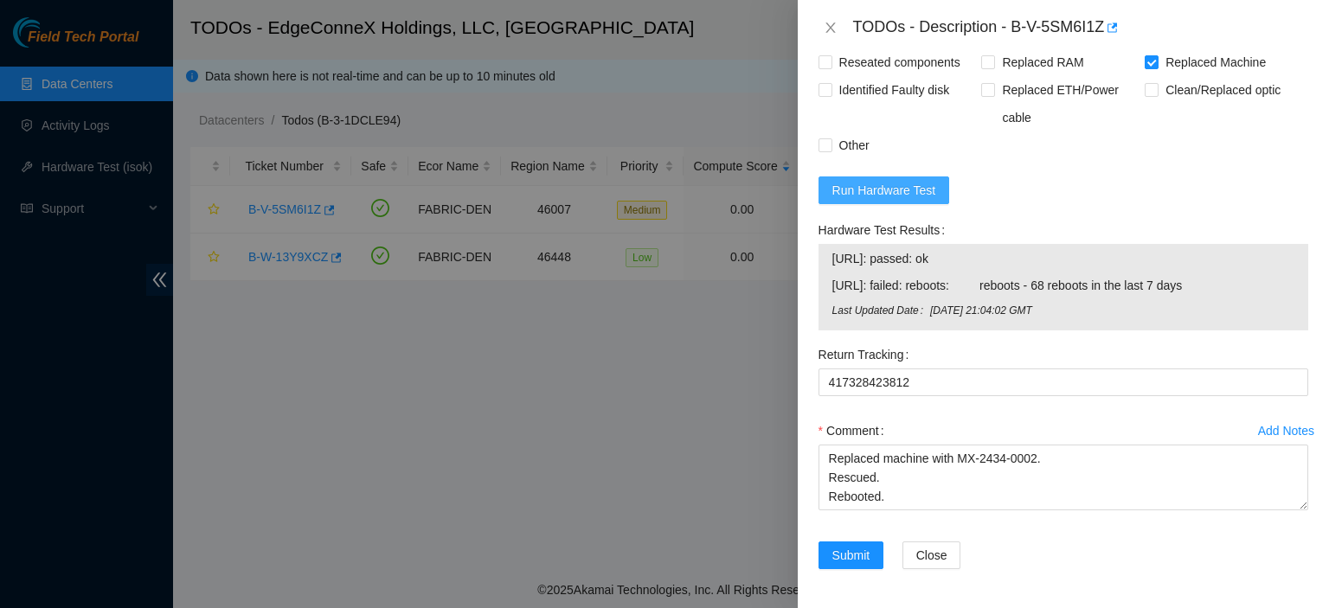
click at [888, 183] on span "Run Hardware Test" at bounding box center [885, 190] width 104 height 19
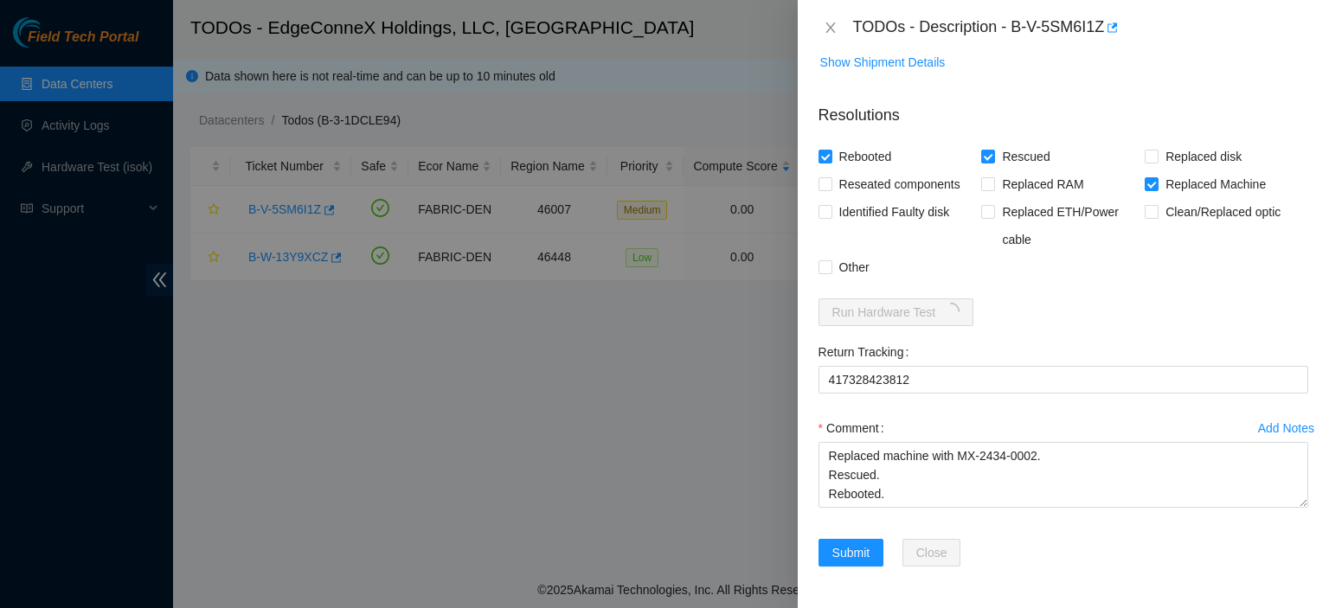
scroll to position [1583, 0]
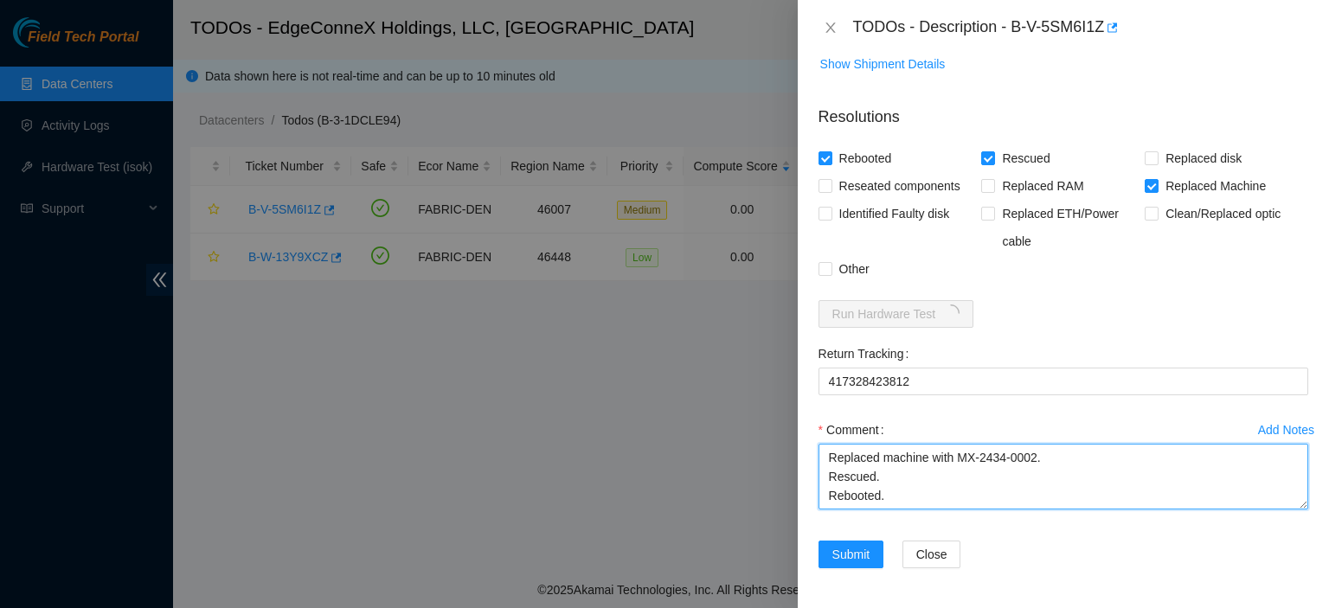
drag, startPoint x: 828, startPoint y: 453, endPoint x: 980, endPoint y: 506, distance: 160.7
click at [980, 506] on textarea "Replaced machine with MX-2434-0002. Rescued. Rebooted." at bounding box center [1064, 477] width 490 height 66
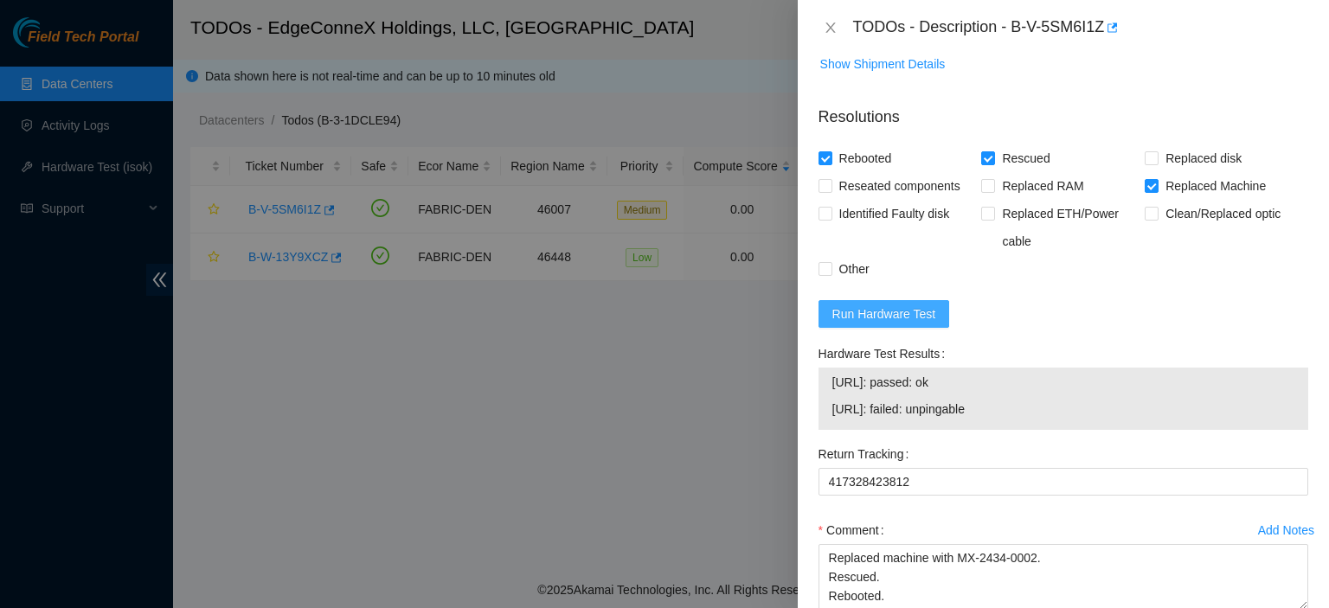
click at [911, 312] on span "Run Hardware Test" at bounding box center [885, 314] width 104 height 19
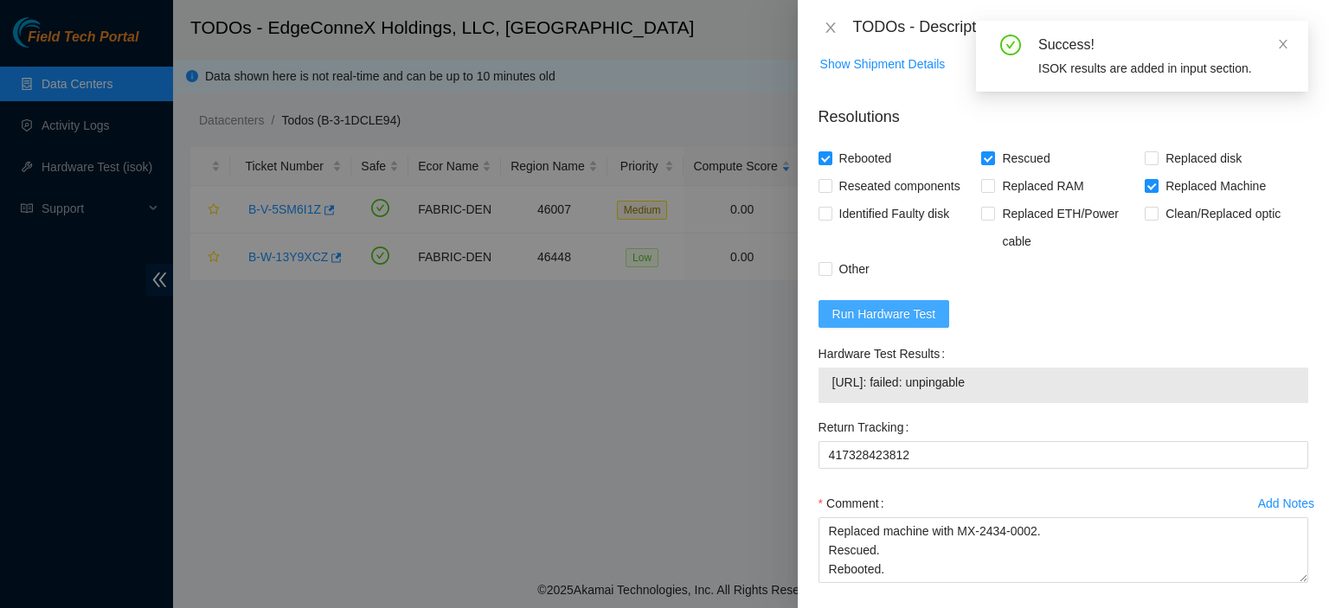
click at [879, 307] on span "Run Hardware Test" at bounding box center [885, 314] width 104 height 19
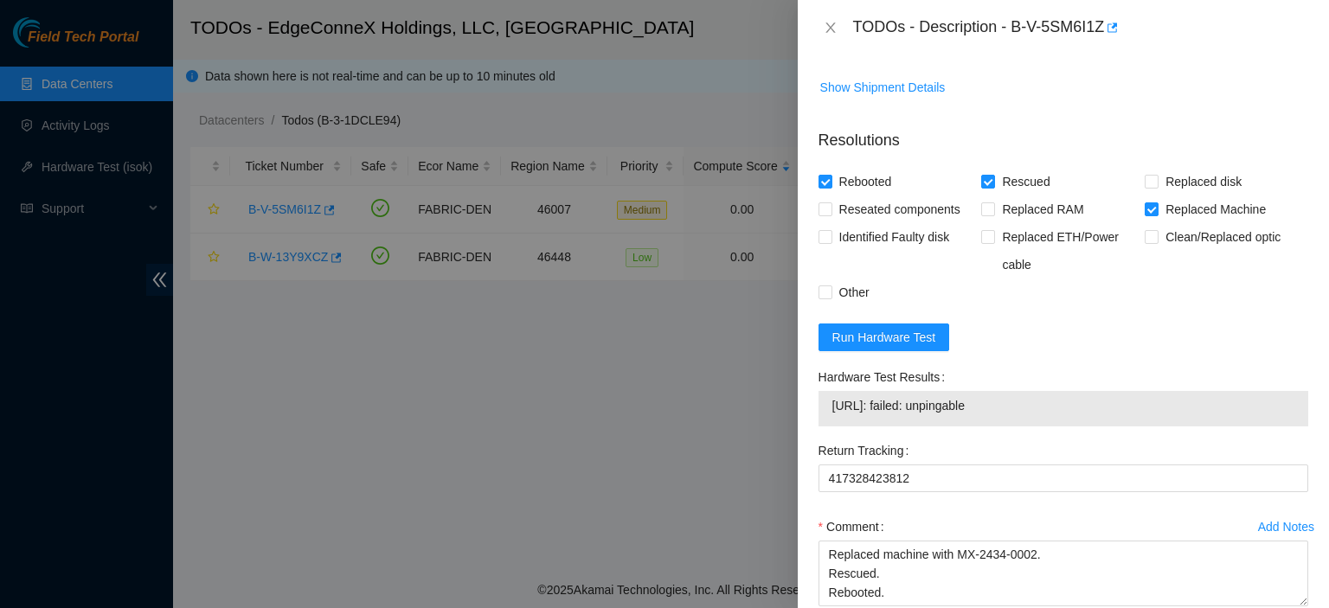
scroll to position [1590, 0]
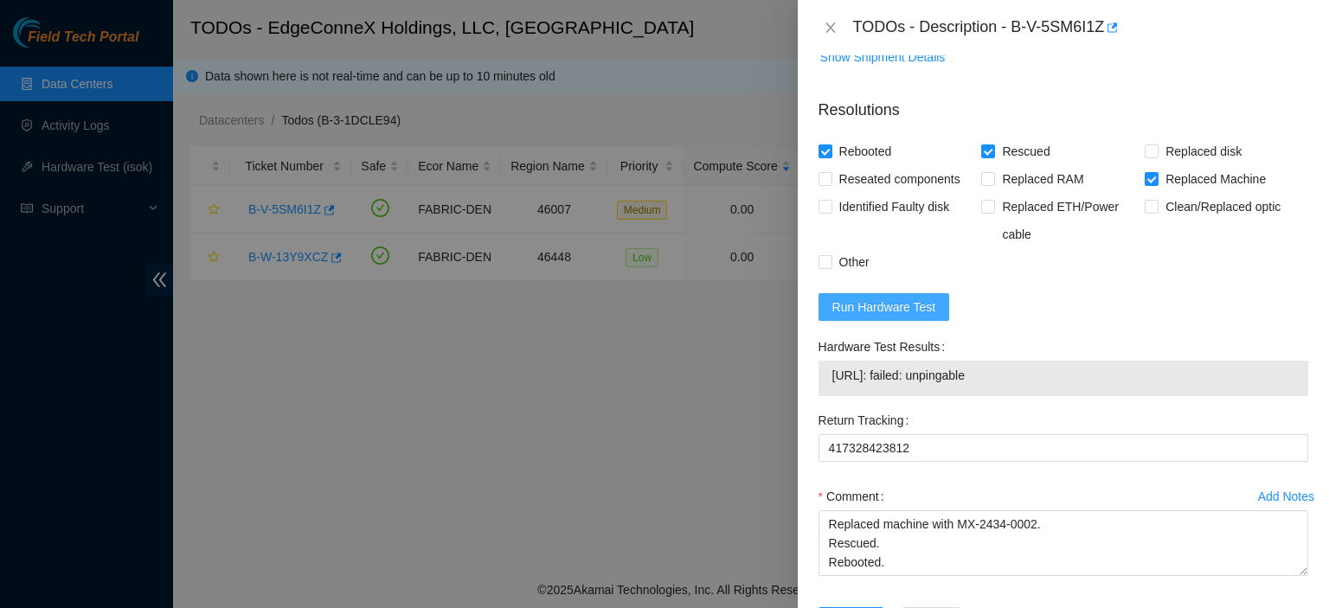
click at [905, 306] on span "Run Hardware Test" at bounding box center [885, 307] width 104 height 19
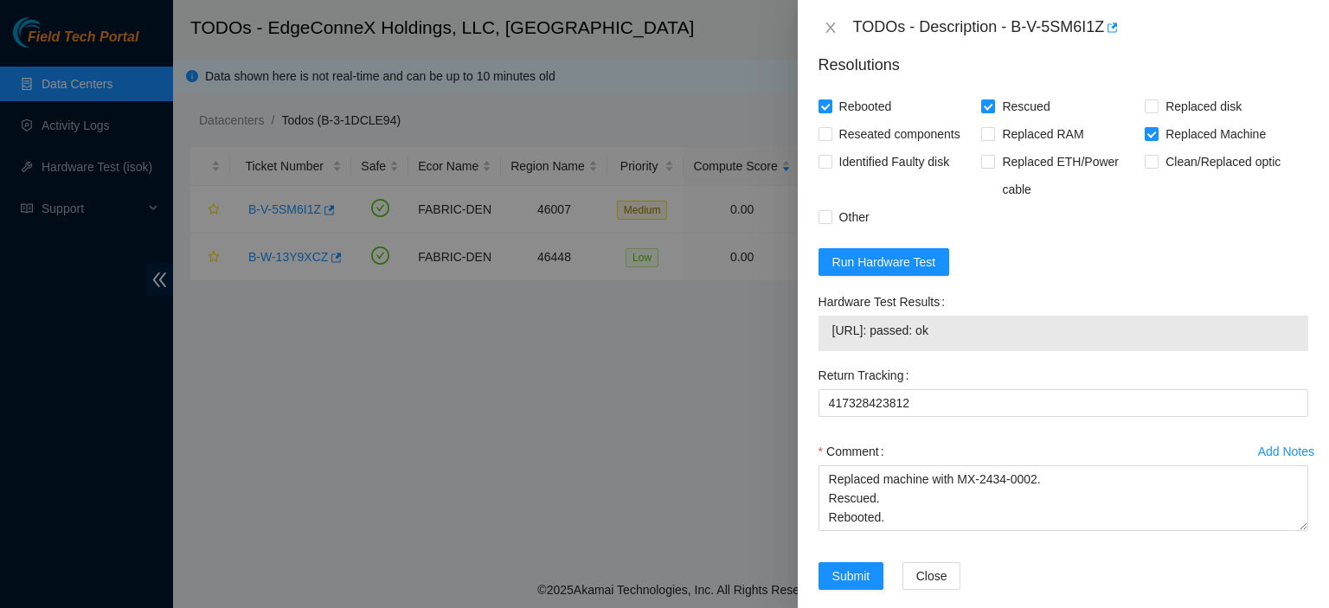
scroll to position [1657, 0]
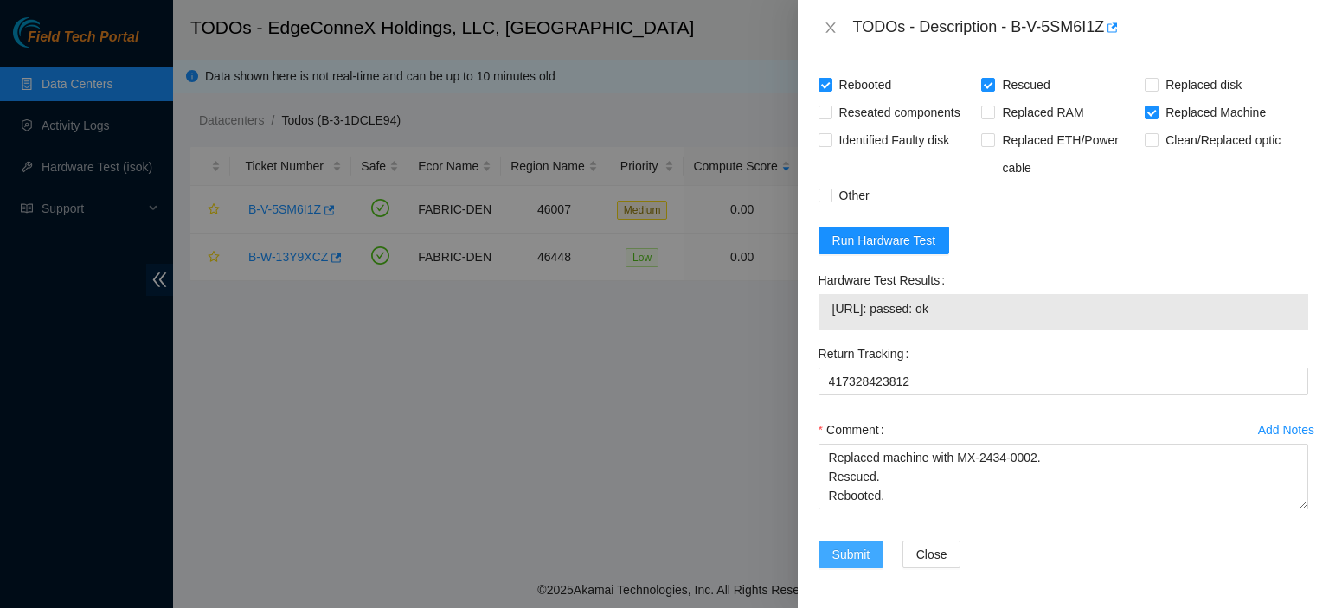
click at [865, 557] on span "Submit" at bounding box center [852, 554] width 38 height 19
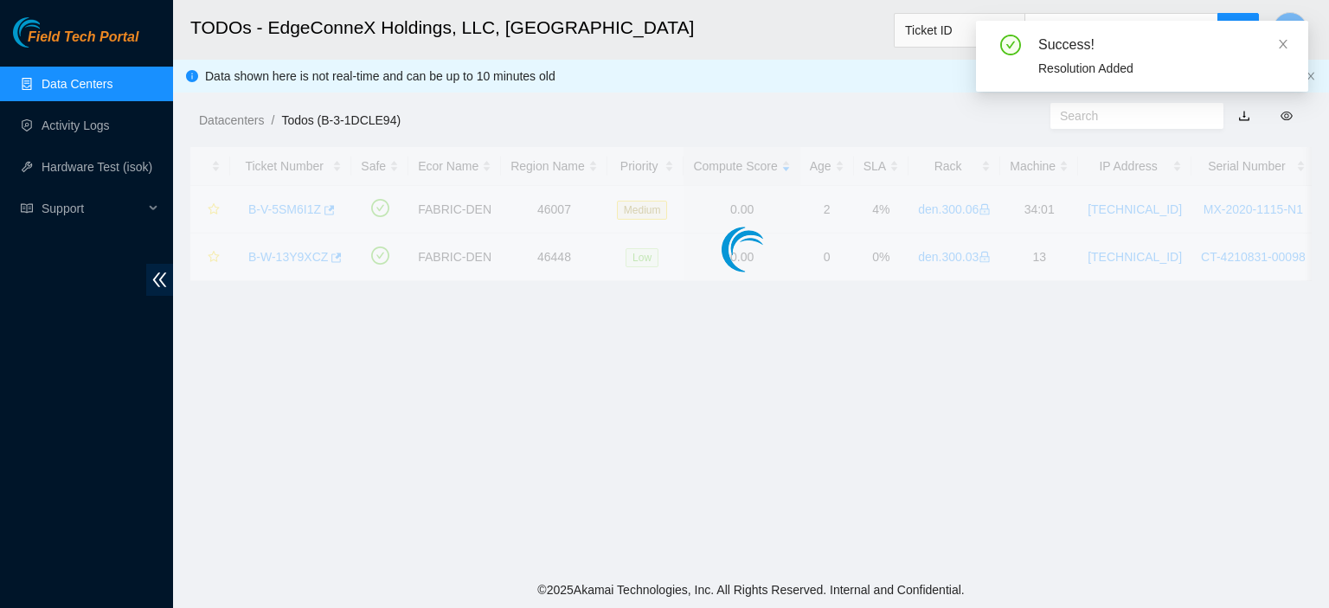
scroll to position [468, 0]
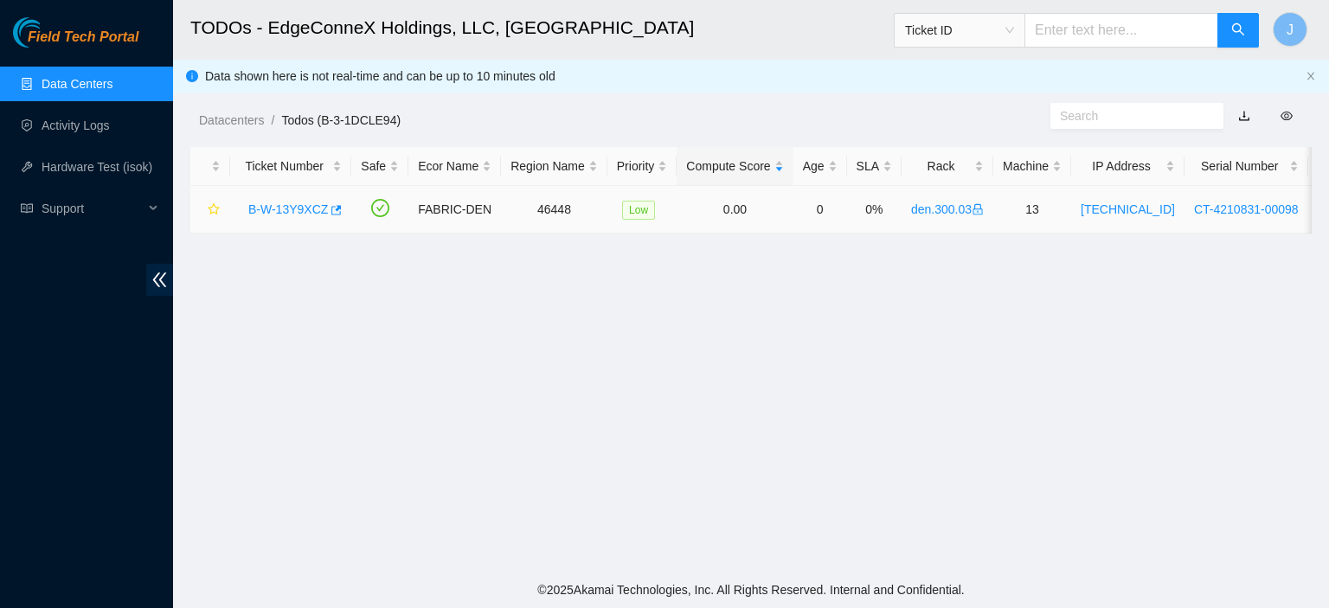
click at [304, 214] on link "B-W-13Y9XCZ" at bounding box center [288, 210] width 80 height 14
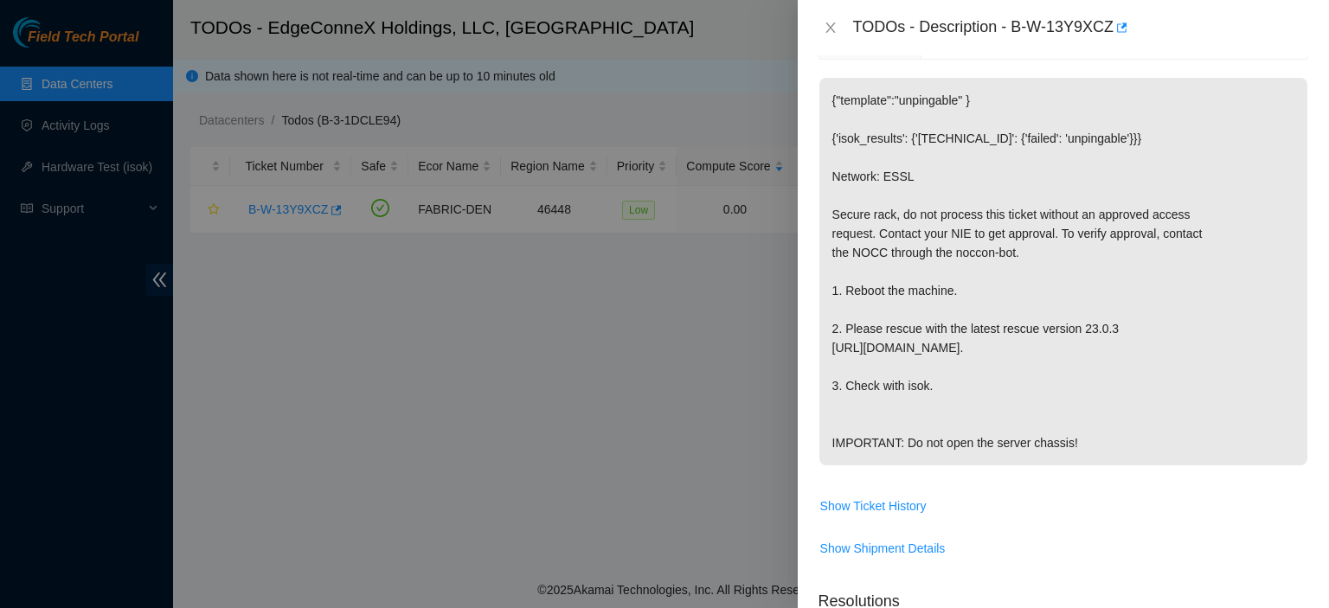
scroll to position [0, 0]
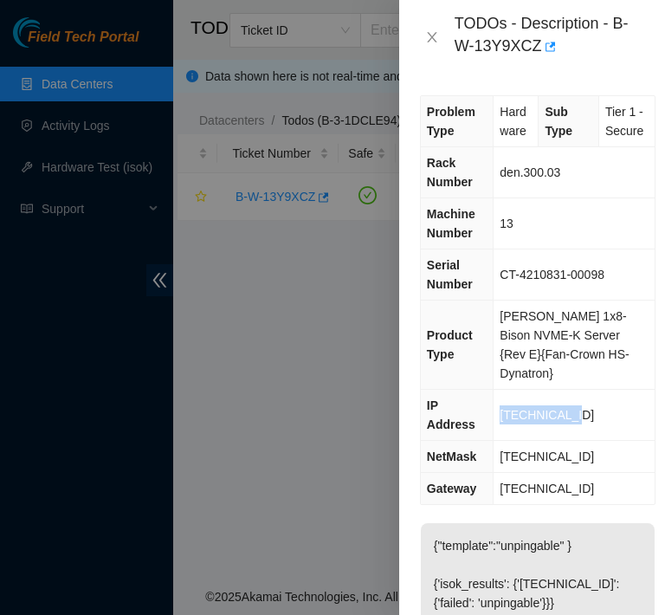
drag, startPoint x: 583, startPoint y: 402, endPoint x: 501, endPoint y: 404, distance: 82.2
click at [501, 404] on td "23.33.89.176" at bounding box center [573, 415] width 161 height 51
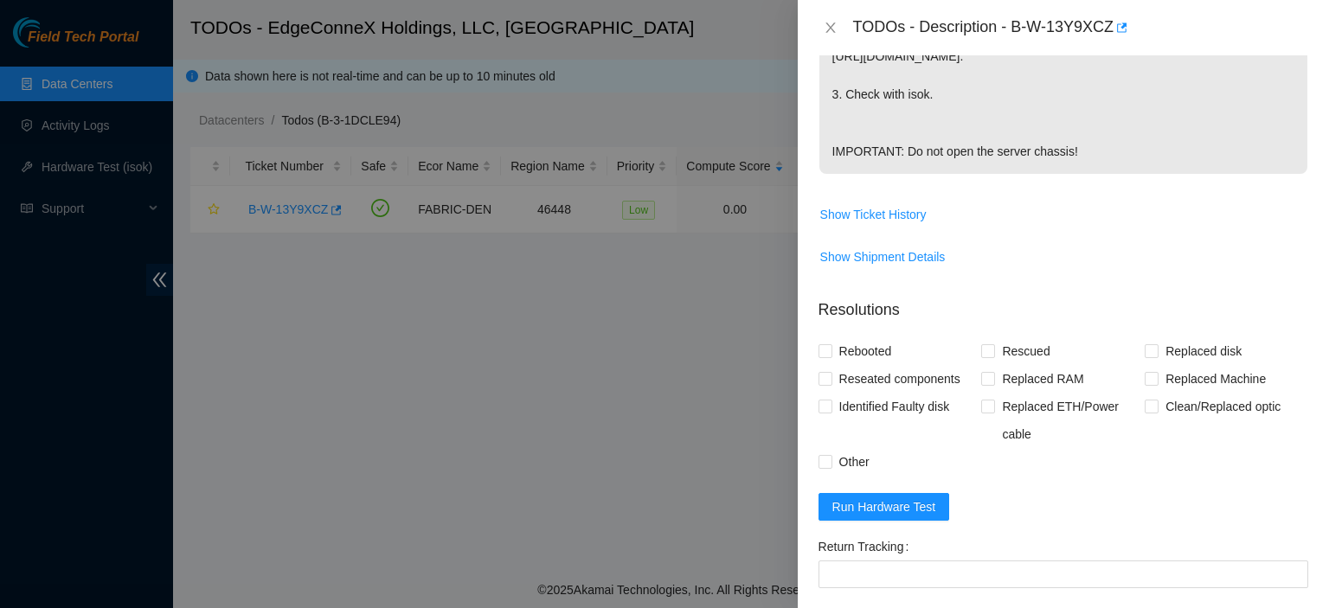
scroll to position [796, 0]
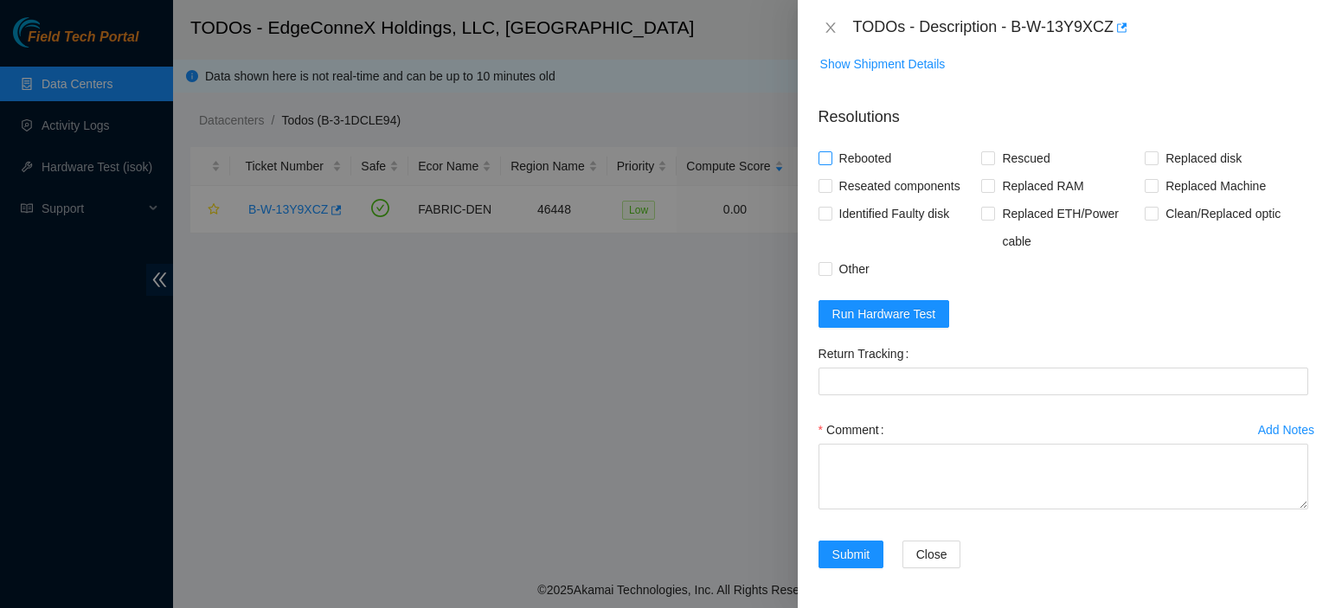
click at [825, 156] on input "Rebooted" at bounding box center [825, 157] width 12 height 12
checkbox input "true"
click at [989, 158] on span at bounding box center [989, 158] width 14 height 14
click at [989, 158] on input "Rescued" at bounding box center [988, 157] width 12 height 12
checkbox input "true"
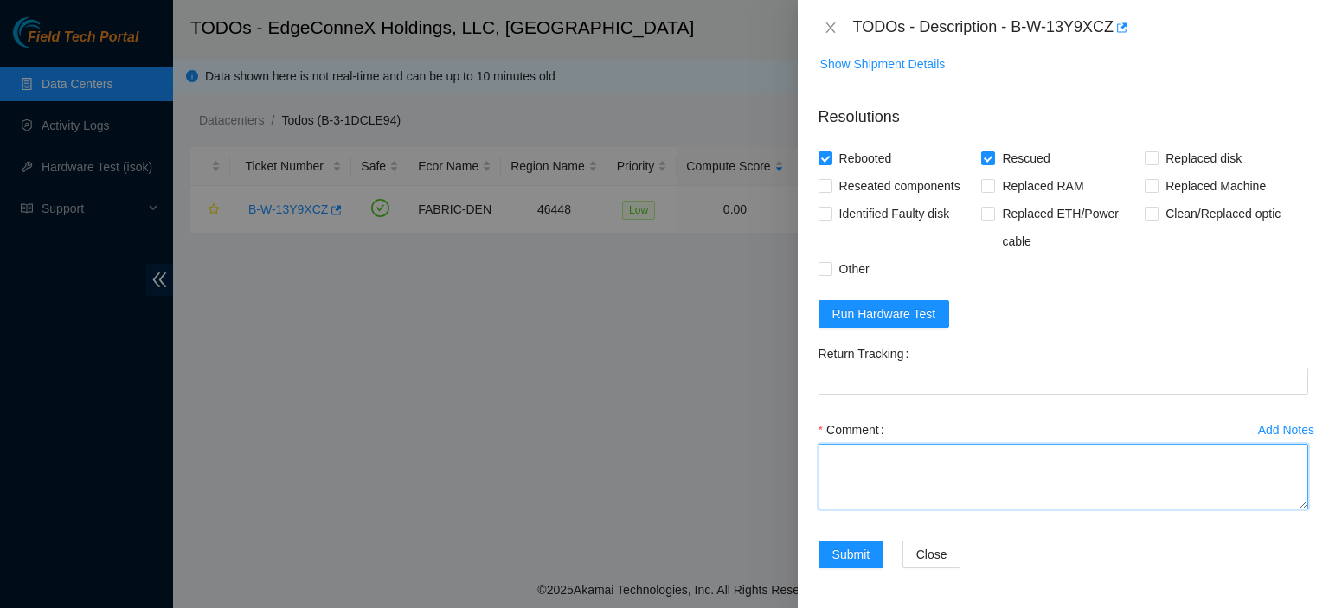
click at [922, 459] on textarea "Comment" at bounding box center [1064, 477] width 490 height 66
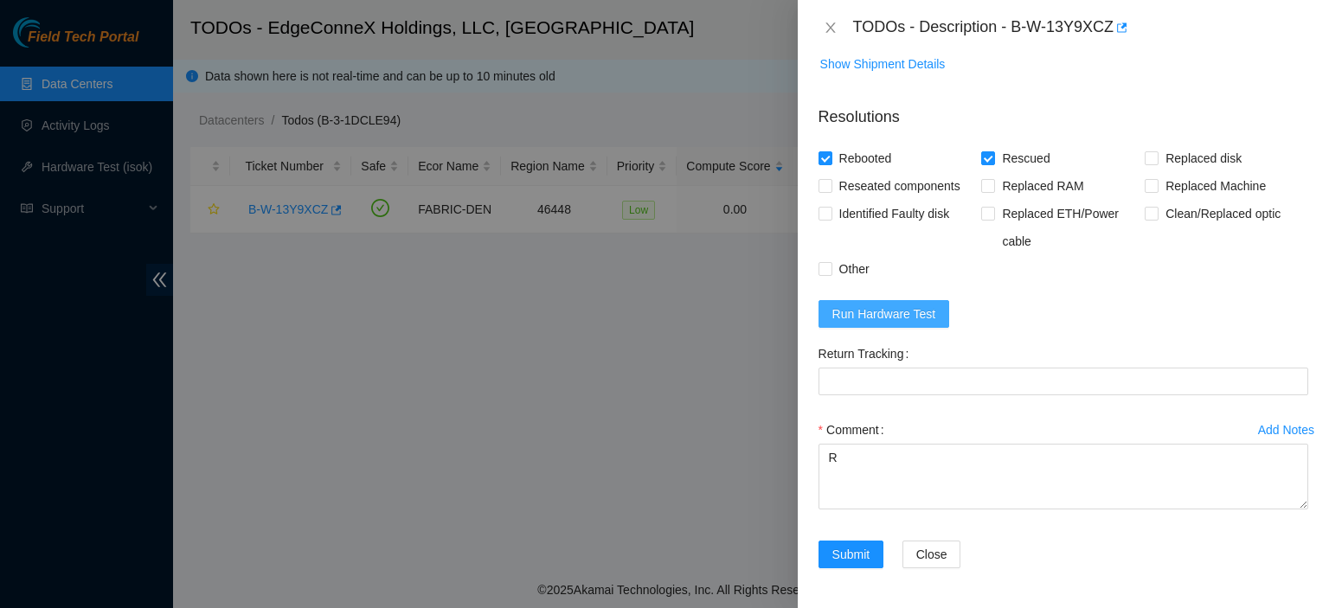
click at [891, 312] on span "Run Hardware Test" at bounding box center [885, 314] width 104 height 19
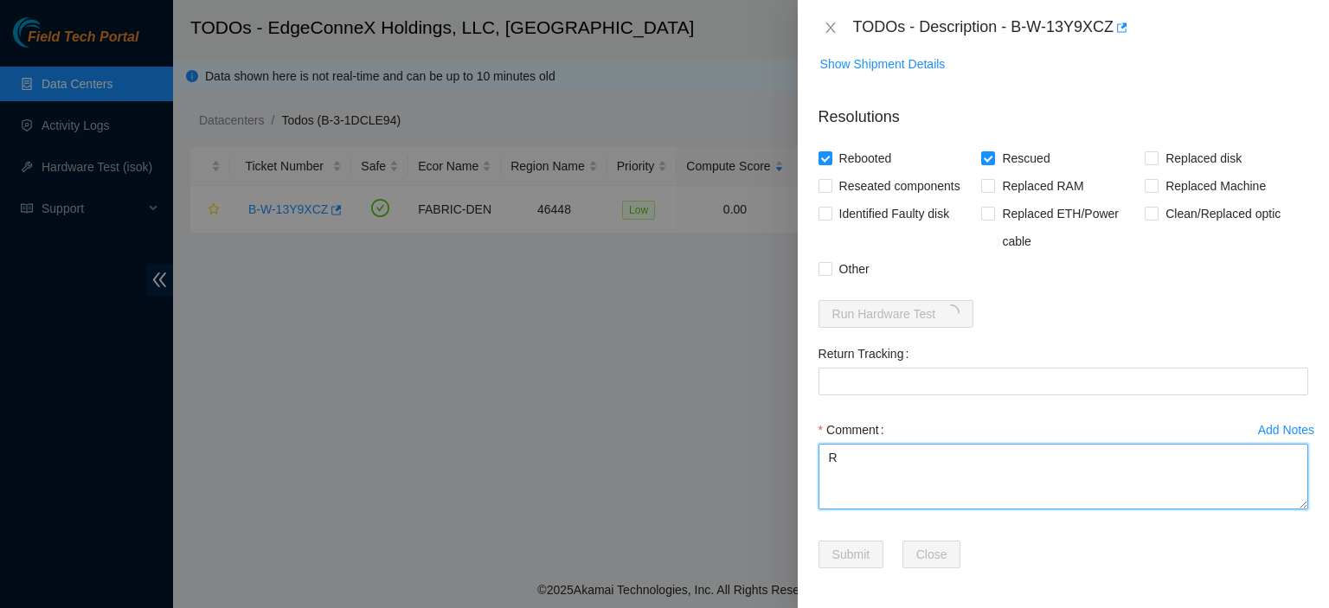
click at [881, 458] on textarea "R" at bounding box center [1064, 477] width 490 height 66
type textarea "Rescued. Rebooted."
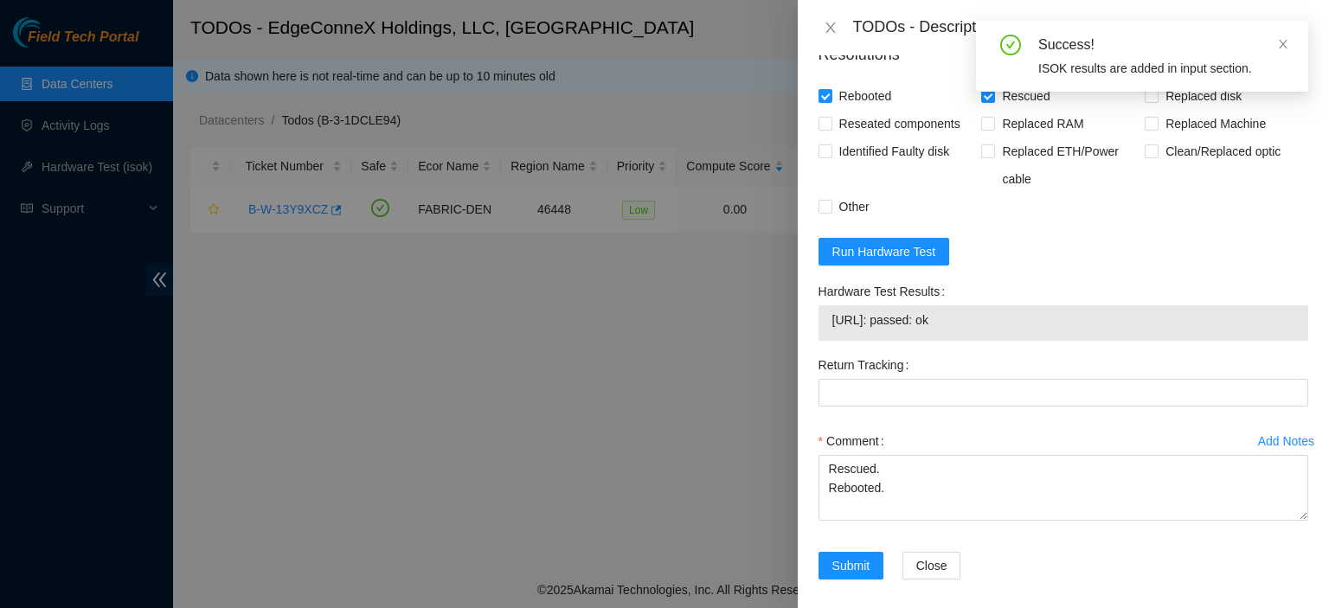
scroll to position [869, 0]
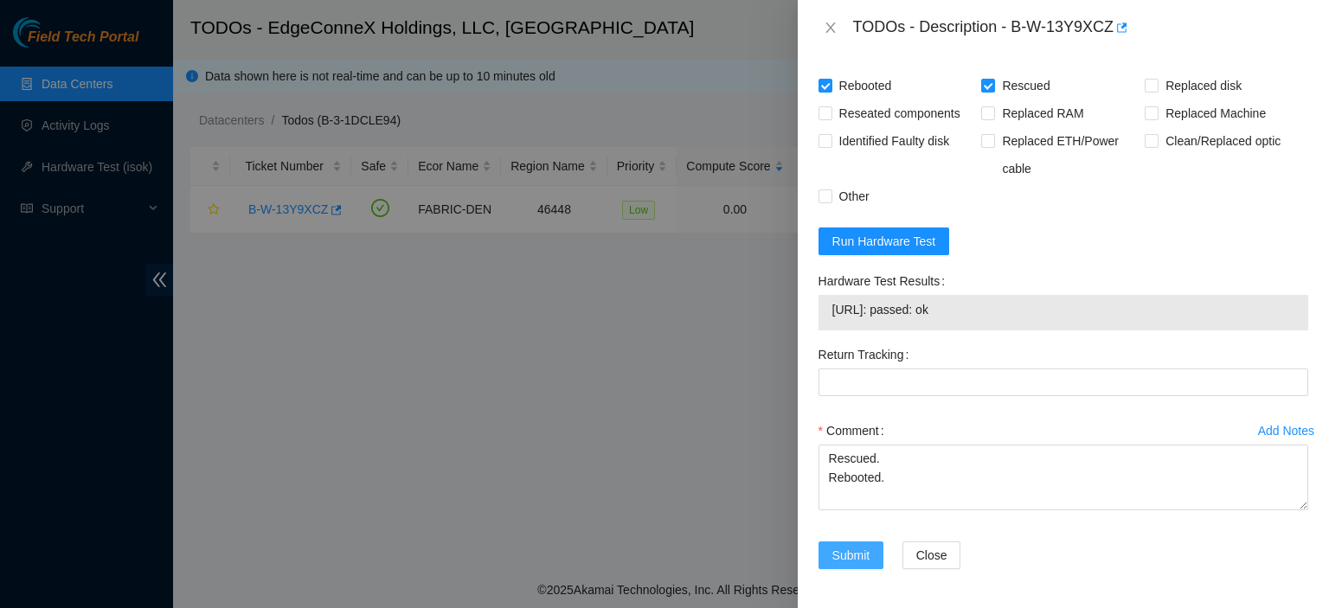
click at [859, 548] on span "Submit" at bounding box center [852, 555] width 38 height 19
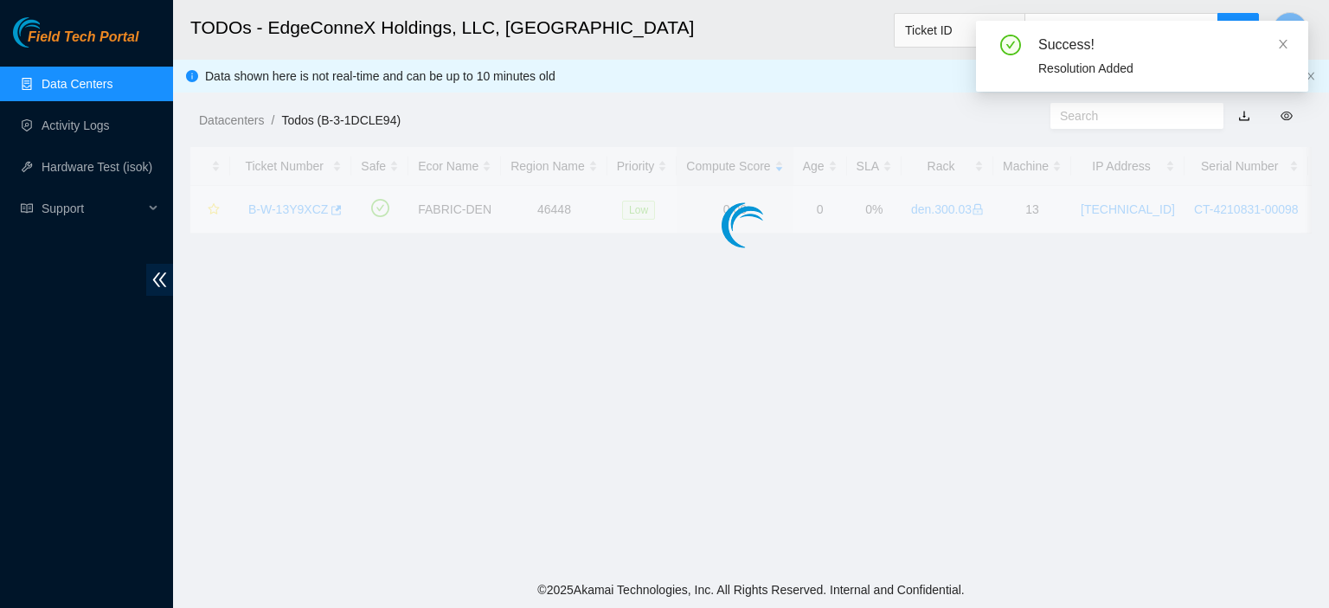
scroll to position [468, 0]
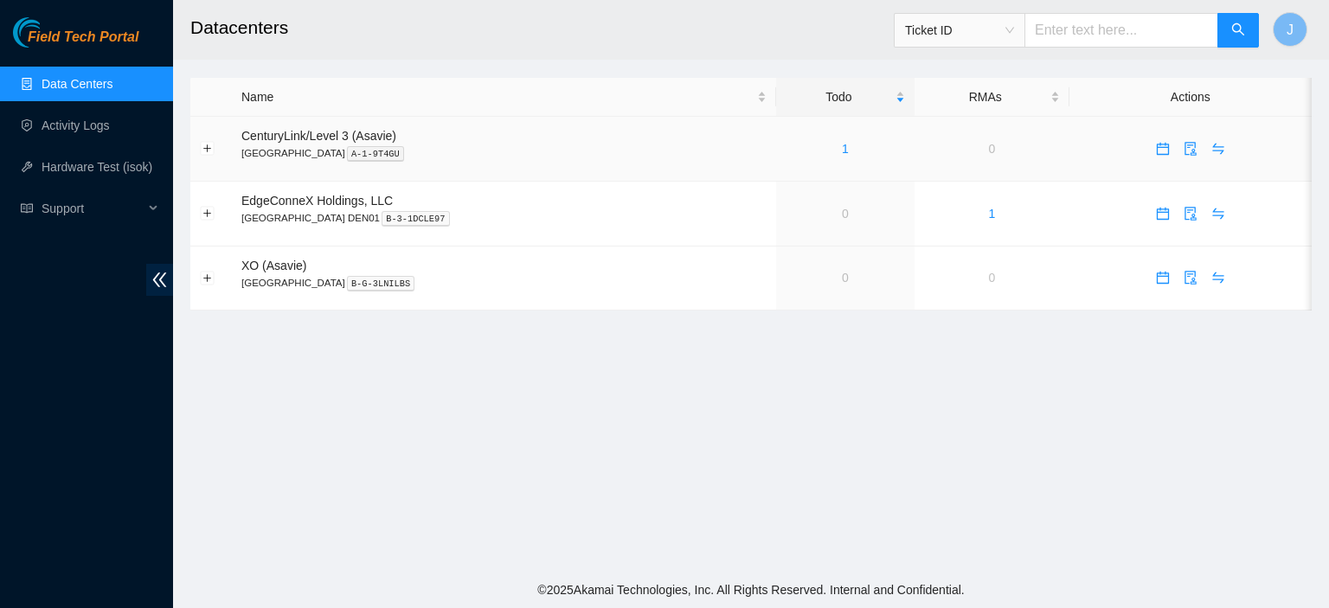
click at [786, 150] on div "1" at bounding box center [845, 148] width 119 height 19
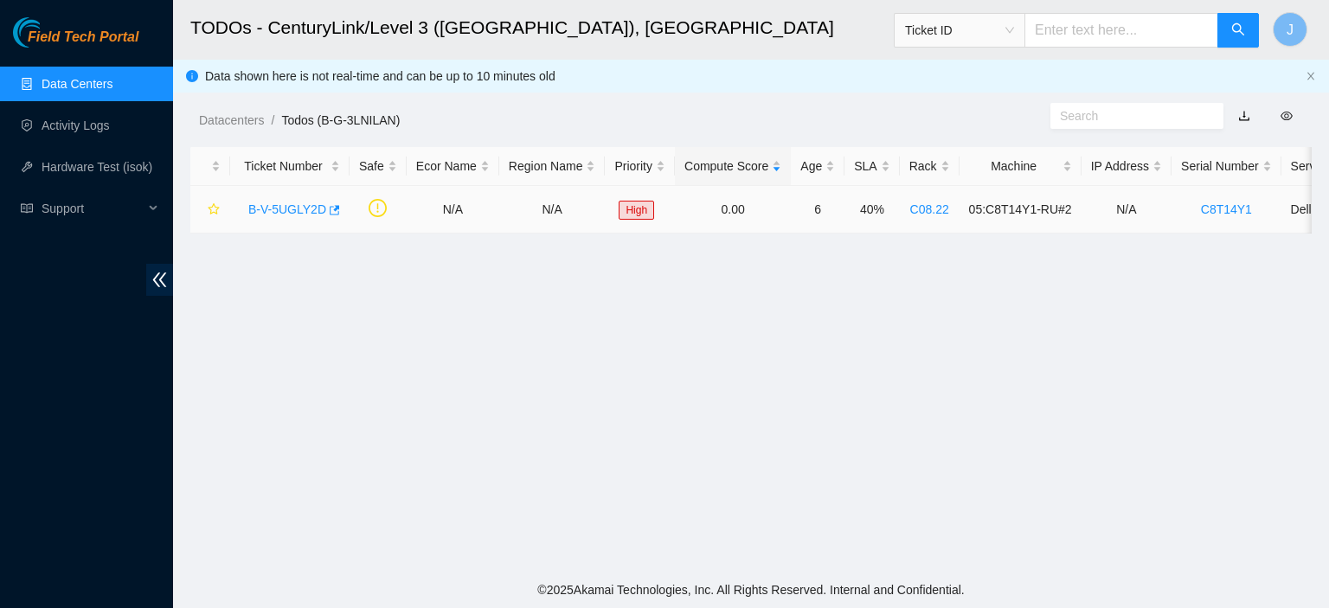
click at [308, 208] on link "B-V-5UGLY2D" at bounding box center [287, 210] width 78 height 14
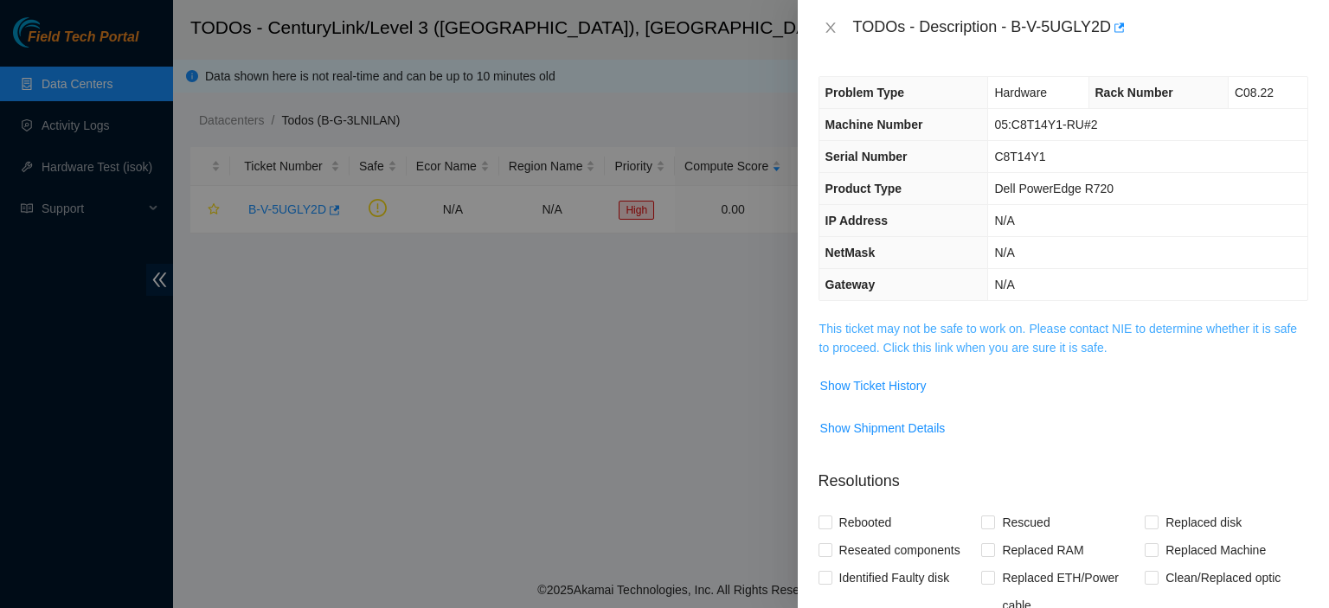
click at [934, 349] on link "This ticket may not be safe to work on. Please contact NIE to determine whether…" at bounding box center [1059, 338] width 478 height 33
